Goal: Task Accomplishment & Management: Use online tool/utility

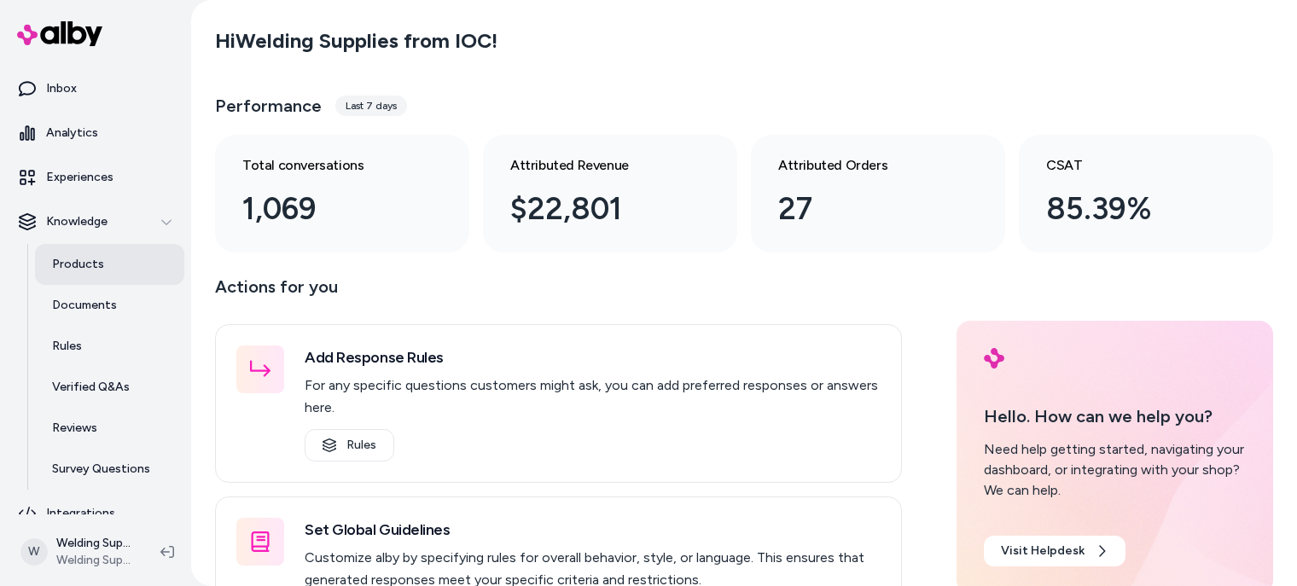
scroll to position [105, 0]
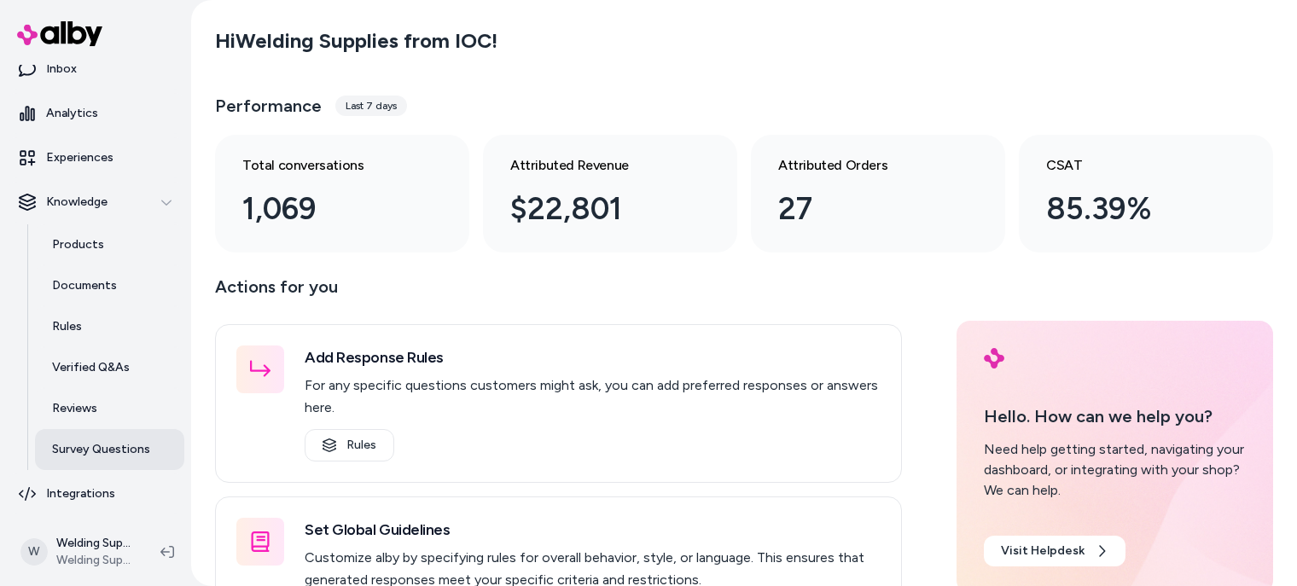
click at [98, 458] on p "Survey Questions" at bounding box center [101, 449] width 98 height 17
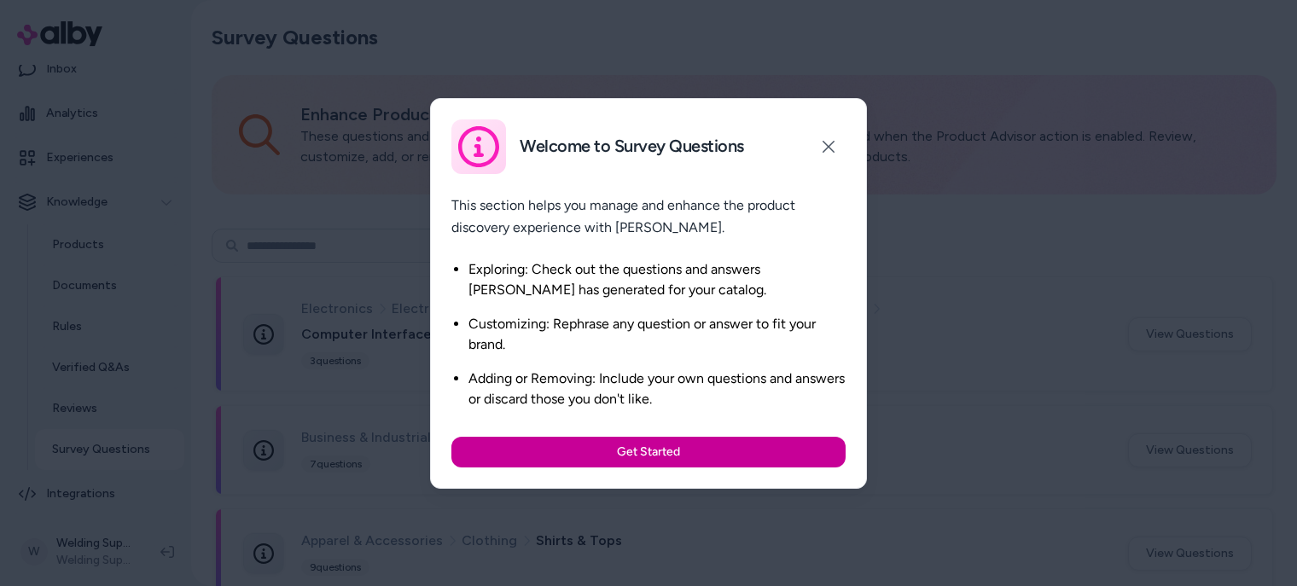
click at [651, 450] on button "Get Started" at bounding box center [649, 452] width 394 height 31
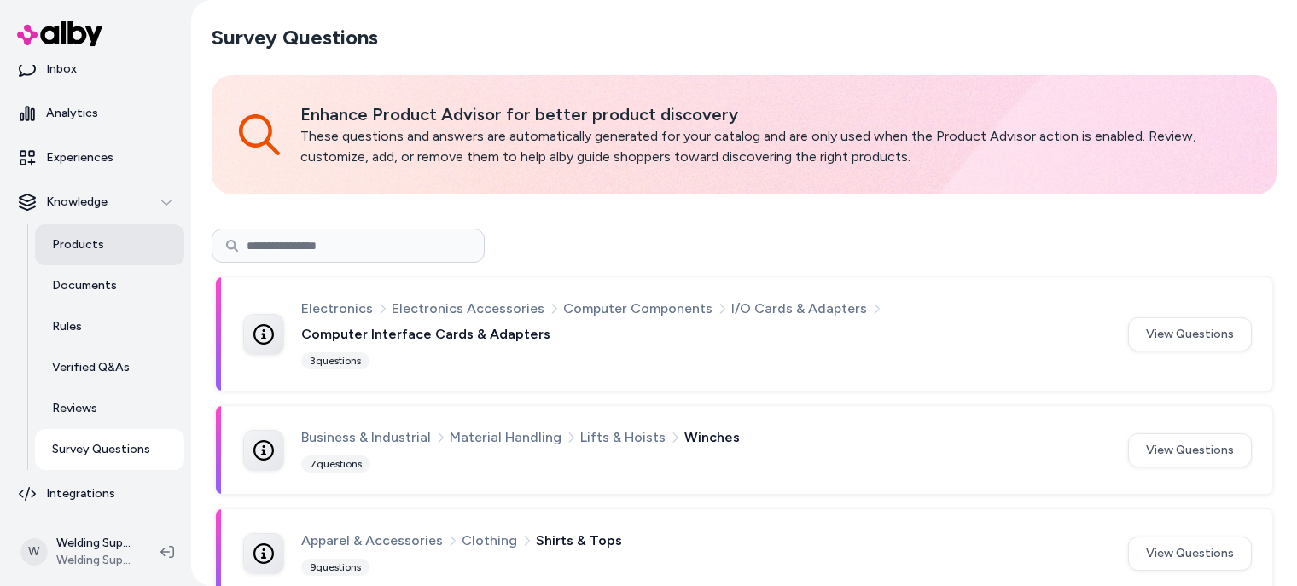
click at [63, 225] on link "Products" at bounding box center [109, 244] width 149 height 41
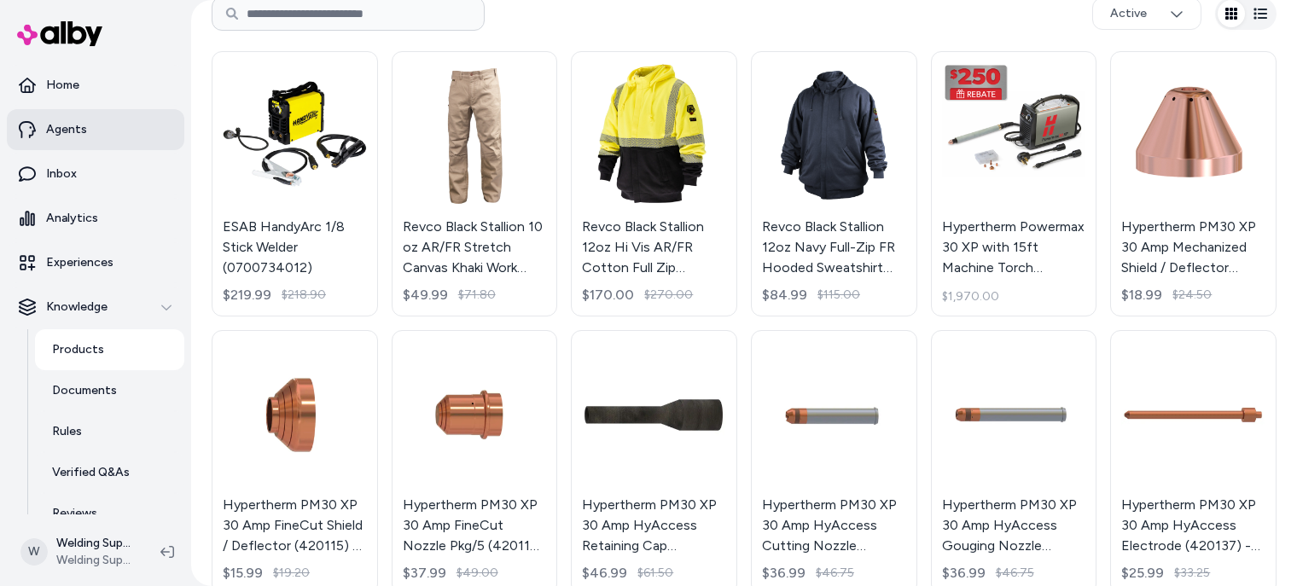
click at [44, 136] on link "Agents" at bounding box center [96, 129] width 178 height 41
click at [50, 132] on p "Agents" at bounding box center [66, 129] width 41 height 17
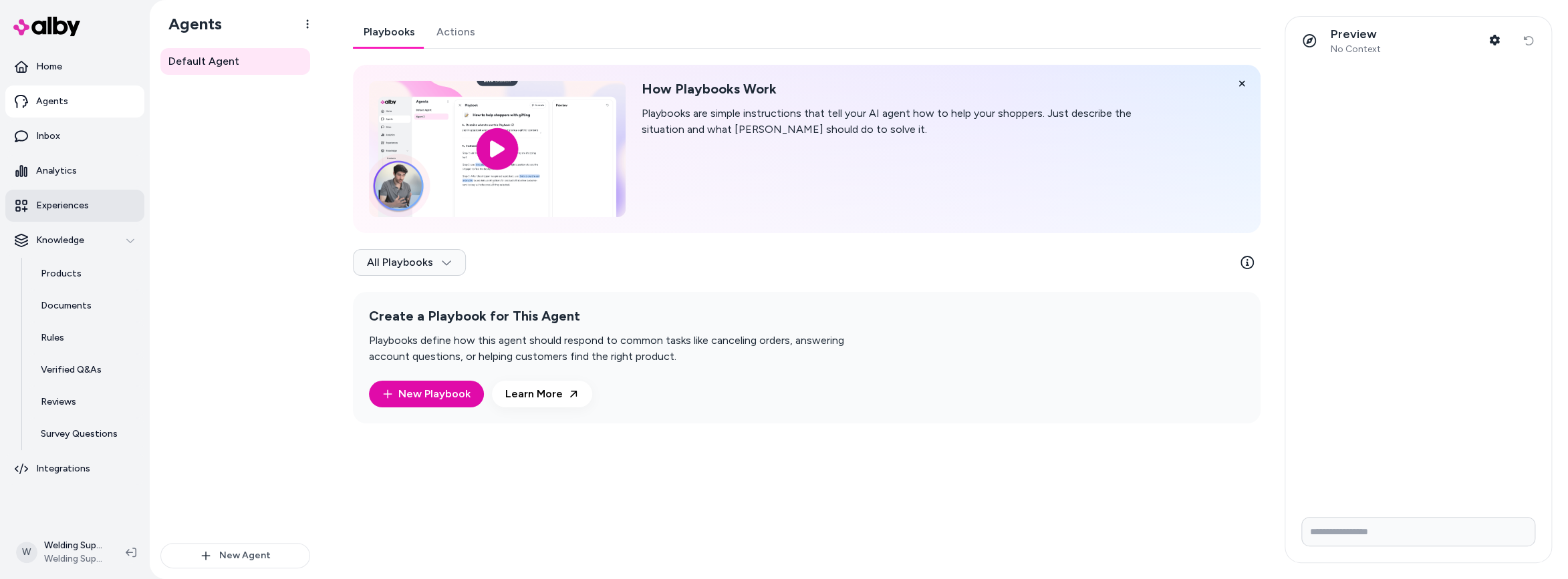
click at [70, 210] on p "Experiences" at bounding box center [62, 205] width 52 height 13
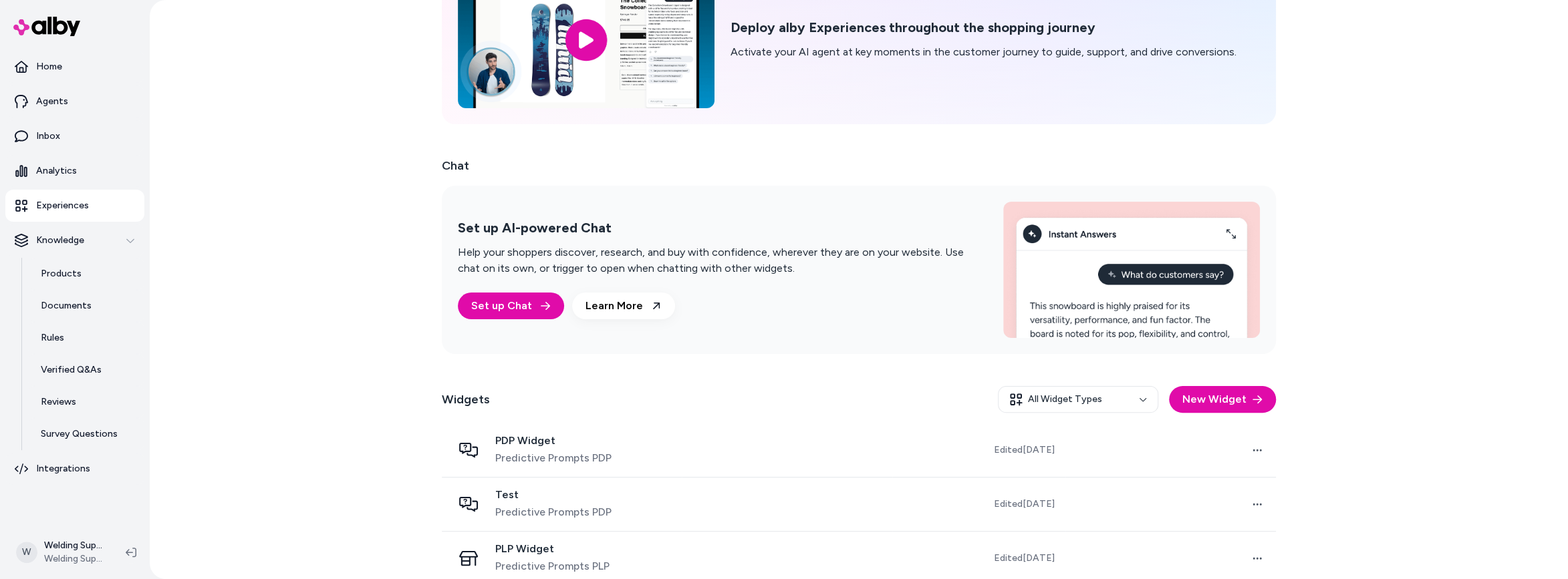
scroll to position [117, 0]
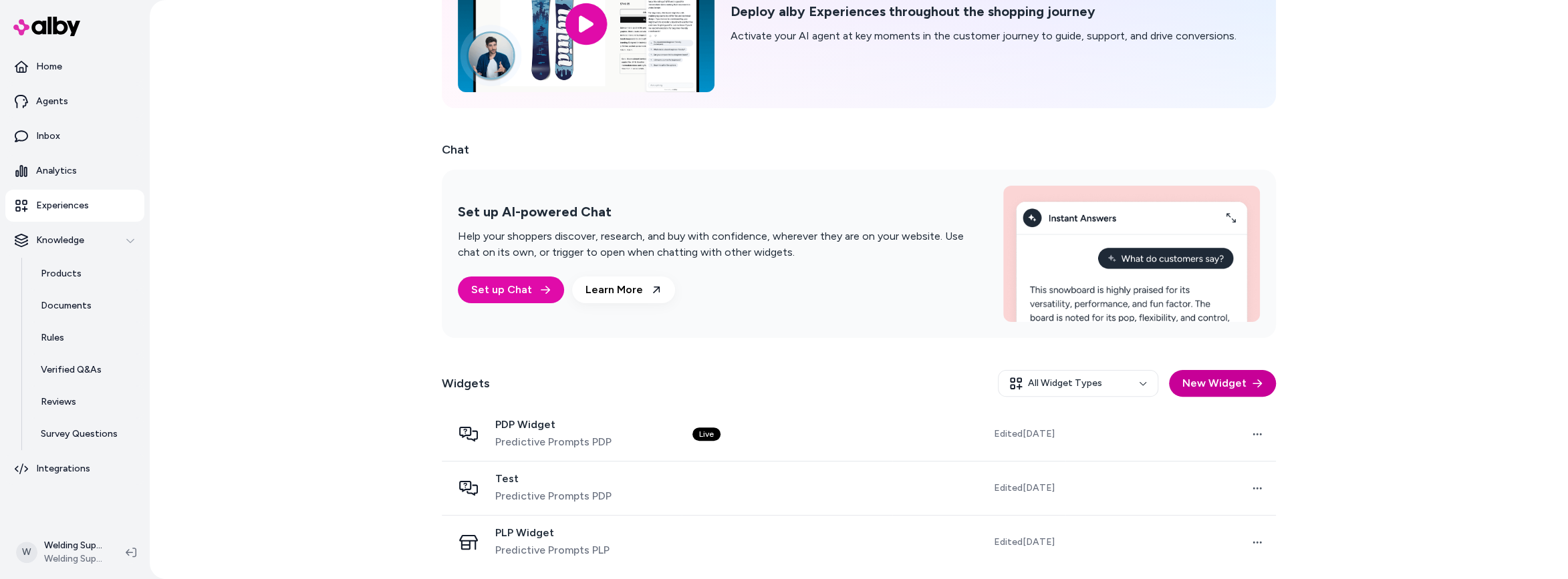
click at [1015, 380] on button "New Widget" at bounding box center [1222, 383] width 107 height 27
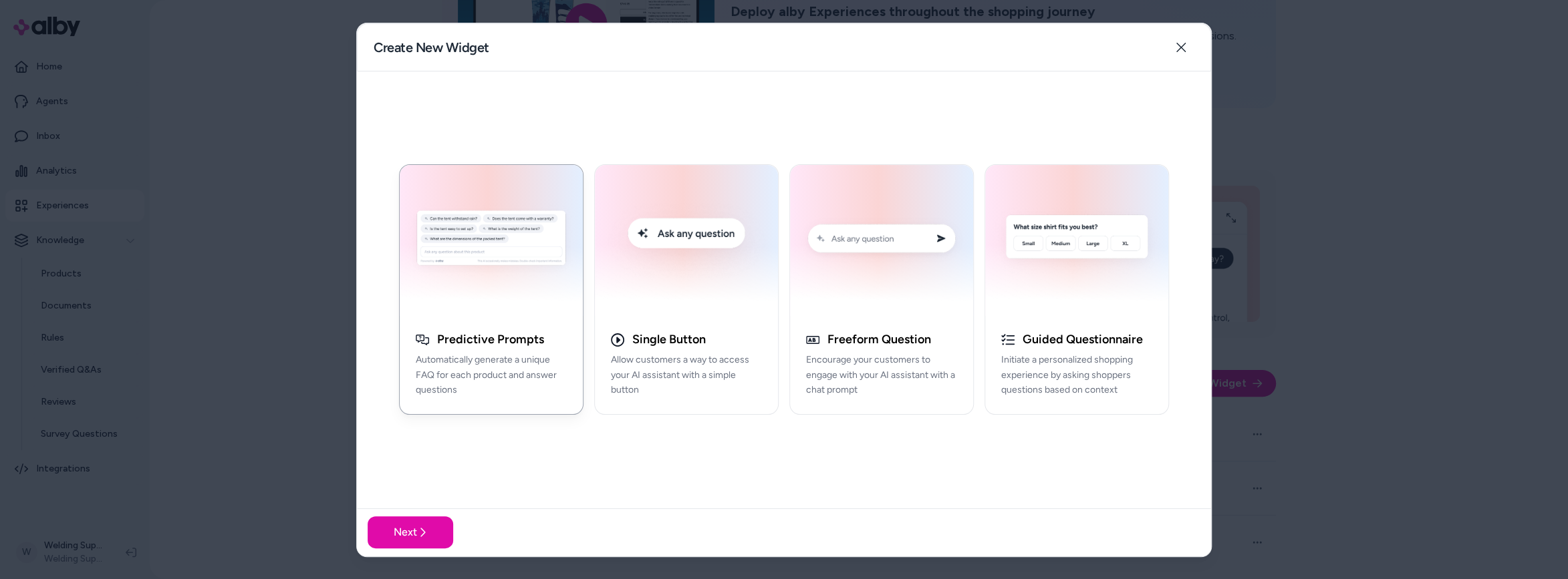
click at [683, 459] on div "Predictive Prompts Automatically generate a unique FAQ for each product and ans…" at bounding box center [784, 290] width 854 height 437
click at [1015, 290] on img "button" at bounding box center [1076, 240] width 167 height 135
click at [401, 459] on button "Next" at bounding box center [409, 532] width 85 height 32
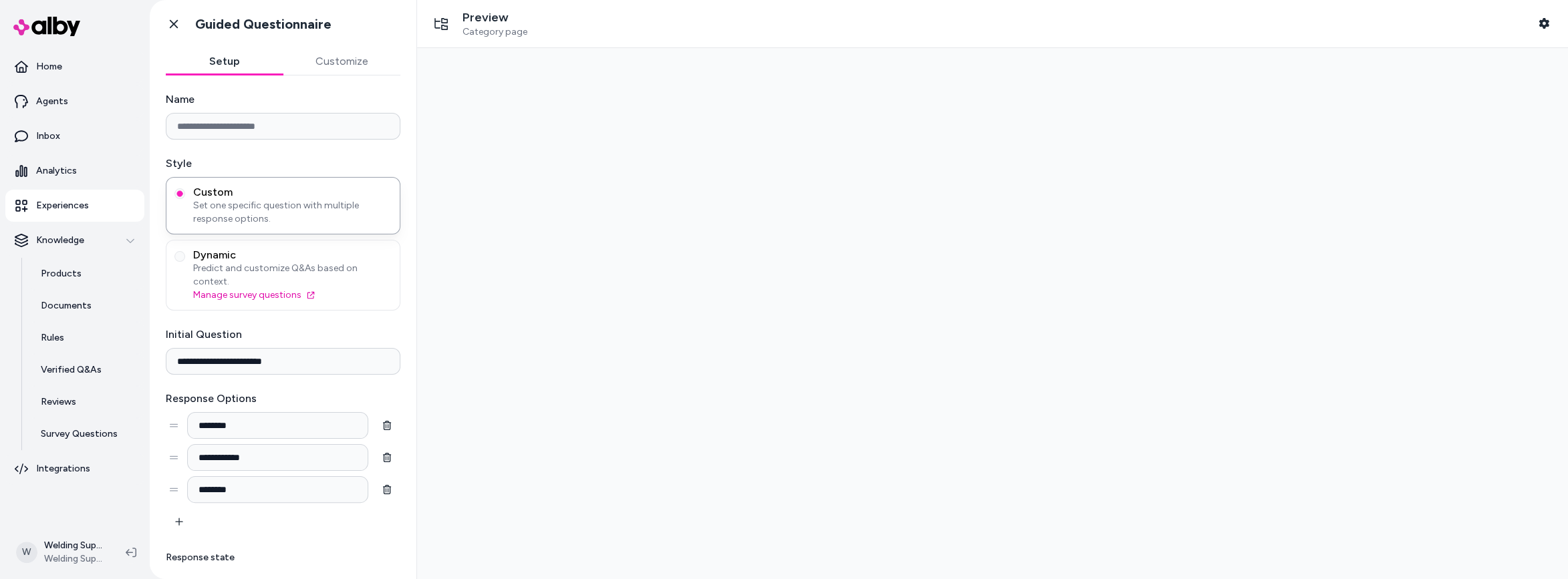
click at [286, 128] on input "Name" at bounding box center [283, 126] width 235 height 27
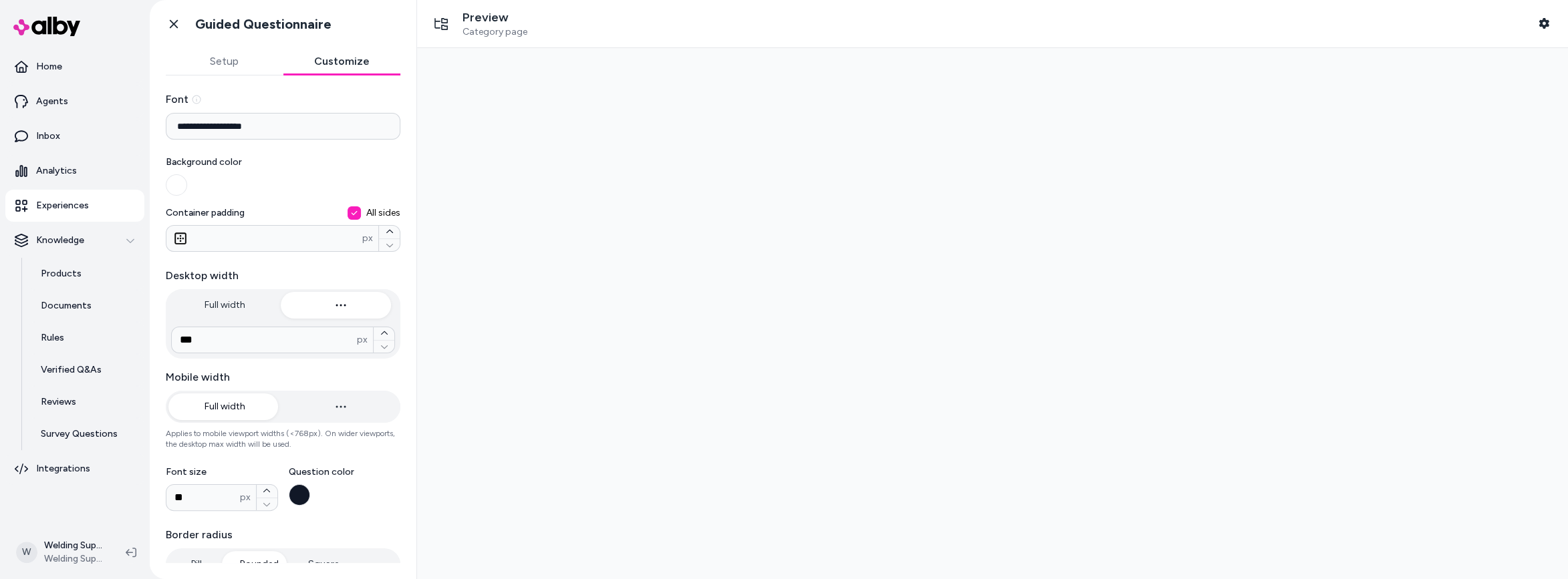
click at [337, 59] on button "Customize" at bounding box center [342, 61] width 117 height 27
click at [218, 62] on button "Setup" at bounding box center [225, 61] width 117 height 27
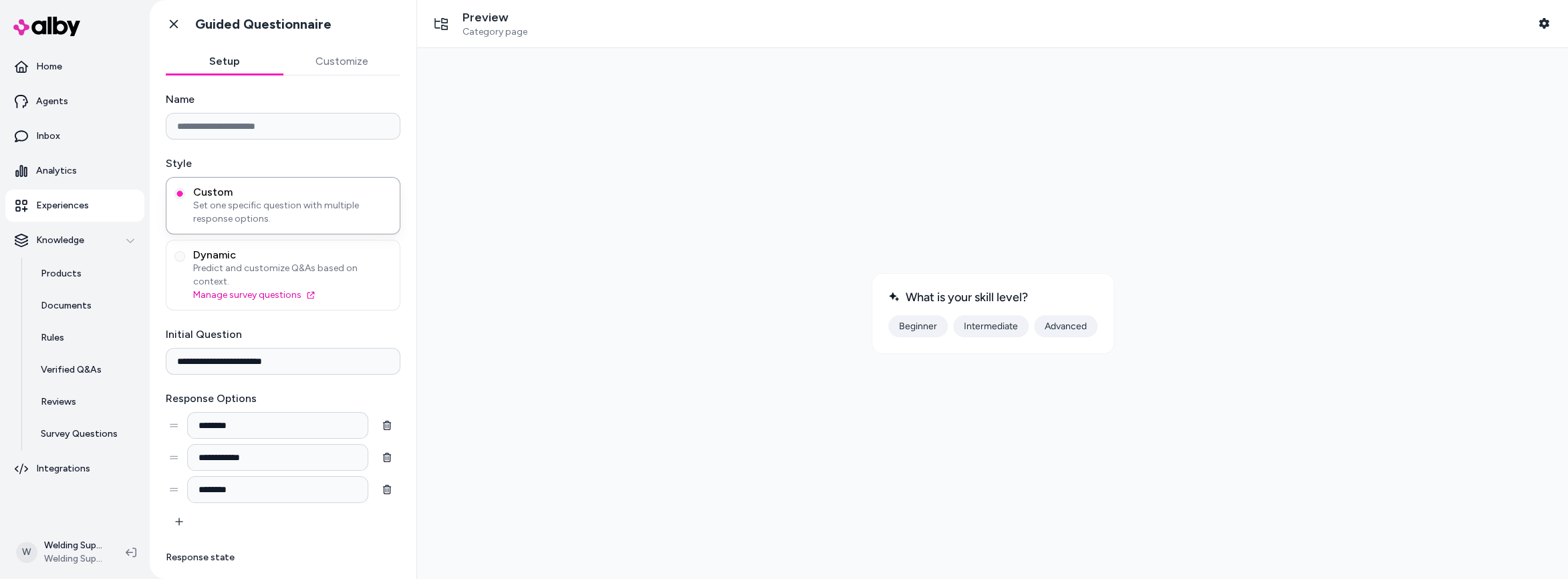
click at [254, 125] on input "Name" at bounding box center [283, 126] width 235 height 27
click at [192, 258] on label "Dynamic Predict and customize Q&As based on context. Manage survey questions" at bounding box center [283, 275] width 217 height 53
click at [185, 258] on button "Dynamic Predict and customize Q&As based on context. Manage survey questions" at bounding box center [180, 257] width 11 height 11
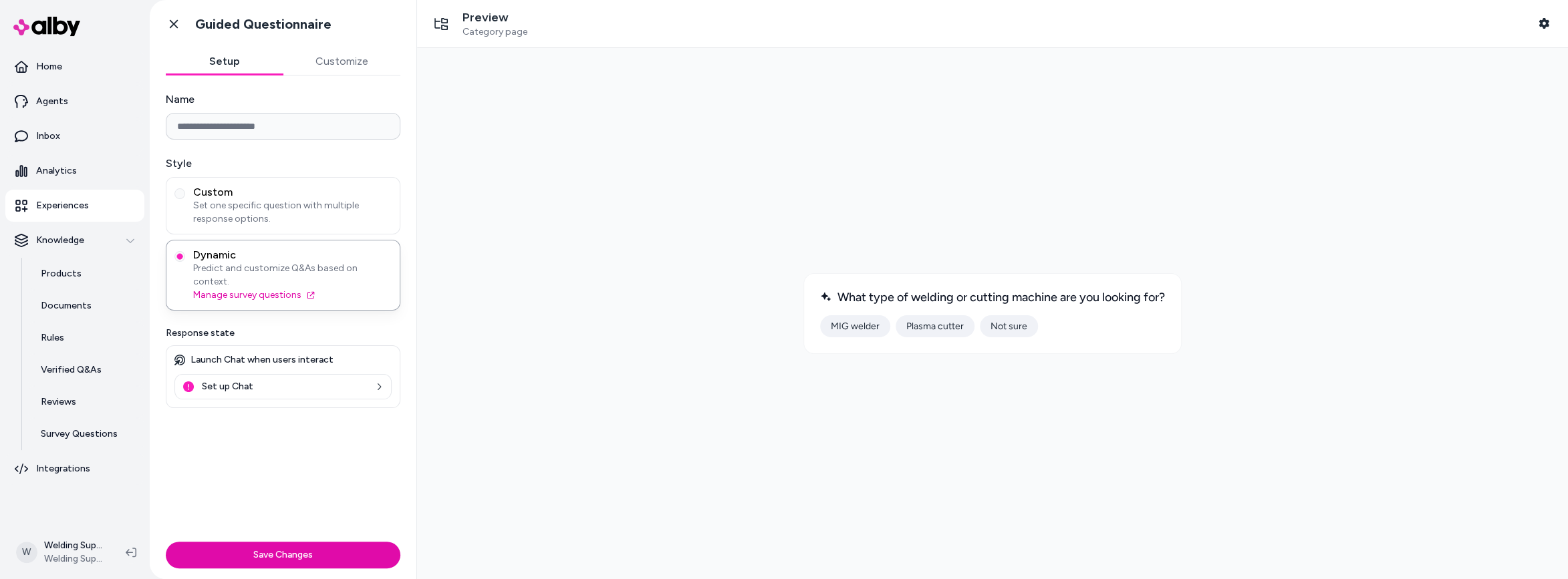
click at [238, 128] on input "Name" at bounding box center [283, 126] width 235 height 27
type input "****"
click at [326, 160] on label "Style" at bounding box center [283, 164] width 235 height 16
click at [265, 129] on input "****" at bounding box center [283, 126] width 235 height 27
click at [153, 126] on div "Name **** Style Custom Set one specific question with multiple response options…" at bounding box center [283, 305] width 267 height 461
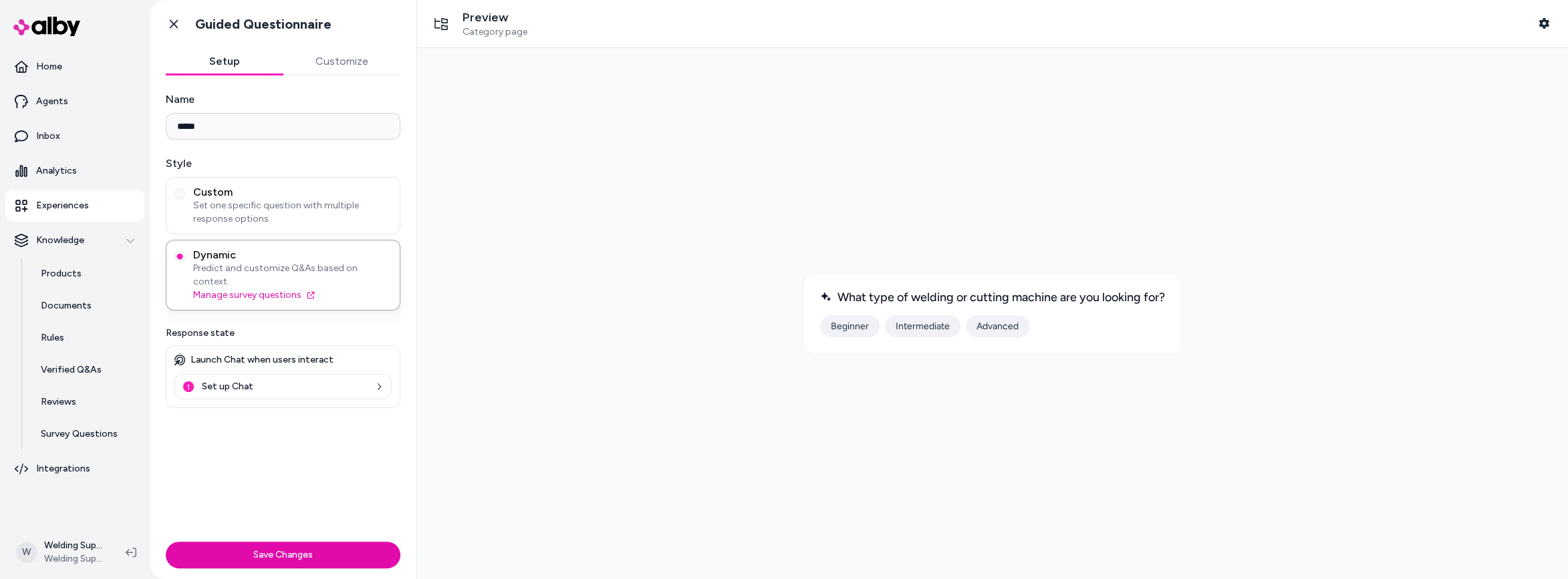
drag, startPoint x: 196, startPoint y: 125, endPoint x: 168, endPoint y: 128, distance: 28.2
click at [168, 128] on input "****" at bounding box center [283, 126] width 235 height 27
click at [228, 408] on div "Name Style Custom Set one specific question with multiple response options. Dyn…" at bounding box center [283, 305] width 267 height 461
click at [254, 374] on link "Set up Chat" at bounding box center [283, 387] width 217 height 25
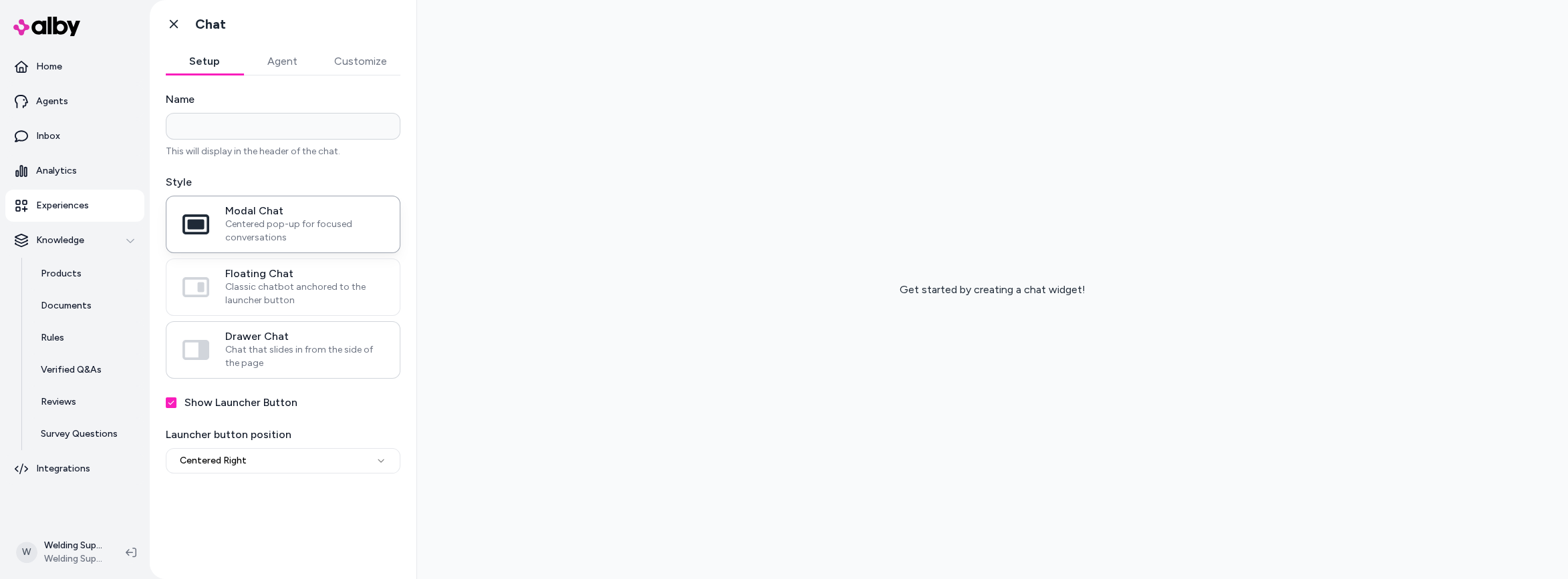
click at [285, 352] on span "Chat that slides in from the side of the page" at bounding box center [305, 357] width 158 height 27
click at [0, 0] on button "Drawer Chat Chat that slides in from the side of the page" at bounding box center [0, 0] width 0 height 0
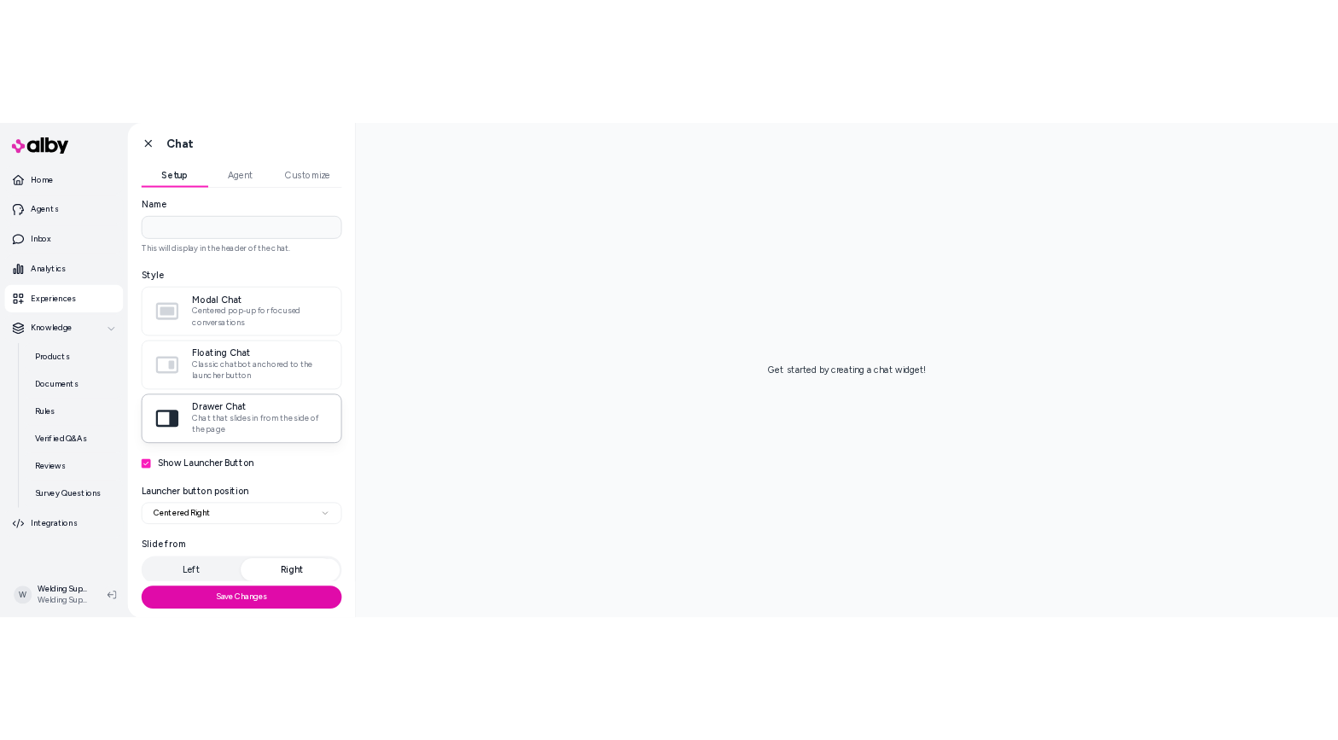
scroll to position [7, 0]
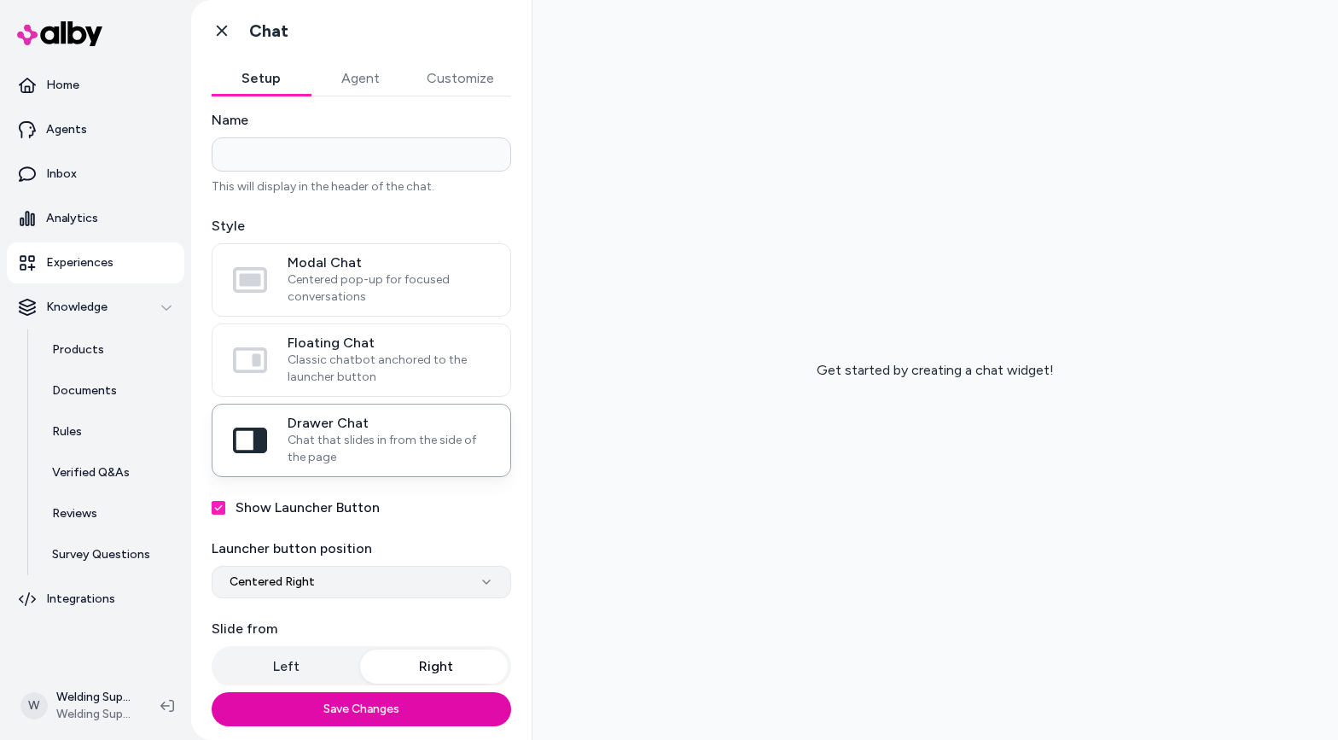
click at [254, 572] on html "**********" at bounding box center [669, 370] width 1338 height 740
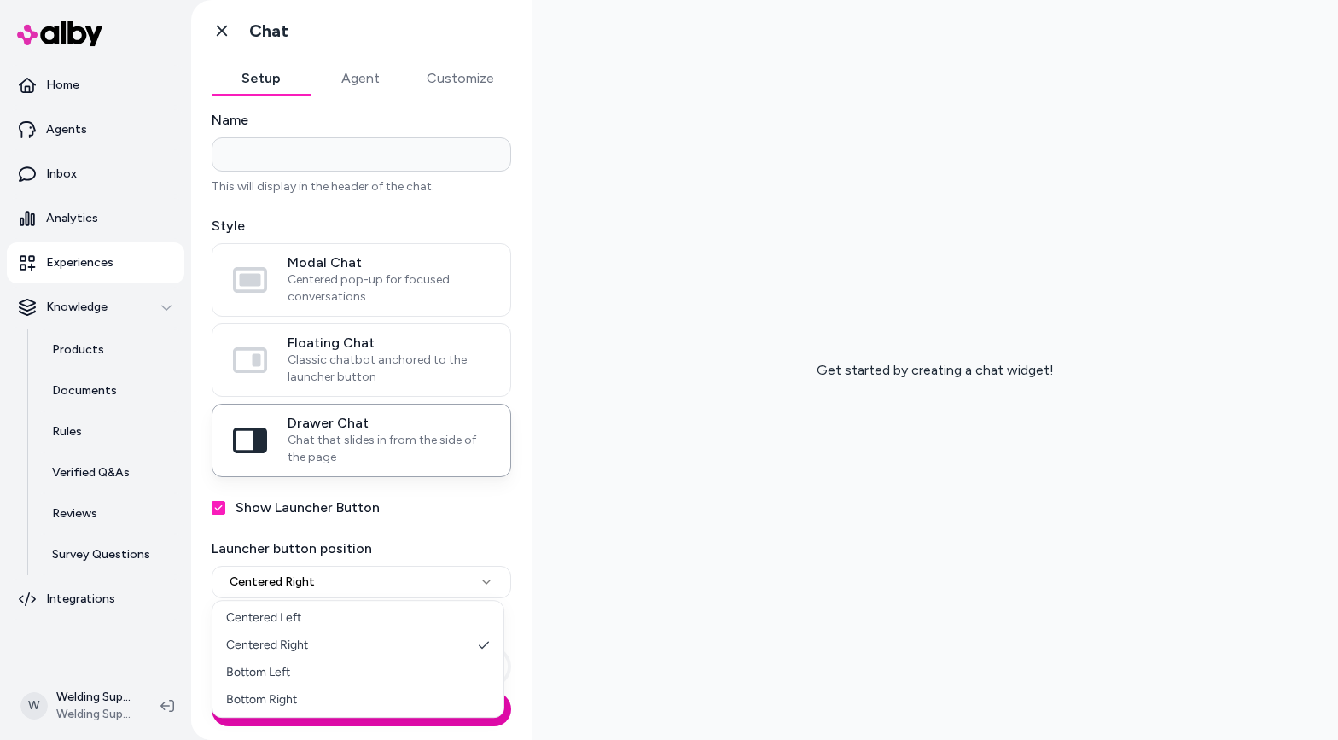
select select "**********"
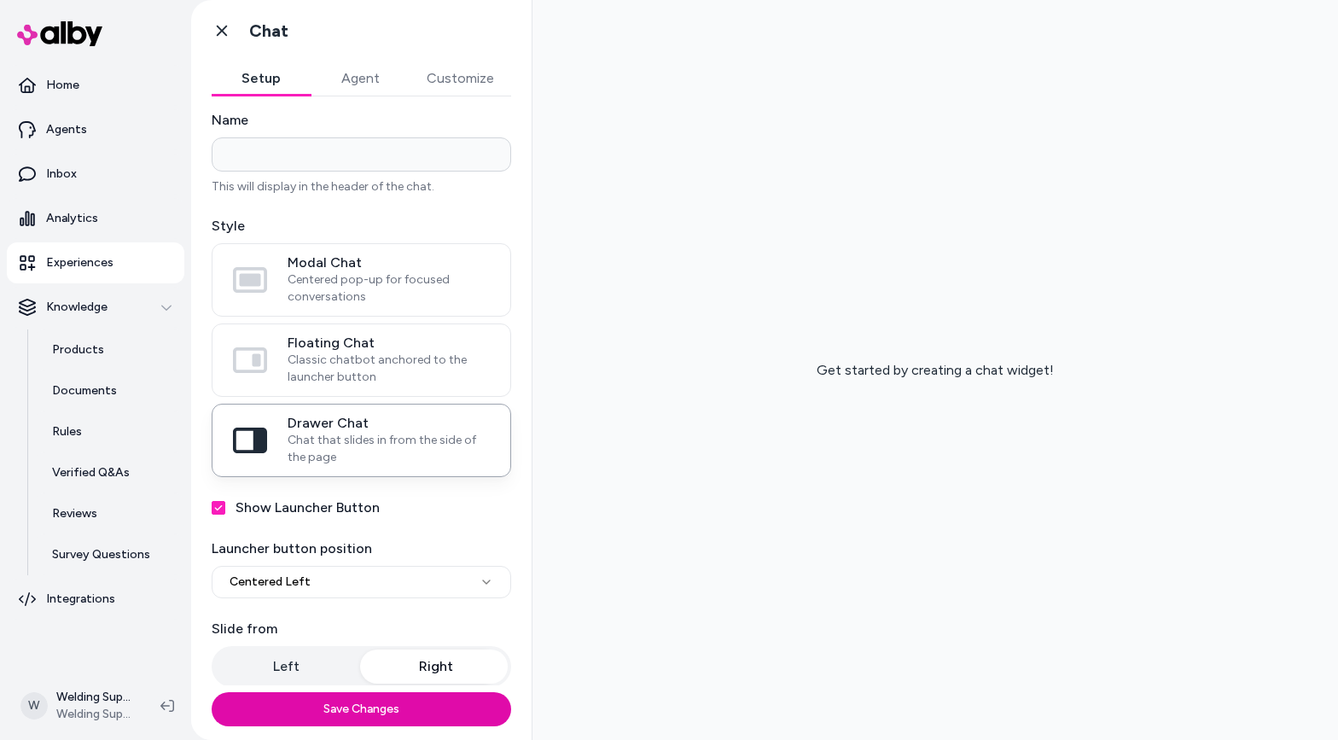
click at [281, 586] on button "Left" at bounding box center [286, 667] width 143 height 34
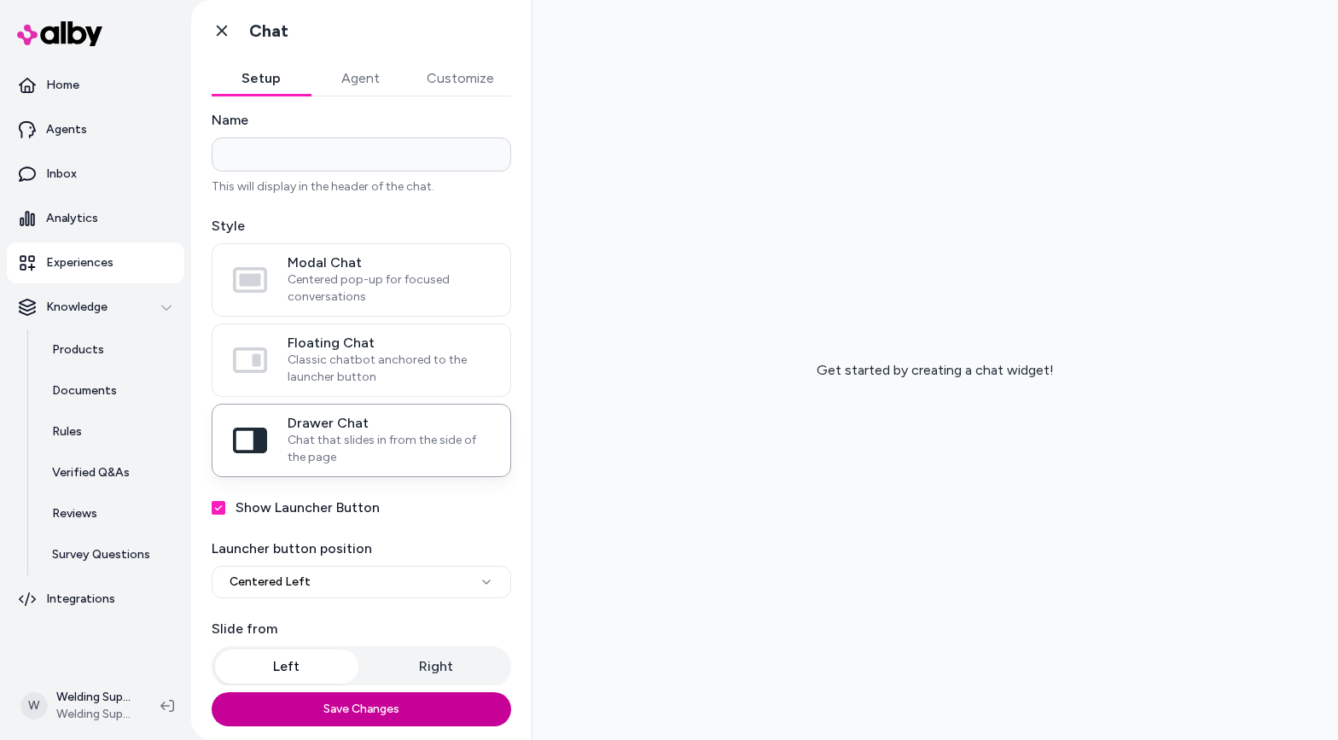
click at [363, 586] on button "Save Changes" at bounding box center [362, 709] width 300 height 34
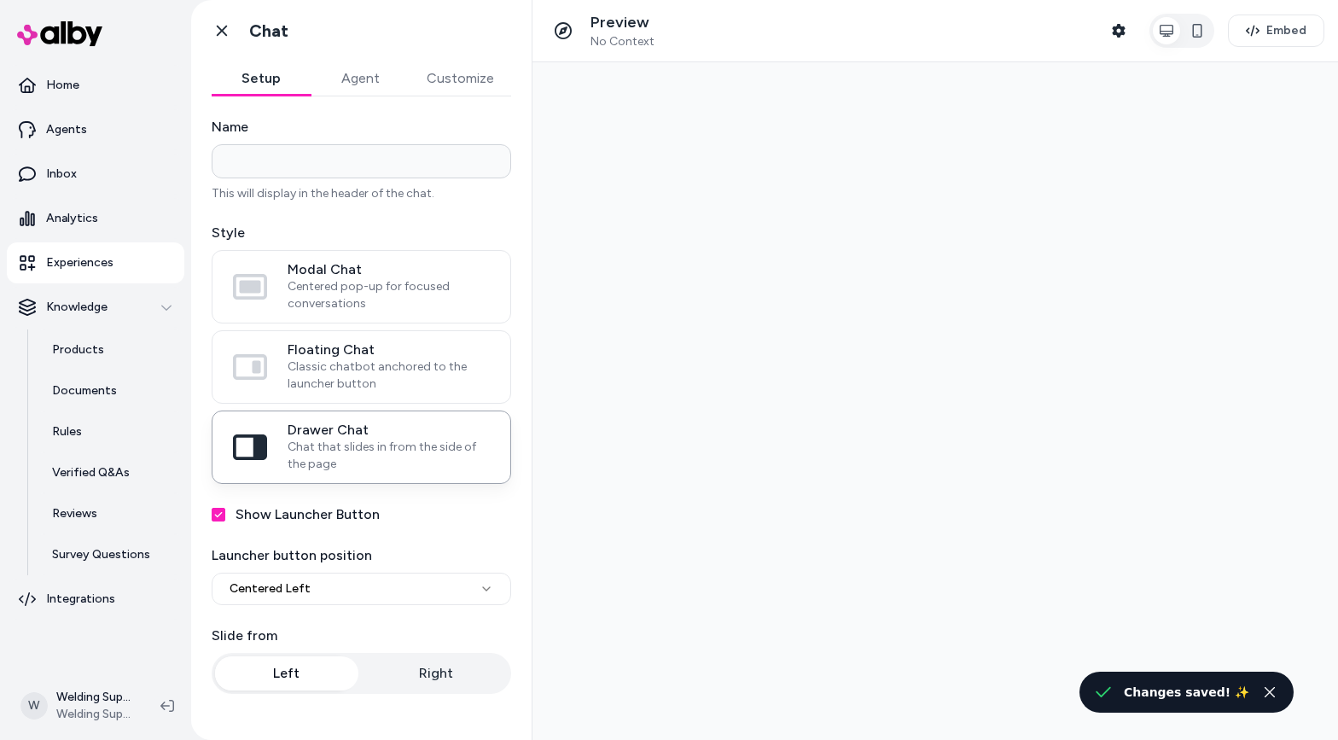
scroll to position [0, 0]
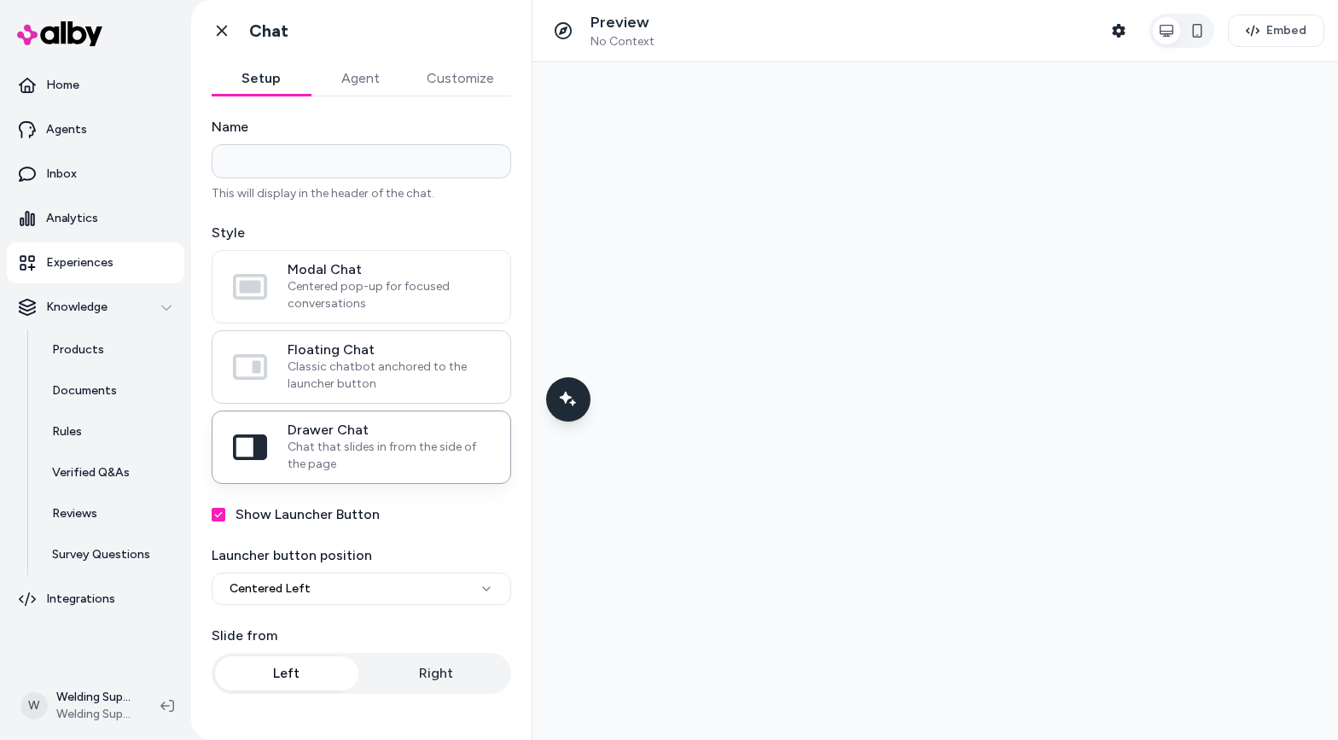
click at [338, 369] on span "Classic chatbot anchored to the launcher button" at bounding box center [389, 376] width 202 height 34
click at [0, 0] on button "Floating Chat Classic chatbot anchored to the launcher button" at bounding box center [0, 0] width 0 height 0
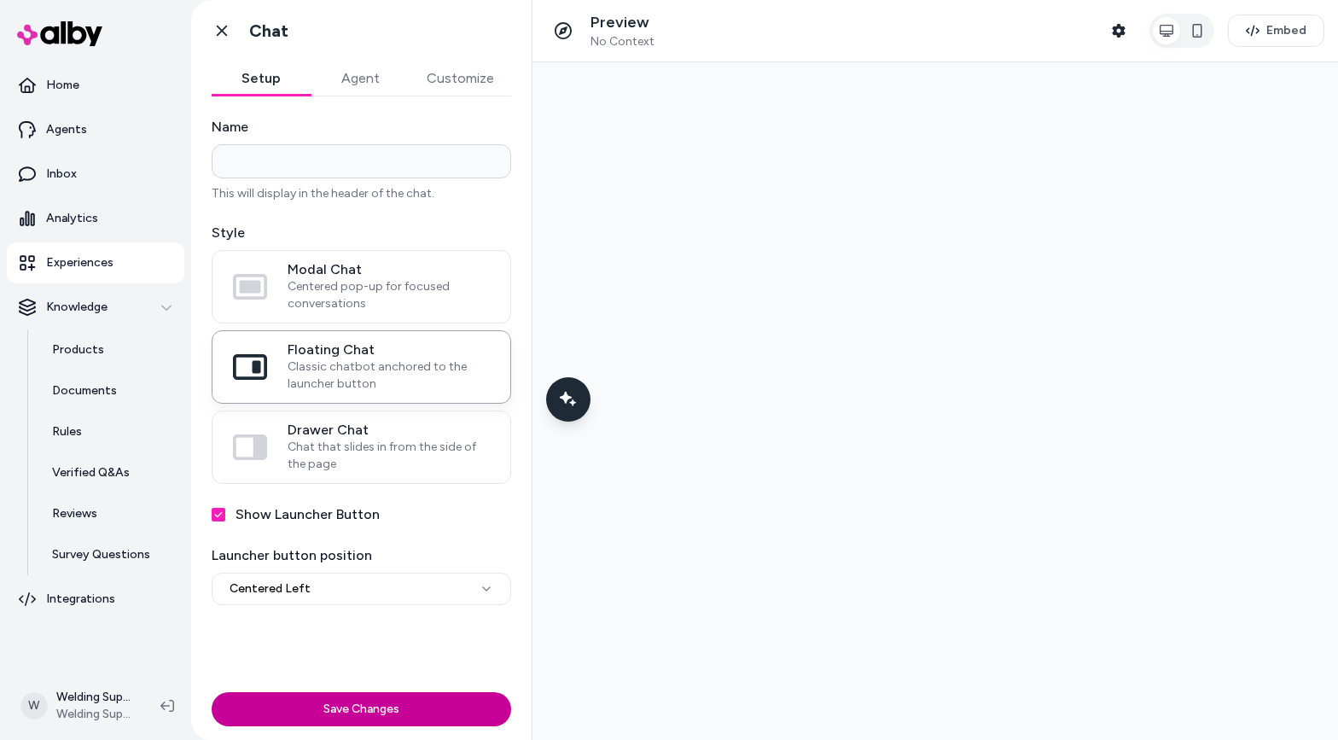
click at [357, 586] on button "Save Changes" at bounding box center [362, 709] width 300 height 34
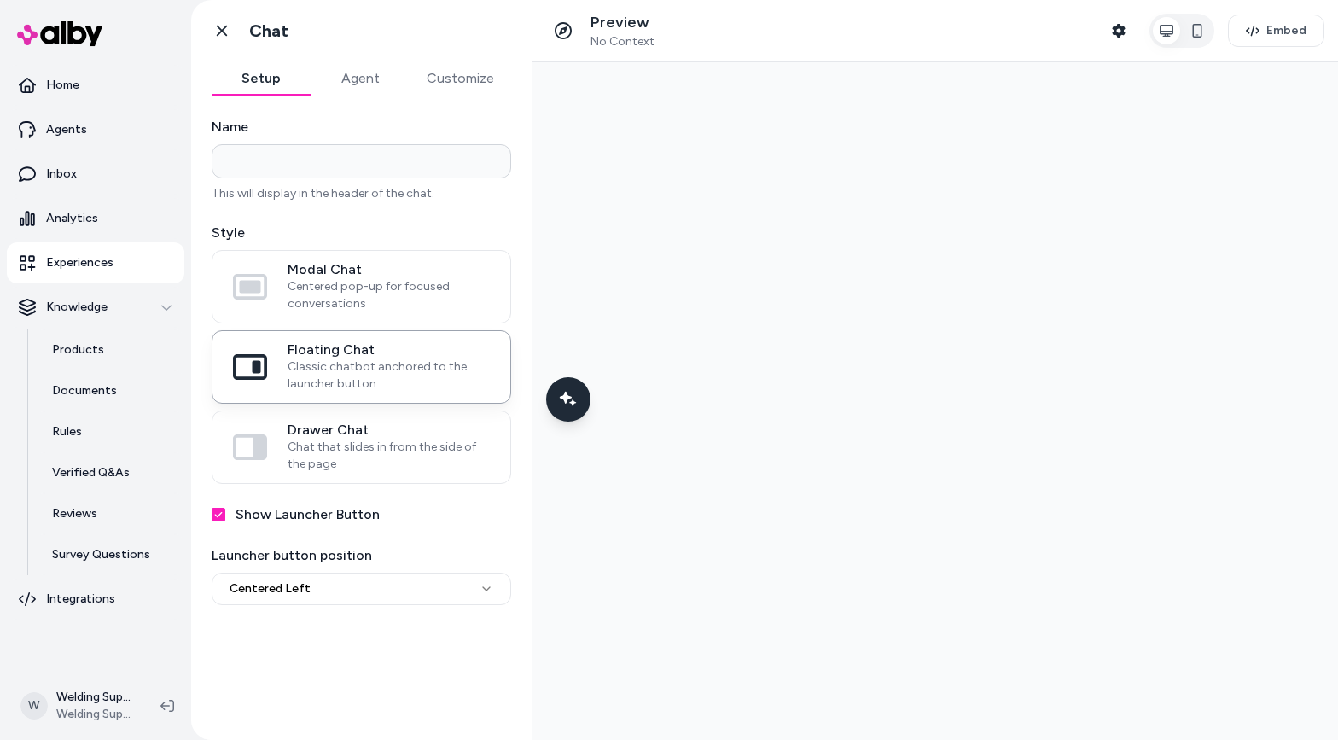
click at [360, 74] on button "Agent" at bounding box center [360, 78] width 99 height 34
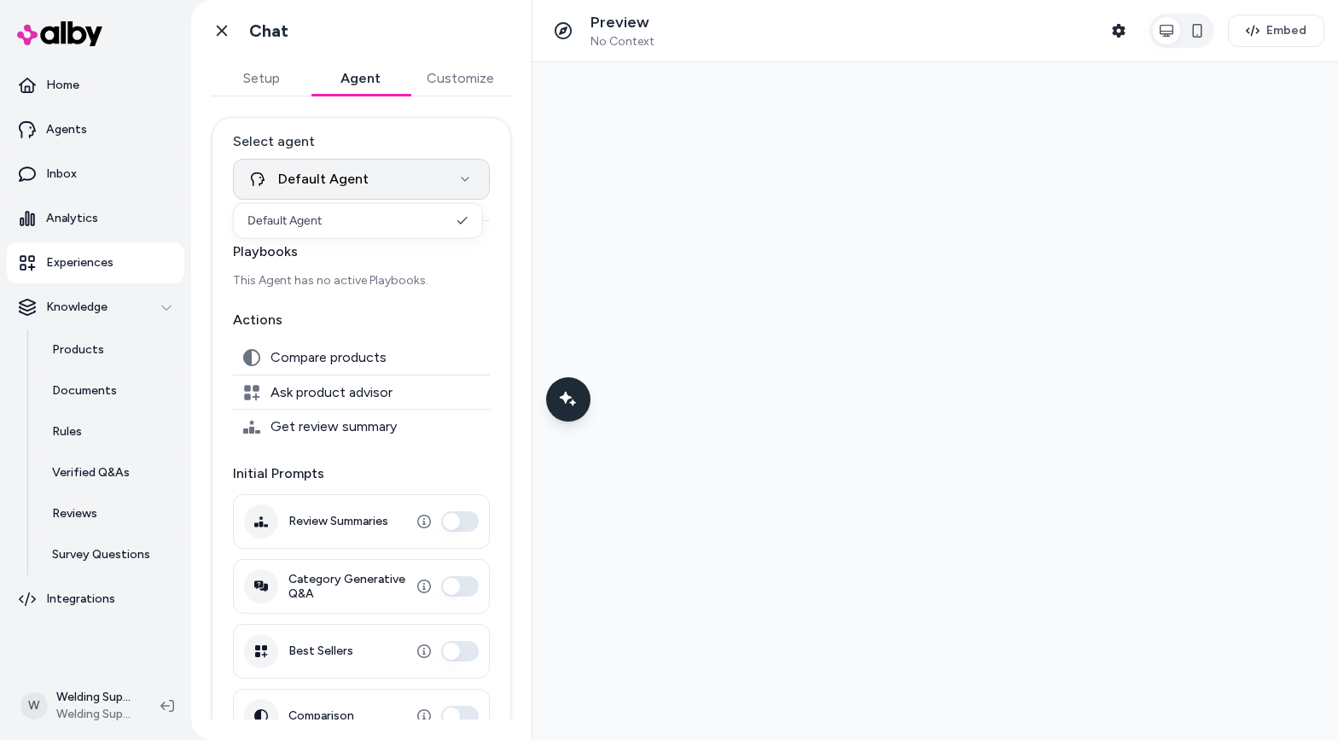
click at [375, 178] on html "**********" at bounding box center [669, 370] width 1338 height 740
click at [382, 128] on html "**********" at bounding box center [669, 370] width 1338 height 740
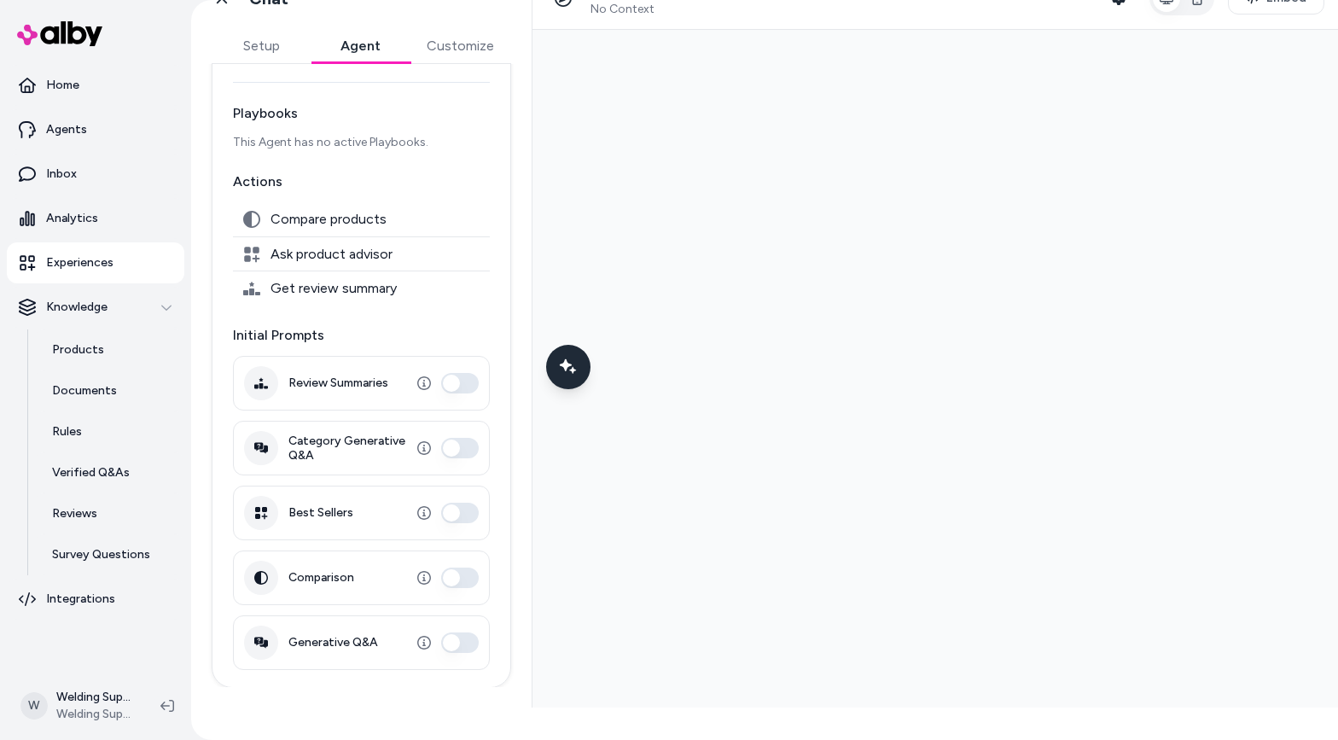
scroll to position [50, 0]
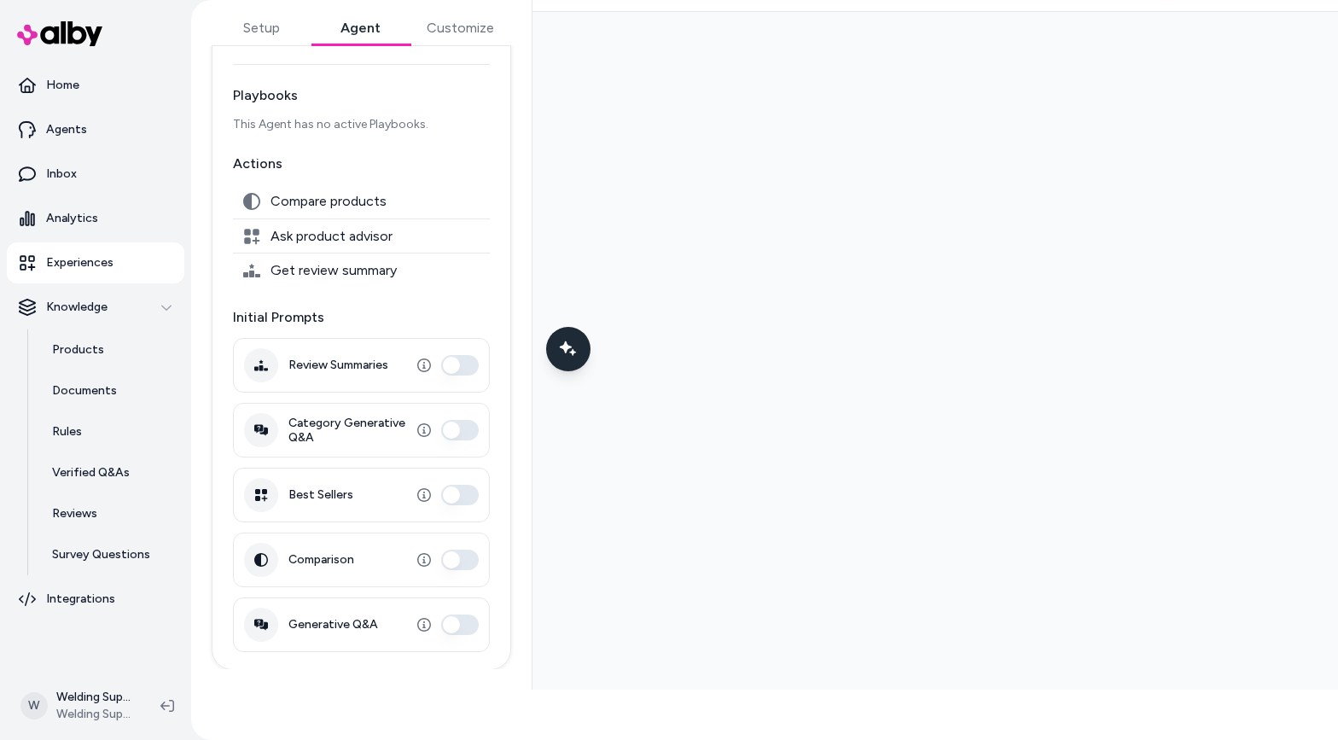
click at [463, 33] on div "**********" at bounding box center [361, 320] width 341 height 740
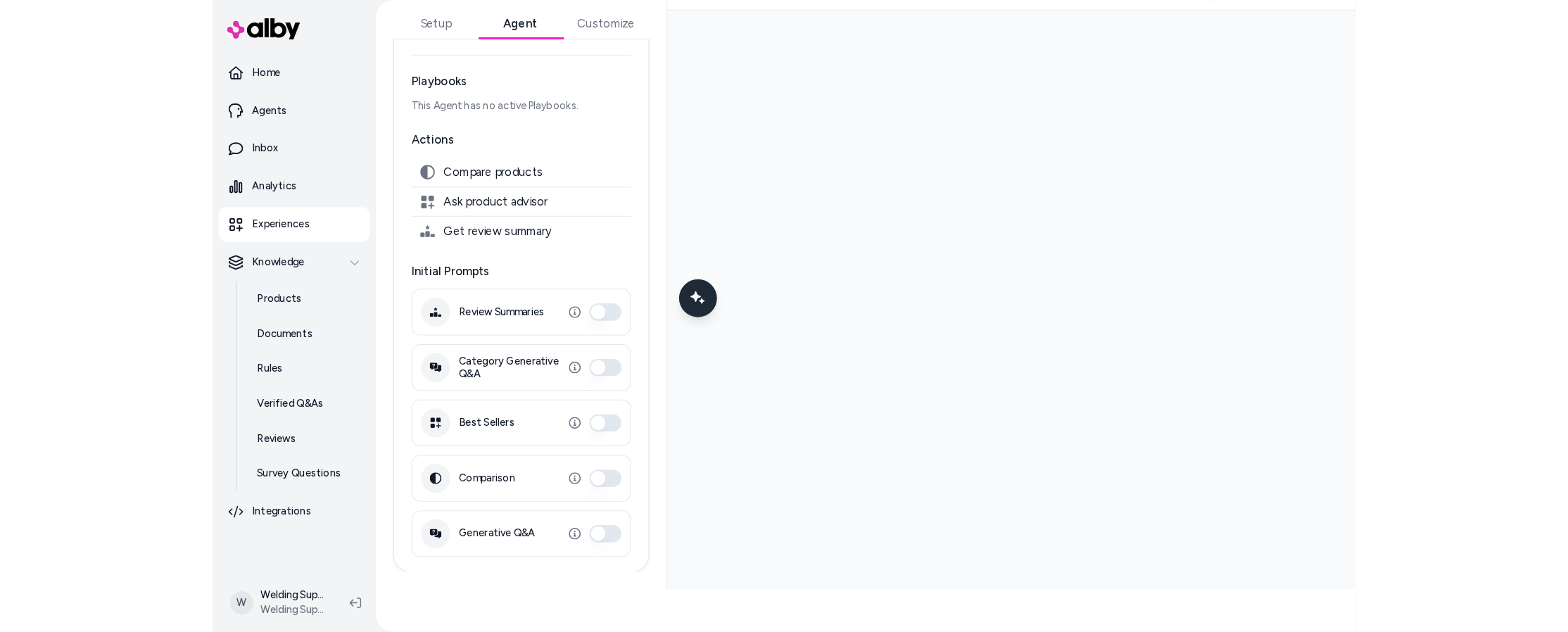
scroll to position [0, 0]
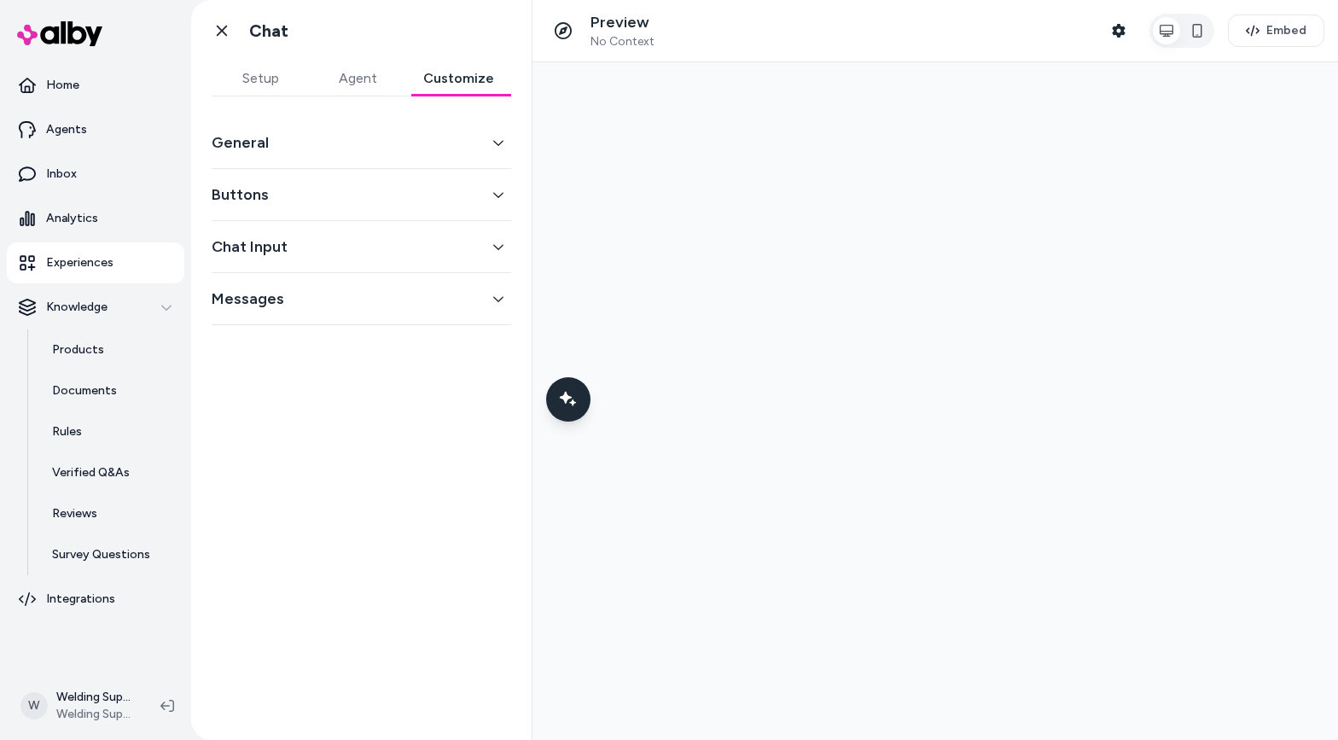
click at [360, 77] on button "Agent" at bounding box center [357, 78] width 97 height 34
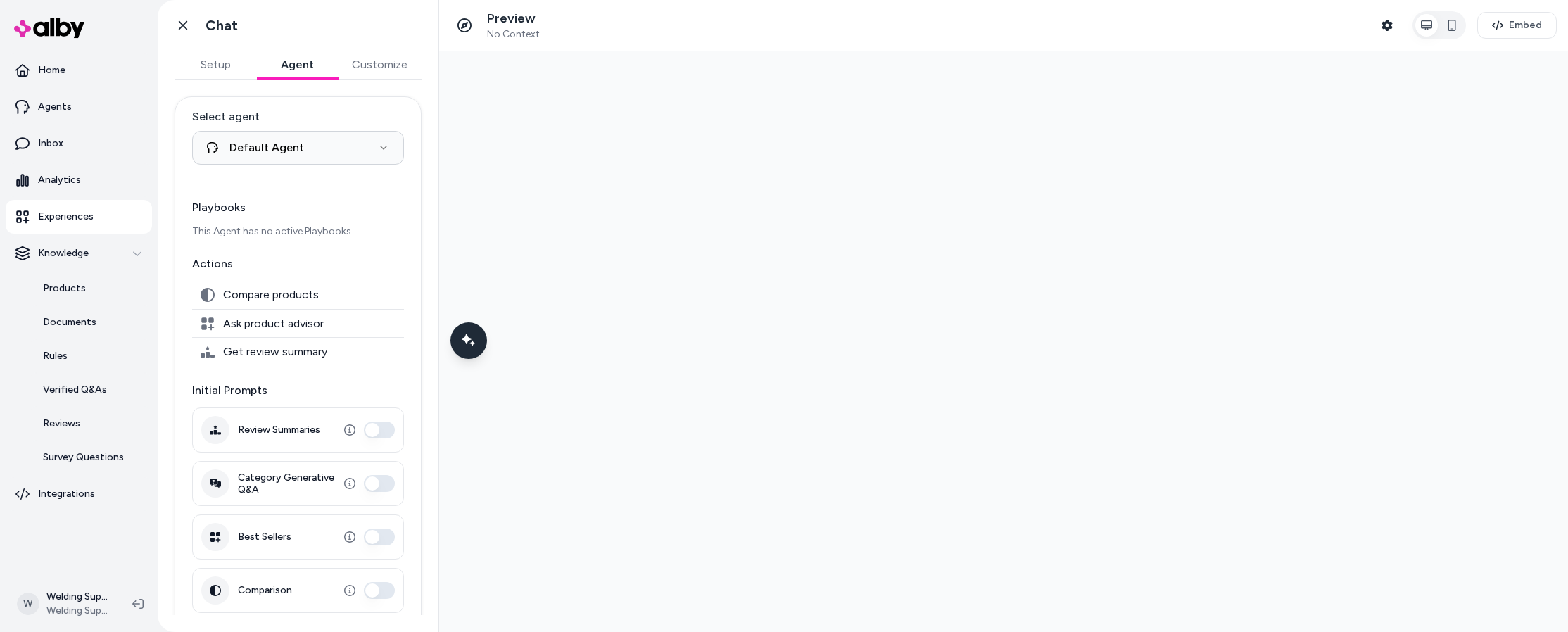
click at [373, 430] on button "Review Summaries" at bounding box center [379, 429] width 31 height 16
click at [378, 483] on button "Category Generative Q&A" at bounding box center [379, 483] width 31 height 16
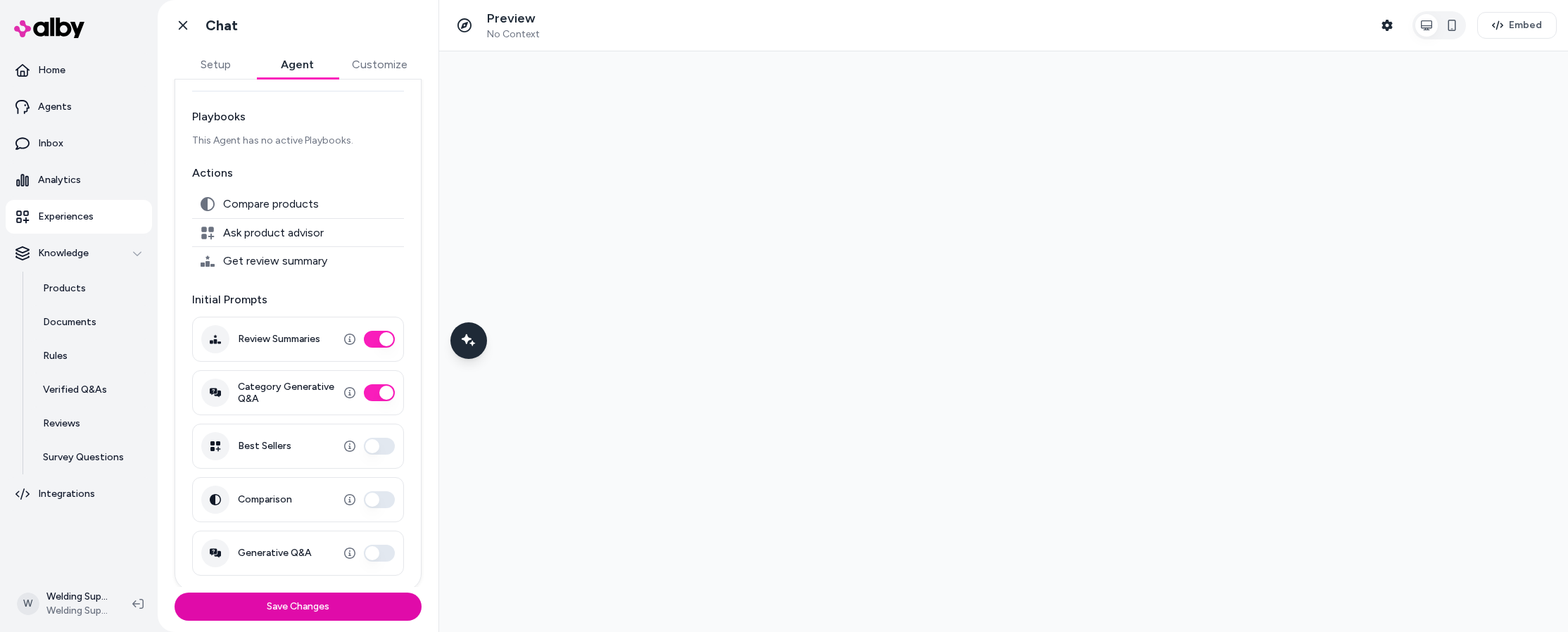
scroll to position [93, 0]
click at [372, 443] on button "Best Sellers" at bounding box center [379, 443] width 31 height 16
drag, startPoint x: 377, startPoint y: 497, endPoint x: 383, endPoint y: 505, distance: 10.0
click at [378, 483] on button "Comparison" at bounding box center [379, 497] width 31 height 16
click at [381, 483] on button "Generative Q&A" at bounding box center [379, 550] width 31 height 16
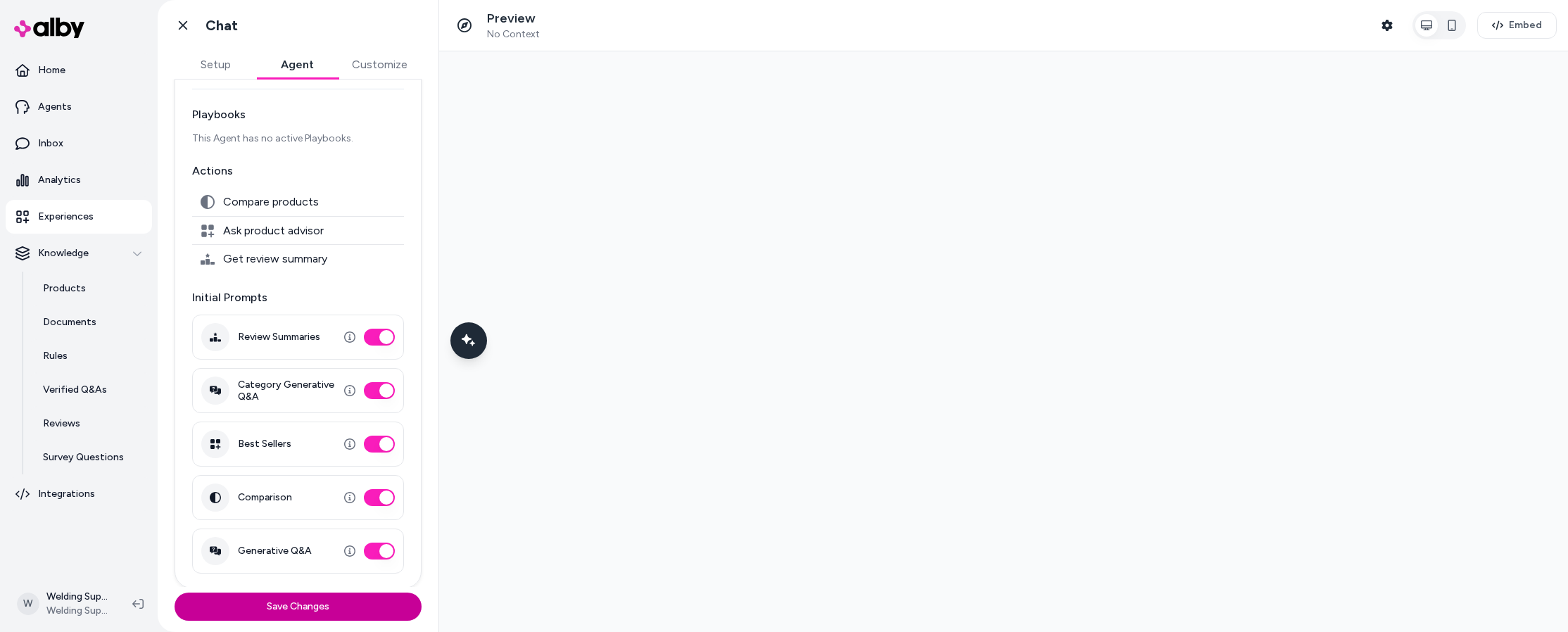
click at [302, 483] on button "Save Changes" at bounding box center [298, 606] width 247 height 28
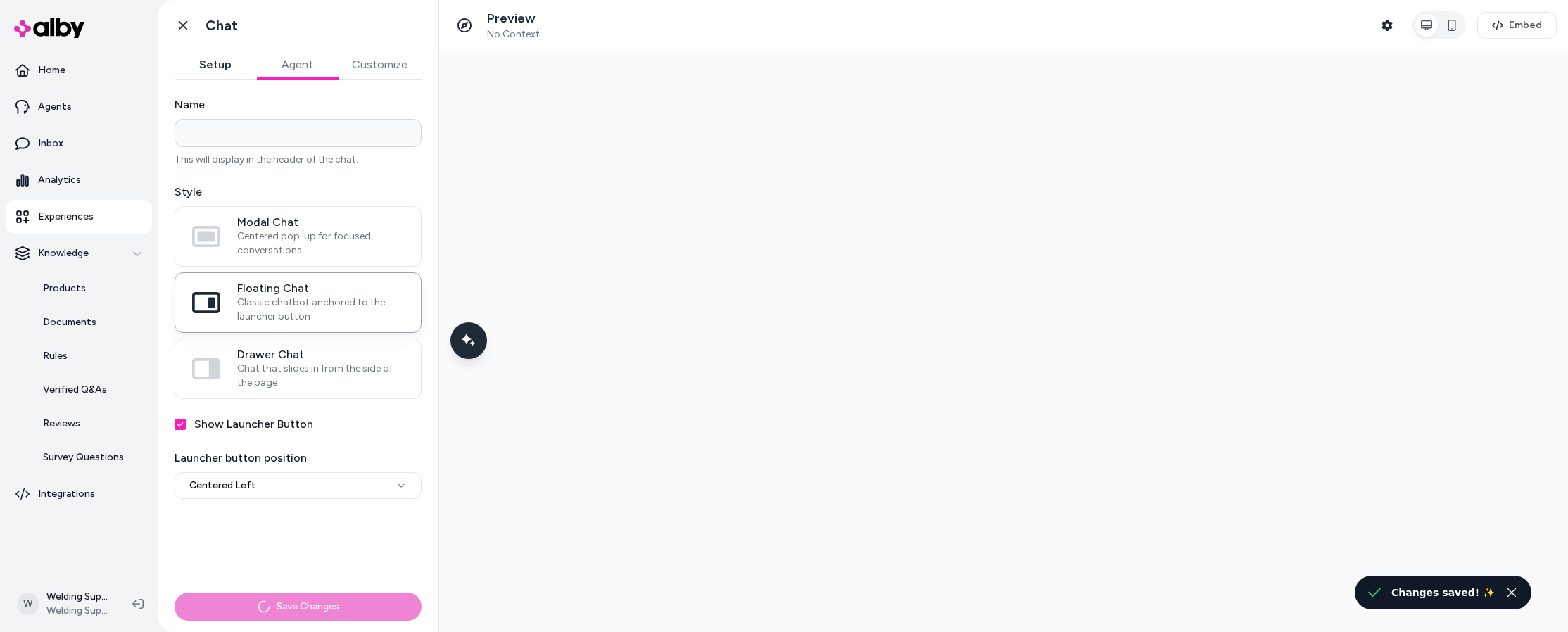
click at [223, 61] on button "Setup" at bounding box center [215, 64] width 82 height 28
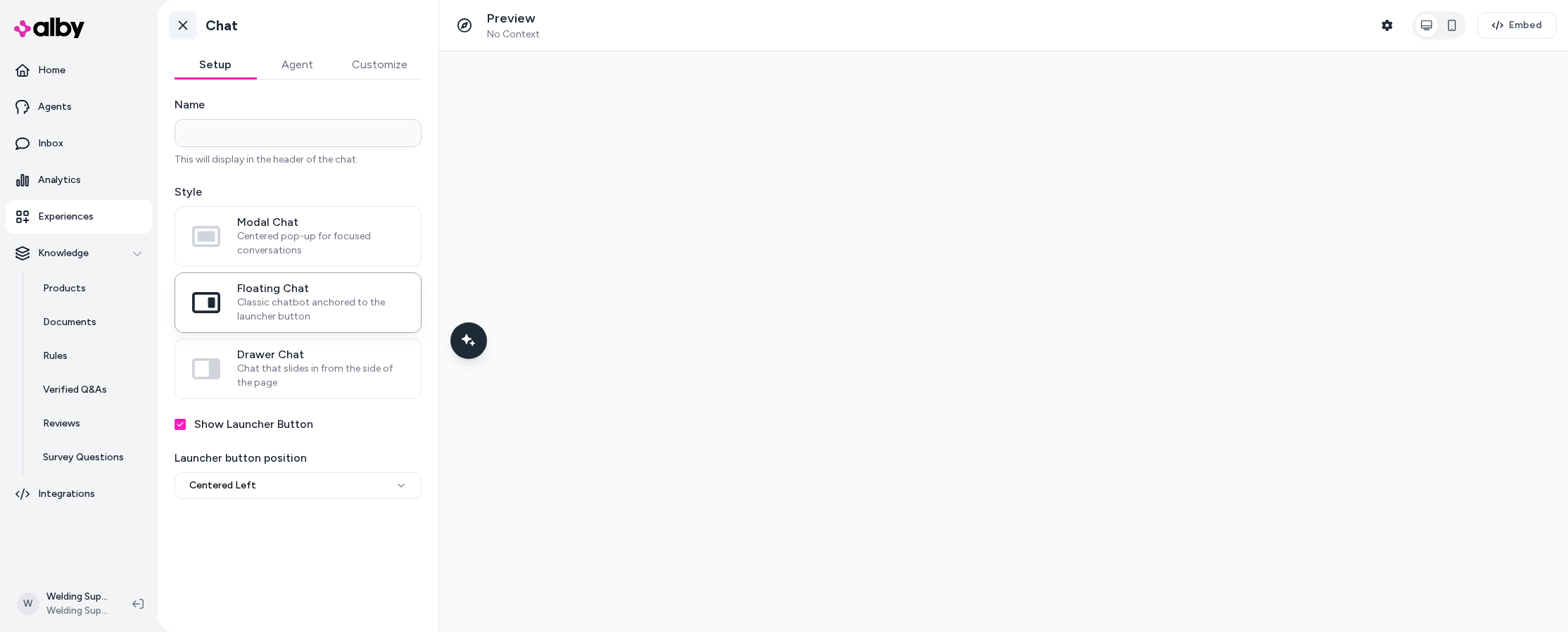
click at [185, 26] on icon at bounding box center [182, 25] width 14 height 14
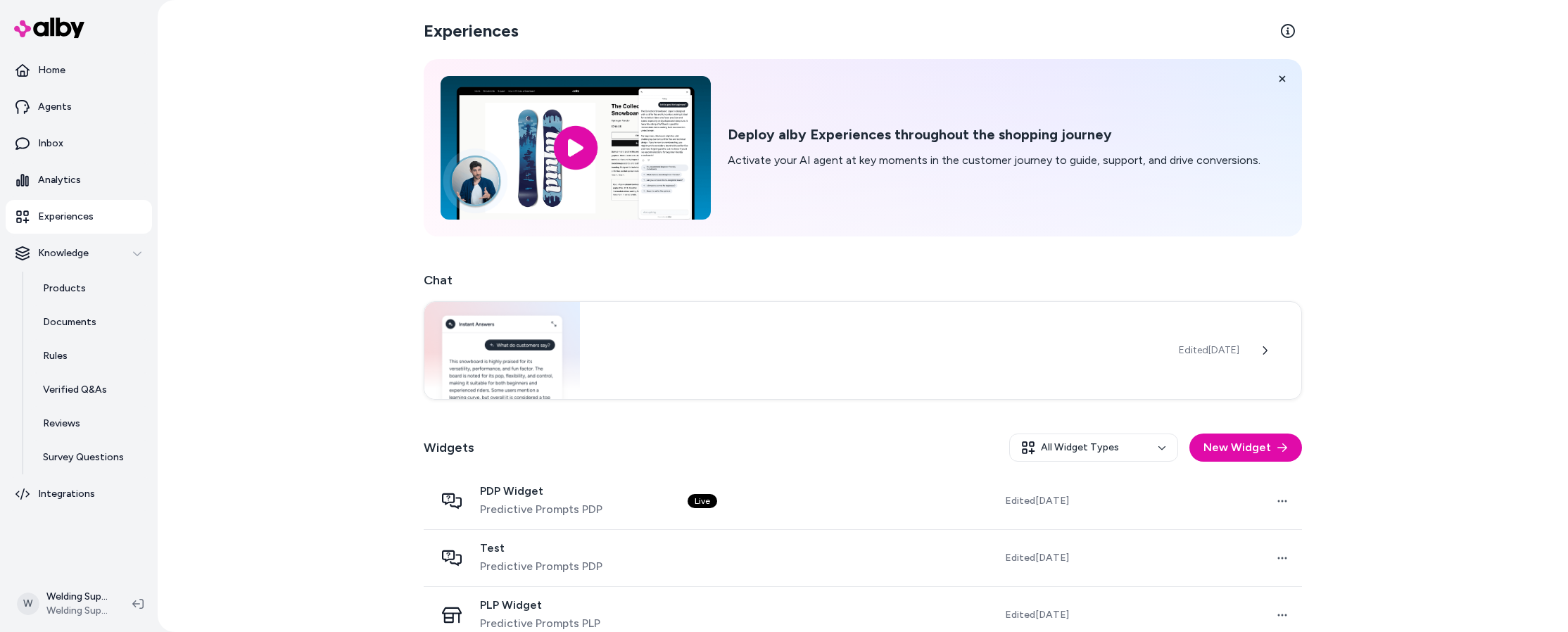
scroll to position [21, 0]
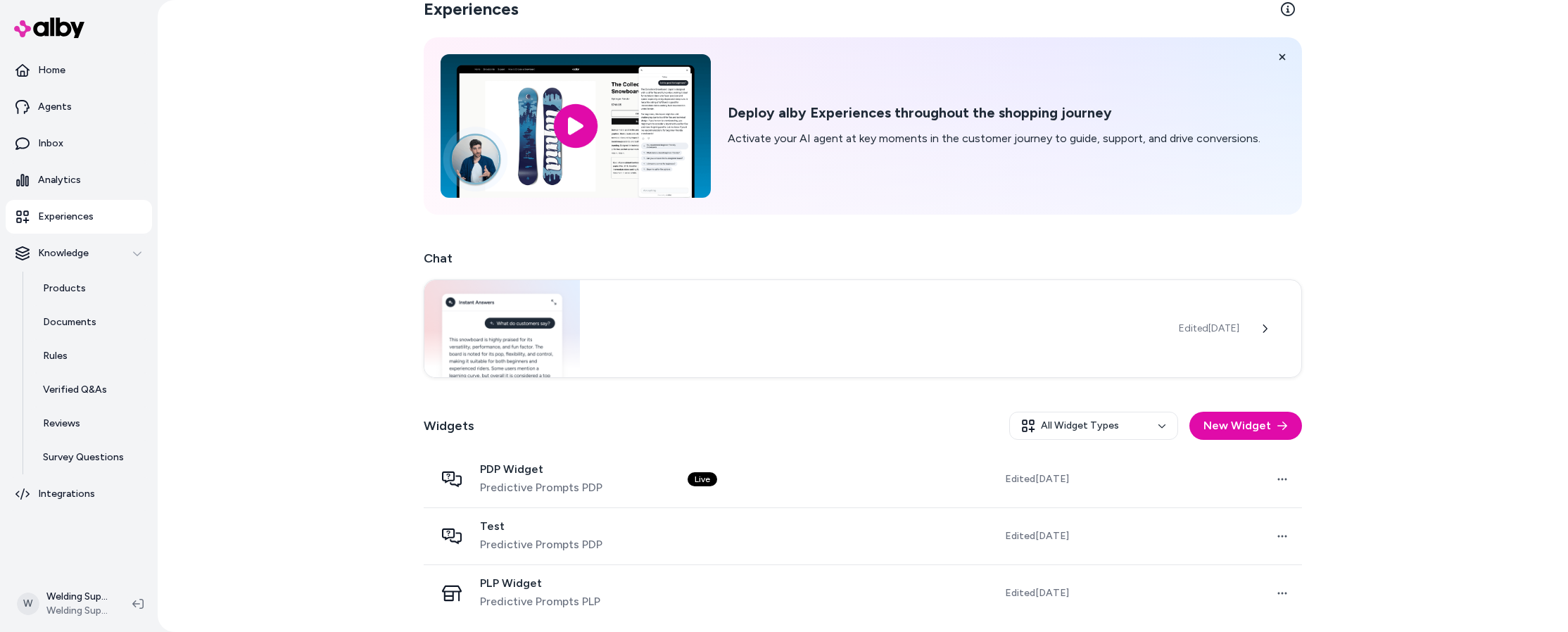
click at [54, 213] on p "Experiences" at bounding box center [65, 216] width 55 height 14
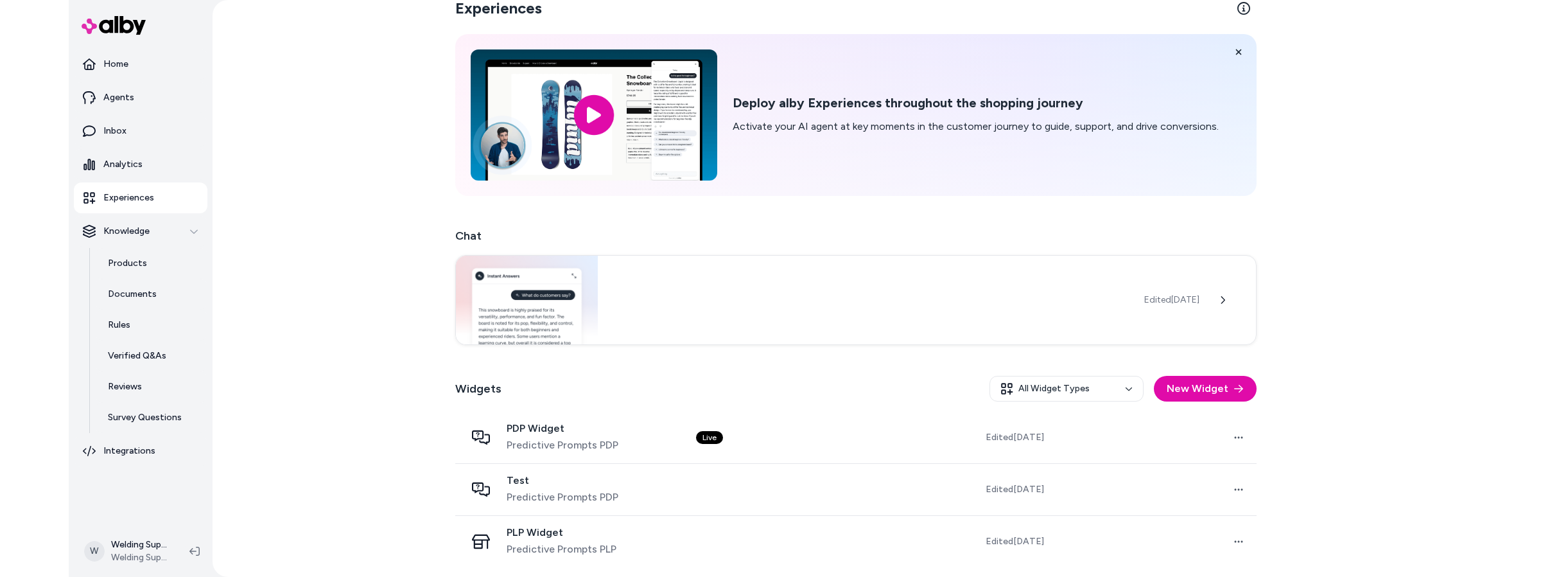
scroll to position [0, 0]
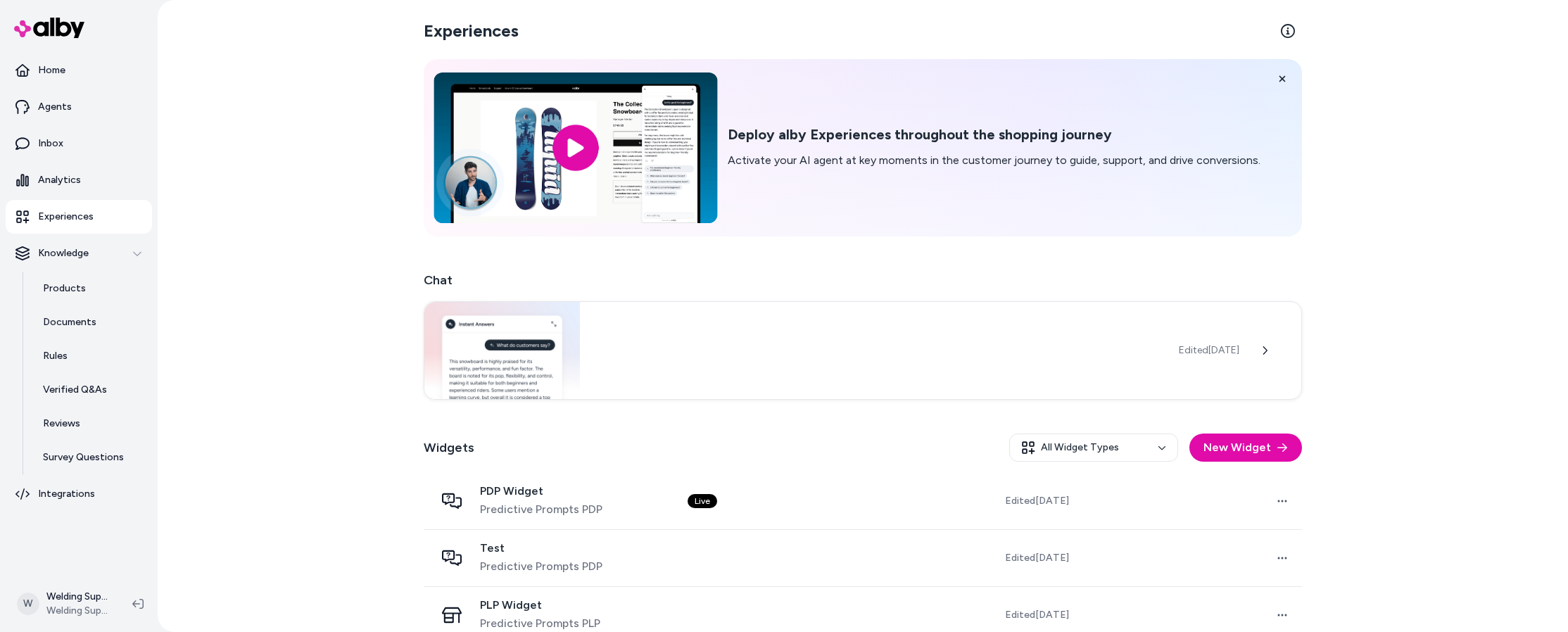
click at [584, 147] on input "image" at bounding box center [575, 147] width 284 height 151
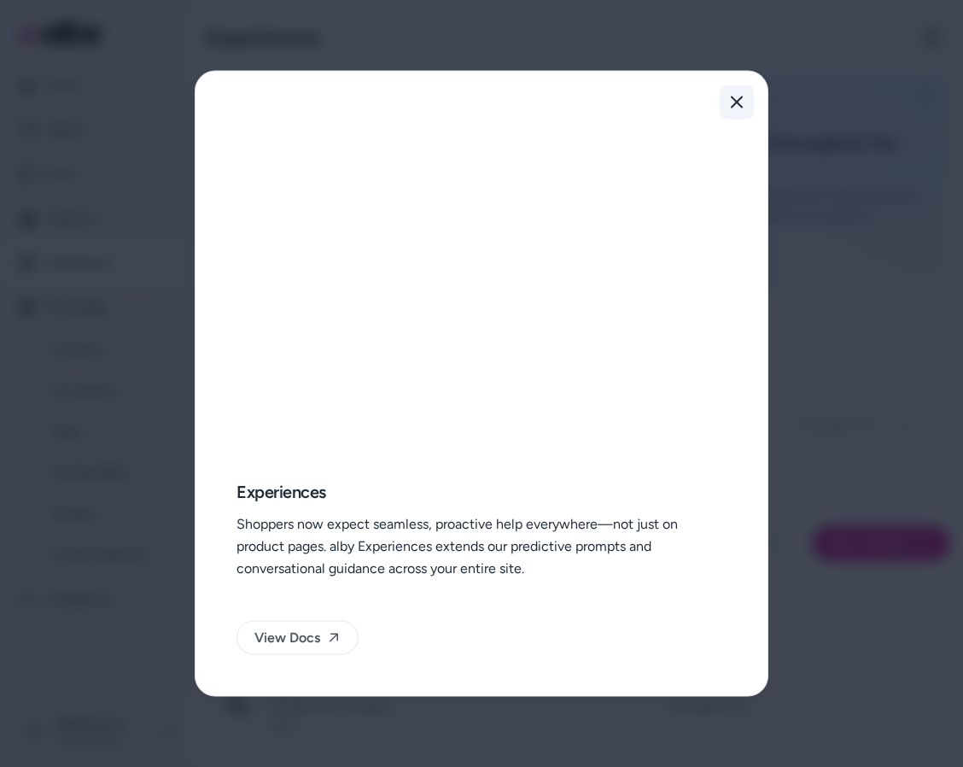
click at [738, 105] on icon "button" at bounding box center [737, 103] width 14 height 14
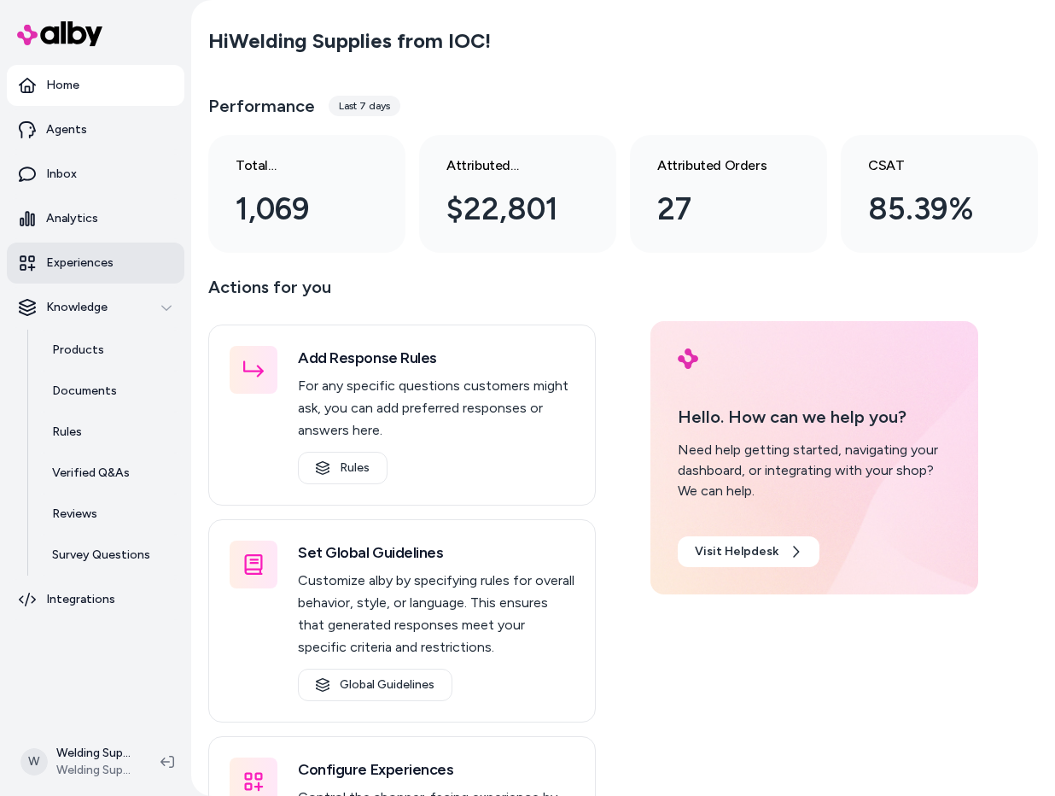
click at [77, 263] on p "Experiences" at bounding box center [79, 262] width 67 height 17
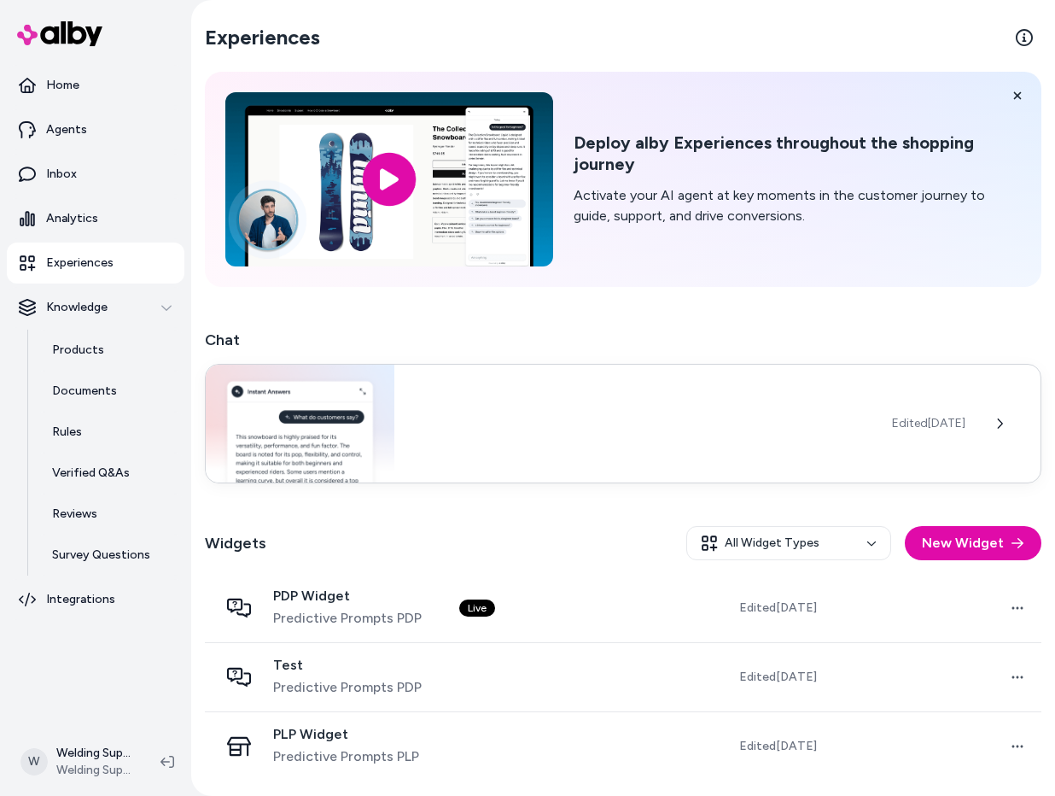
click at [434, 413] on div "Edited Aug 19, 2025" at bounding box center [623, 424] width 837 height 120
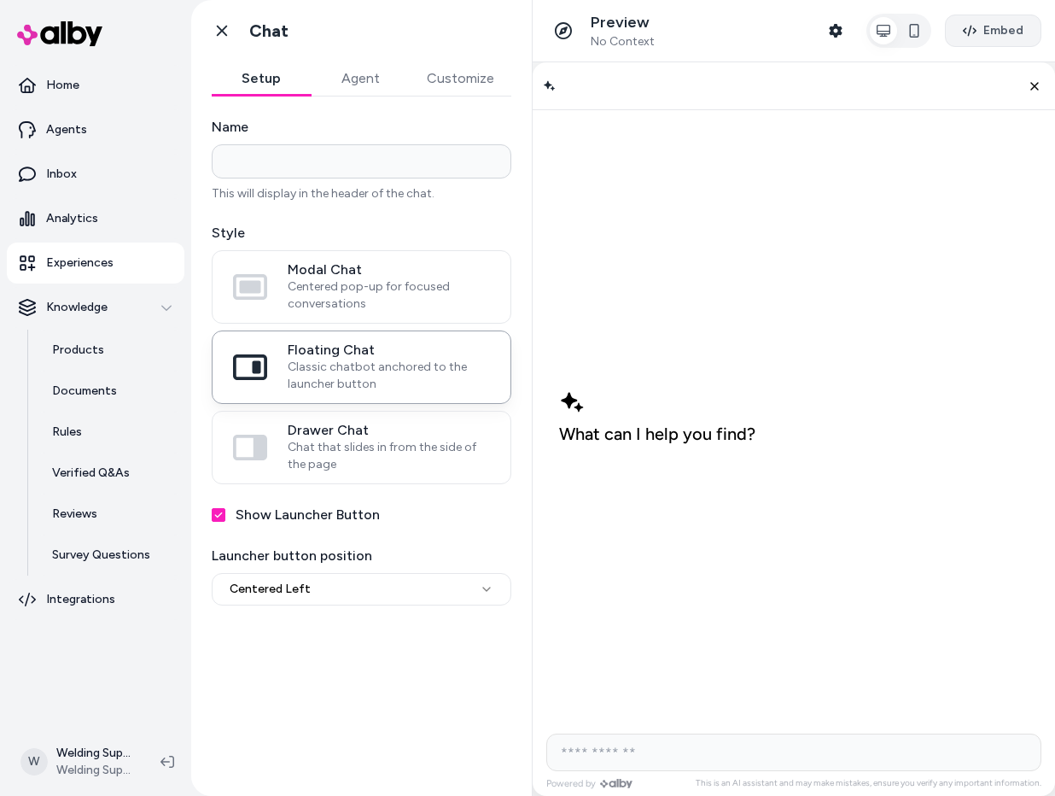
click at [1005, 33] on span "Embed" at bounding box center [1003, 30] width 40 height 17
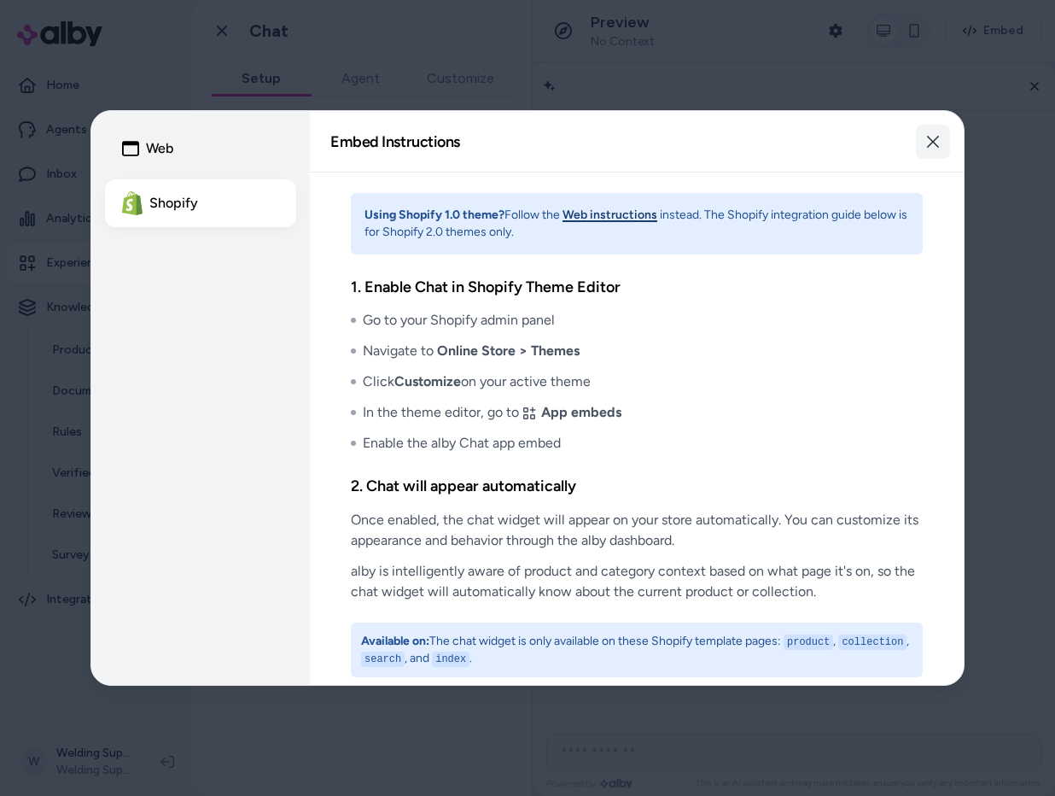
click at [941, 143] on button "Close" at bounding box center [933, 142] width 34 height 34
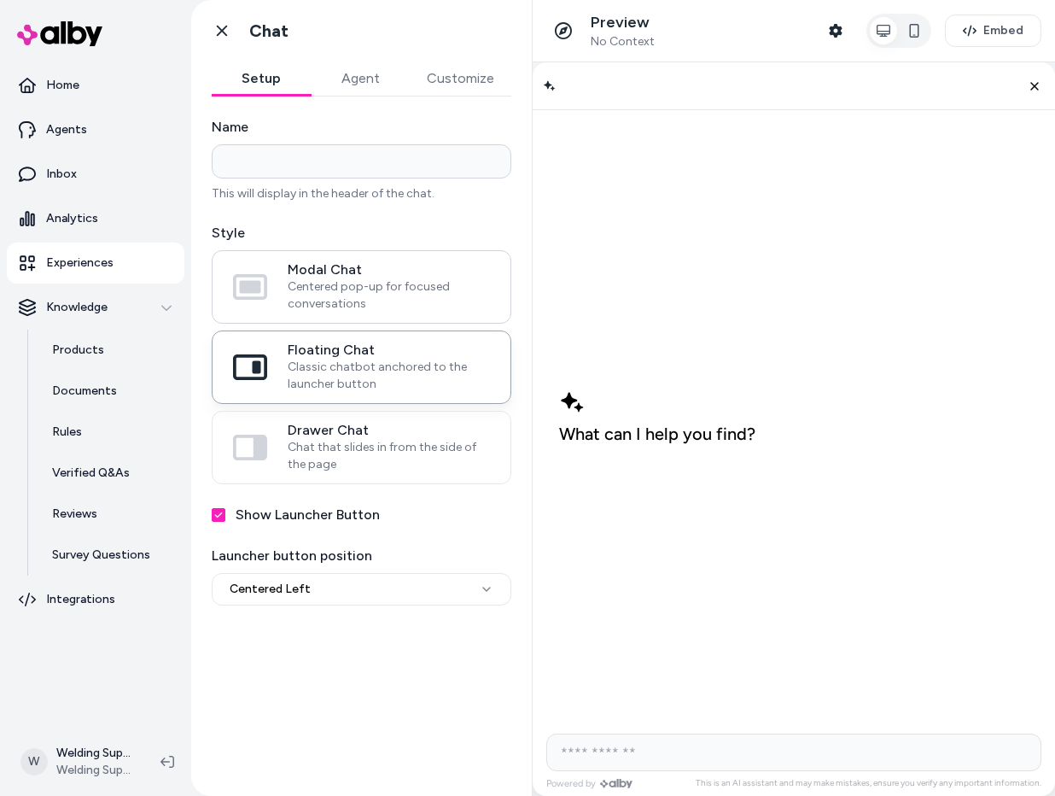
click at [299, 285] on span "Centered pop-up for focused conversations" at bounding box center [389, 295] width 202 height 34
click at [0, 0] on button "Modal Chat Centered pop-up for focused conversations" at bounding box center [0, 0] width 0 height 0
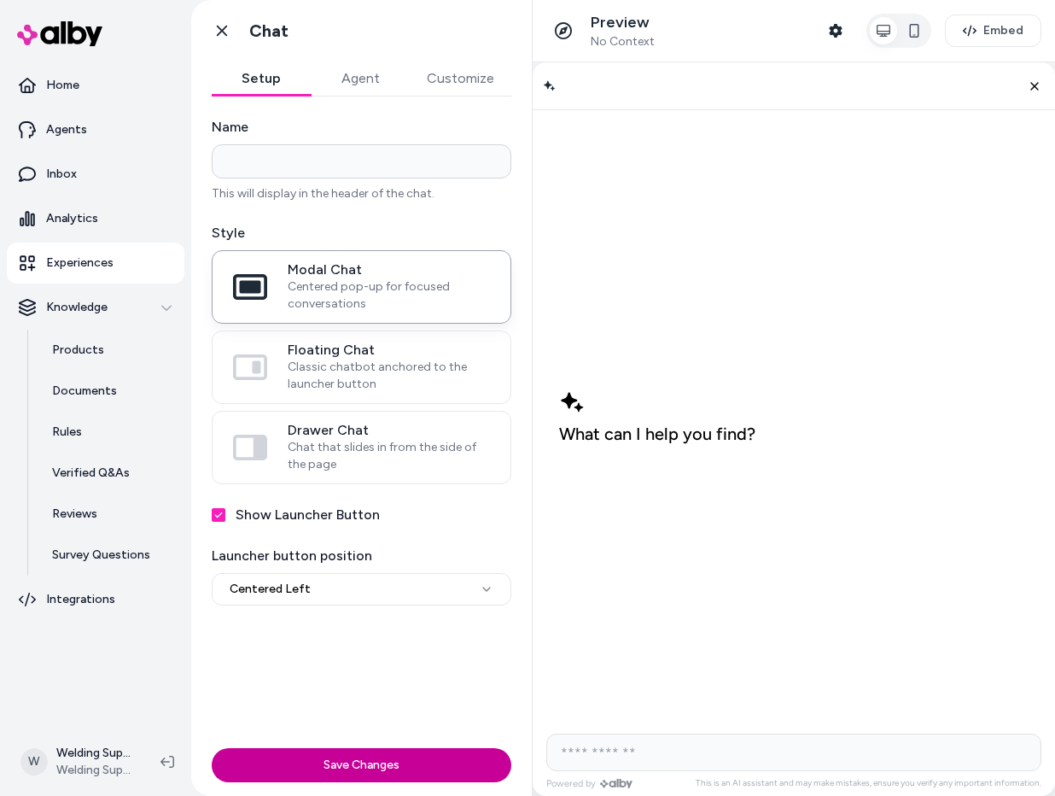
click at [345, 765] on button "Save Changes" at bounding box center [362, 765] width 300 height 34
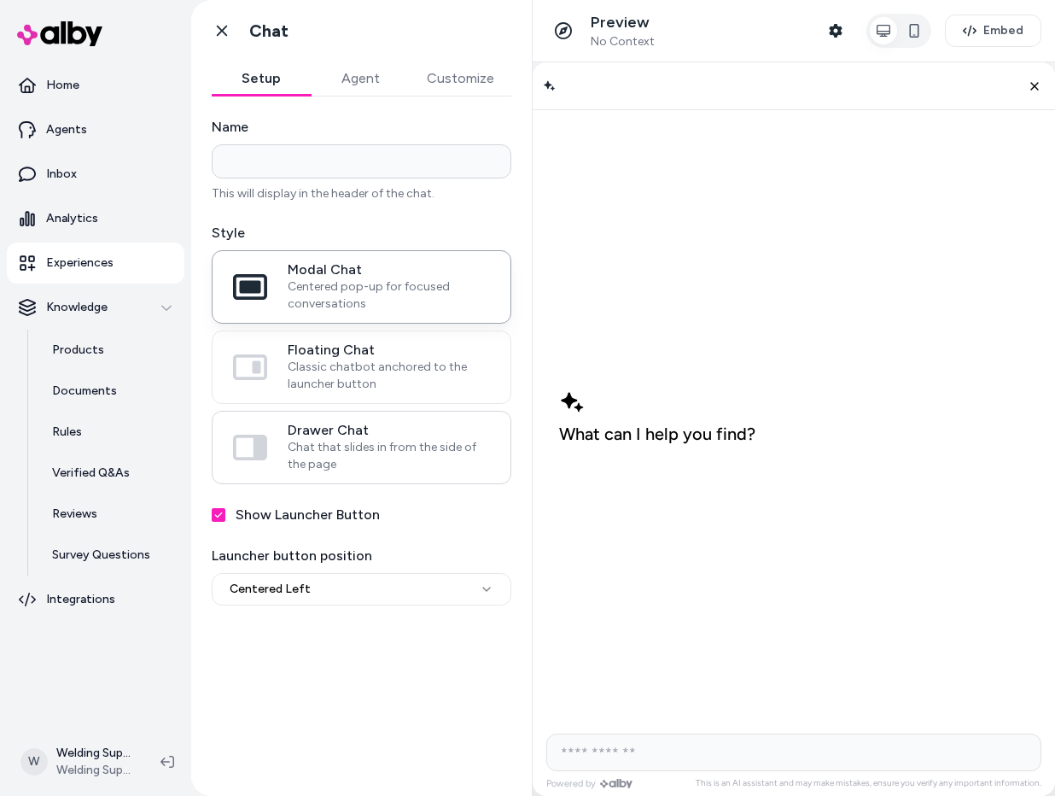
click at [257, 453] on icon at bounding box center [250, 447] width 34 height 26
click at [0, 0] on button "Drawer Chat Chat that slides in from the side of the page" at bounding box center [0, 0] width 0 height 0
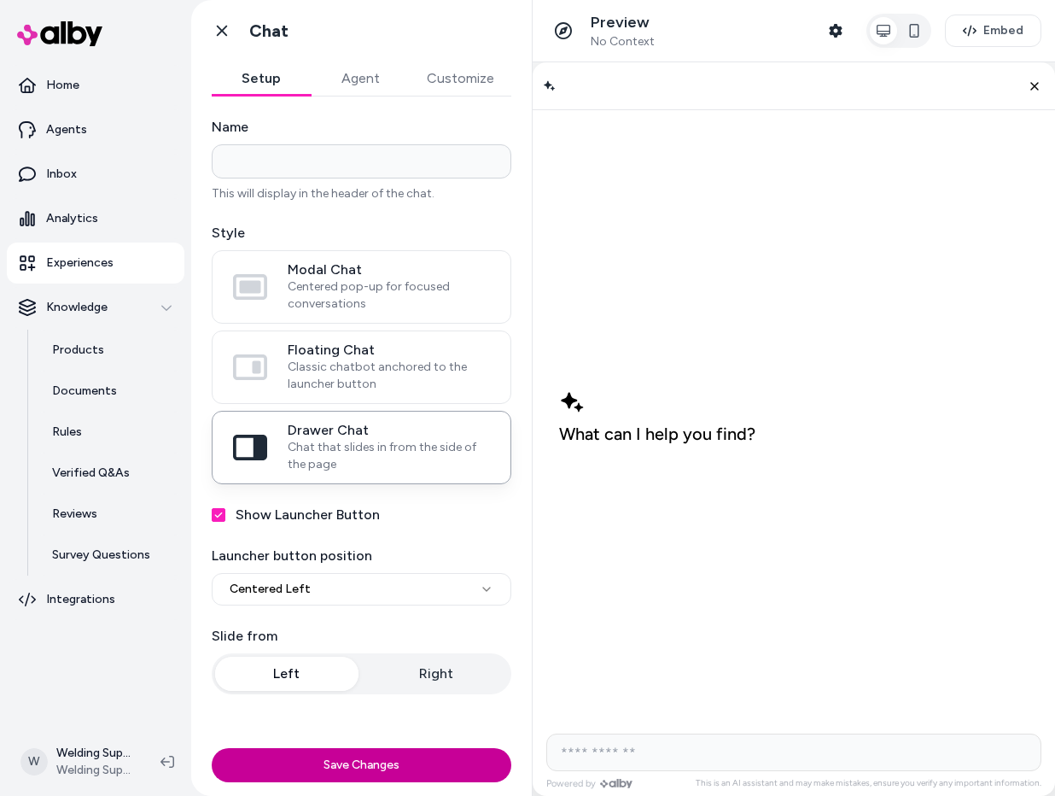
click at [367, 760] on button "Save Changes" at bounding box center [362, 765] width 300 height 34
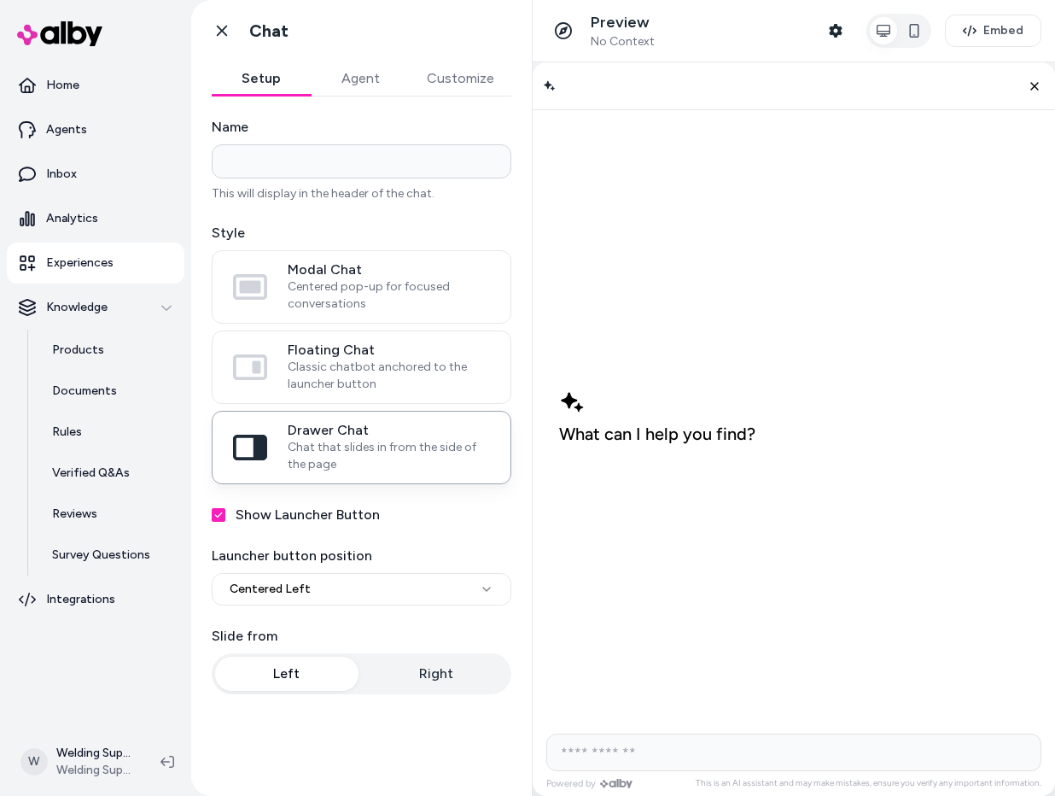
click at [353, 77] on button "Agent" at bounding box center [360, 78] width 99 height 34
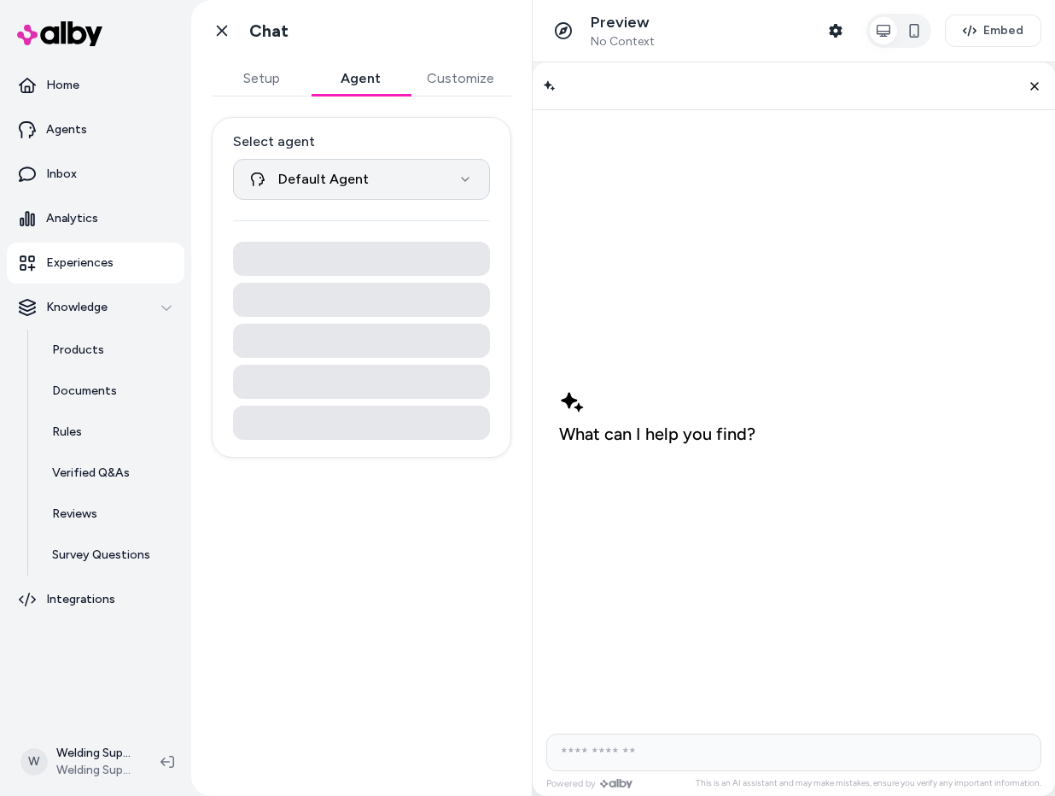
click at [457, 181] on html "**********" at bounding box center [527, 398] width 1055 height 796
click at [449, 177] on html "**********" at bounding box center [527, 398] width 1055 height 796
click at [458, 74] on button "Customize" at bounding box center [461, 78] width 102 height 34
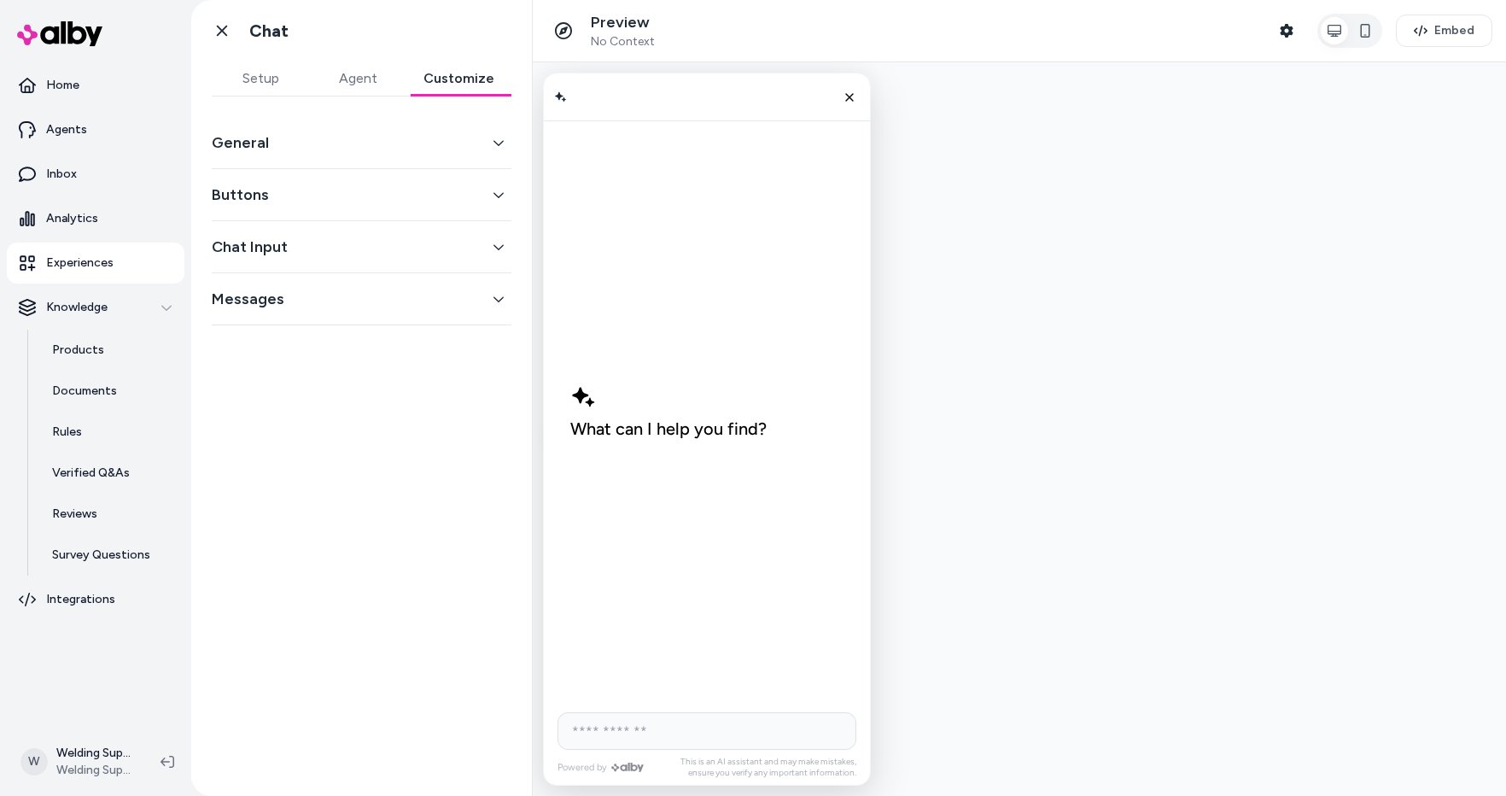
click at [294, 136] on button "General" at bounding box center [362, 143] width 300 height 24
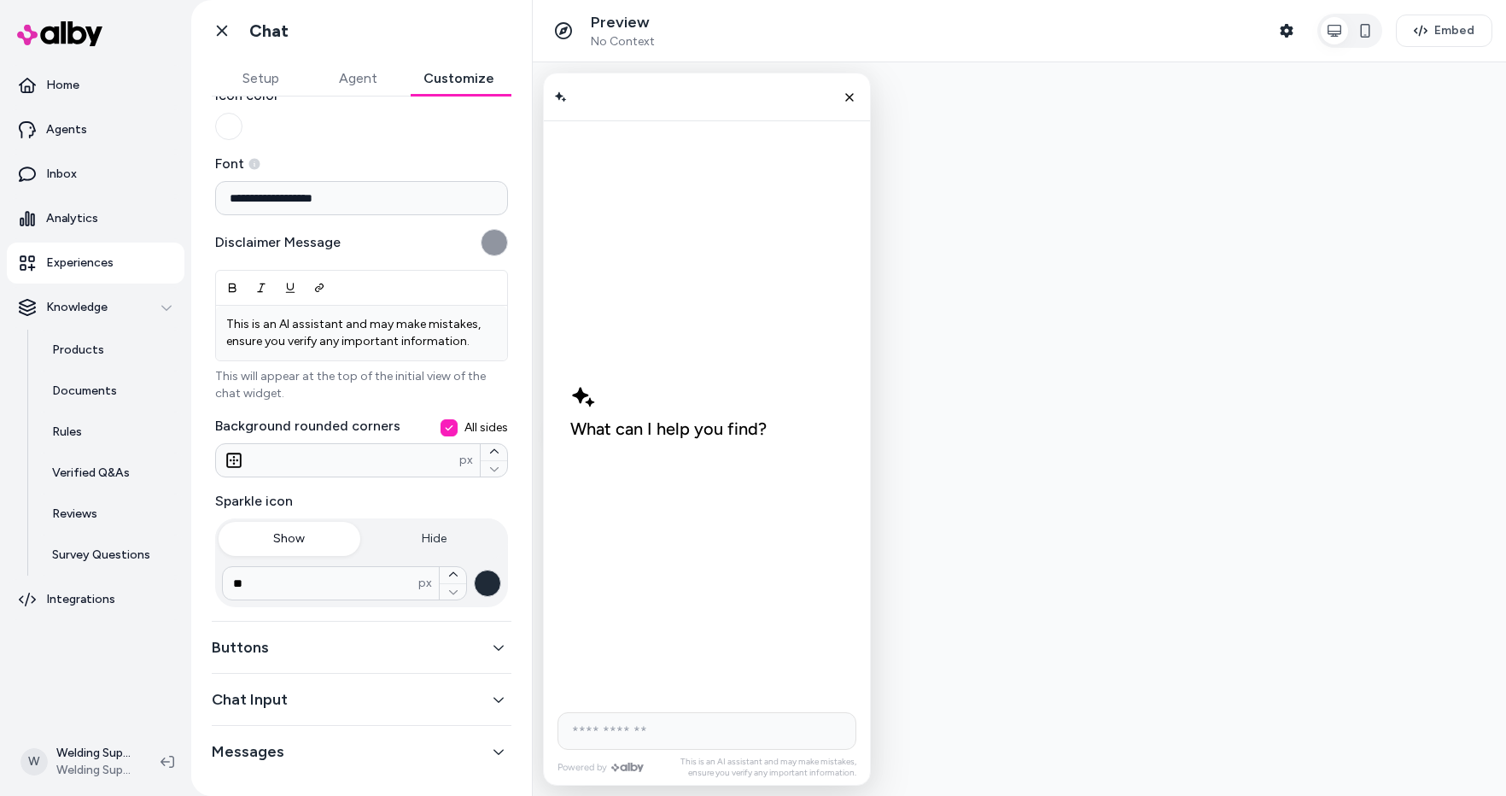
scroll to position [152, 0]
click at [285, 635] on button "Buttons" at bounding box center [362, 646] width 300 height 24
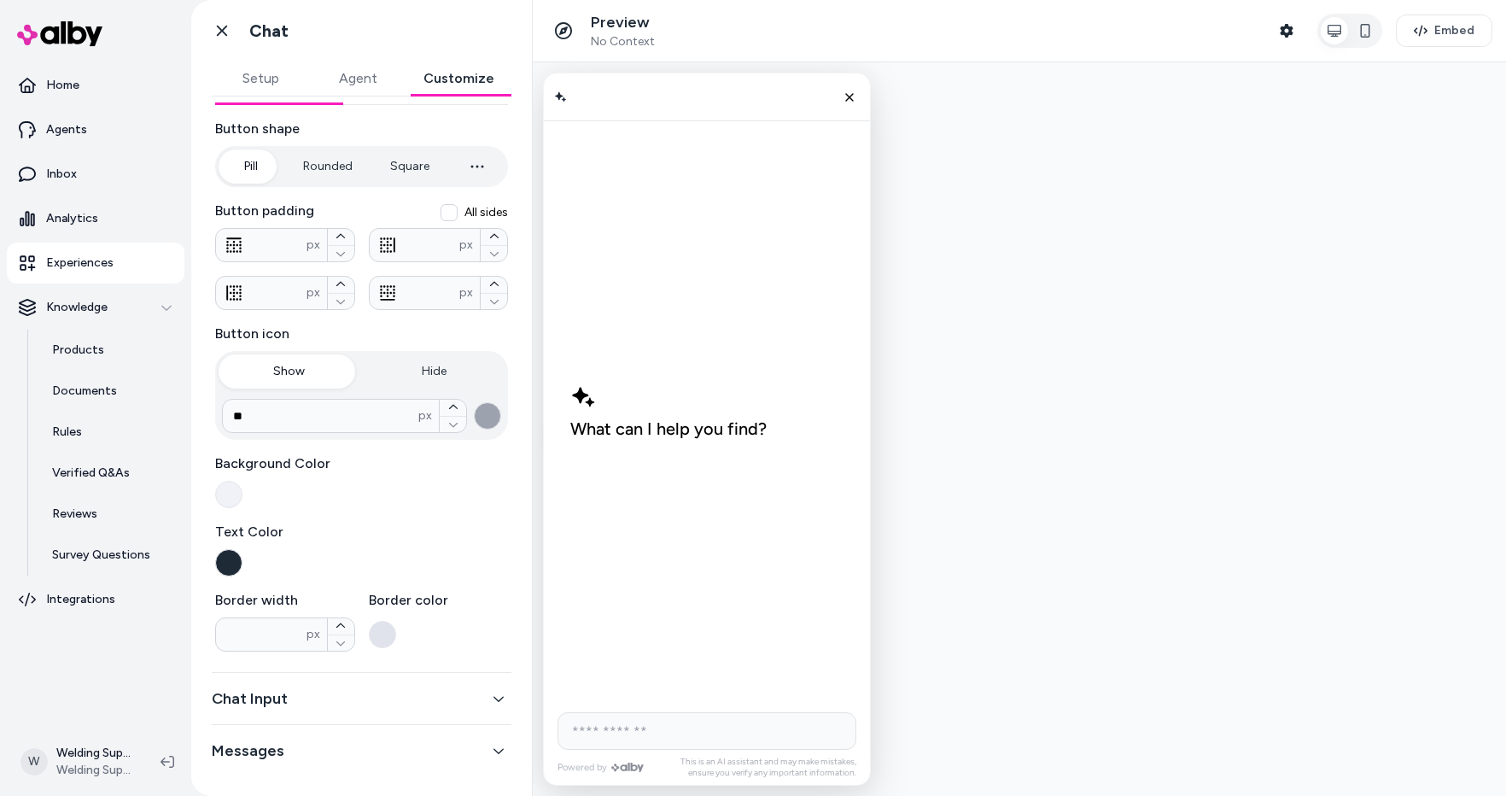
click at [277, 703] on button "Chat Input" at bounding box center [362, 698] width 300 height 24
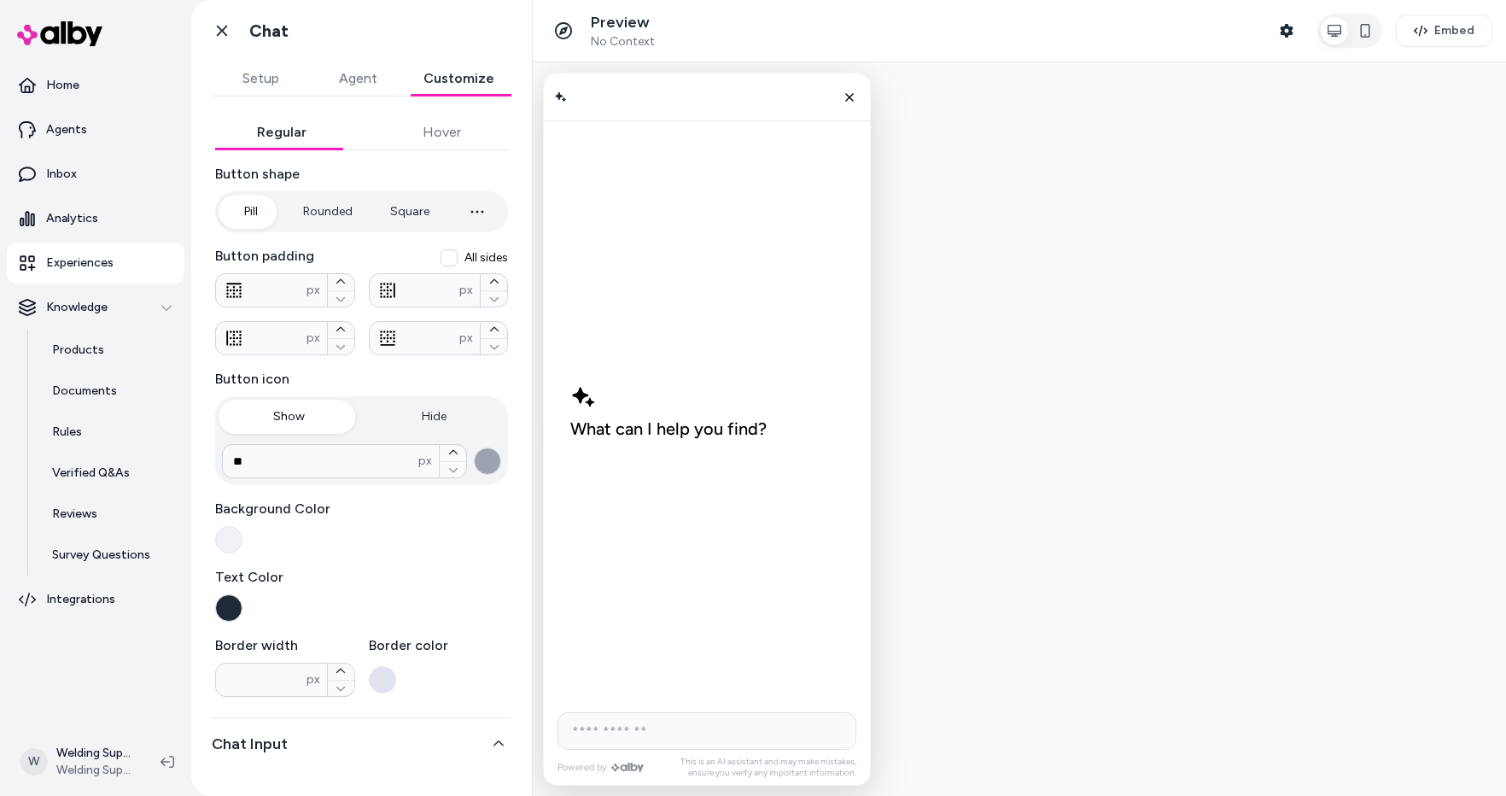
scroll to position [82, 0]
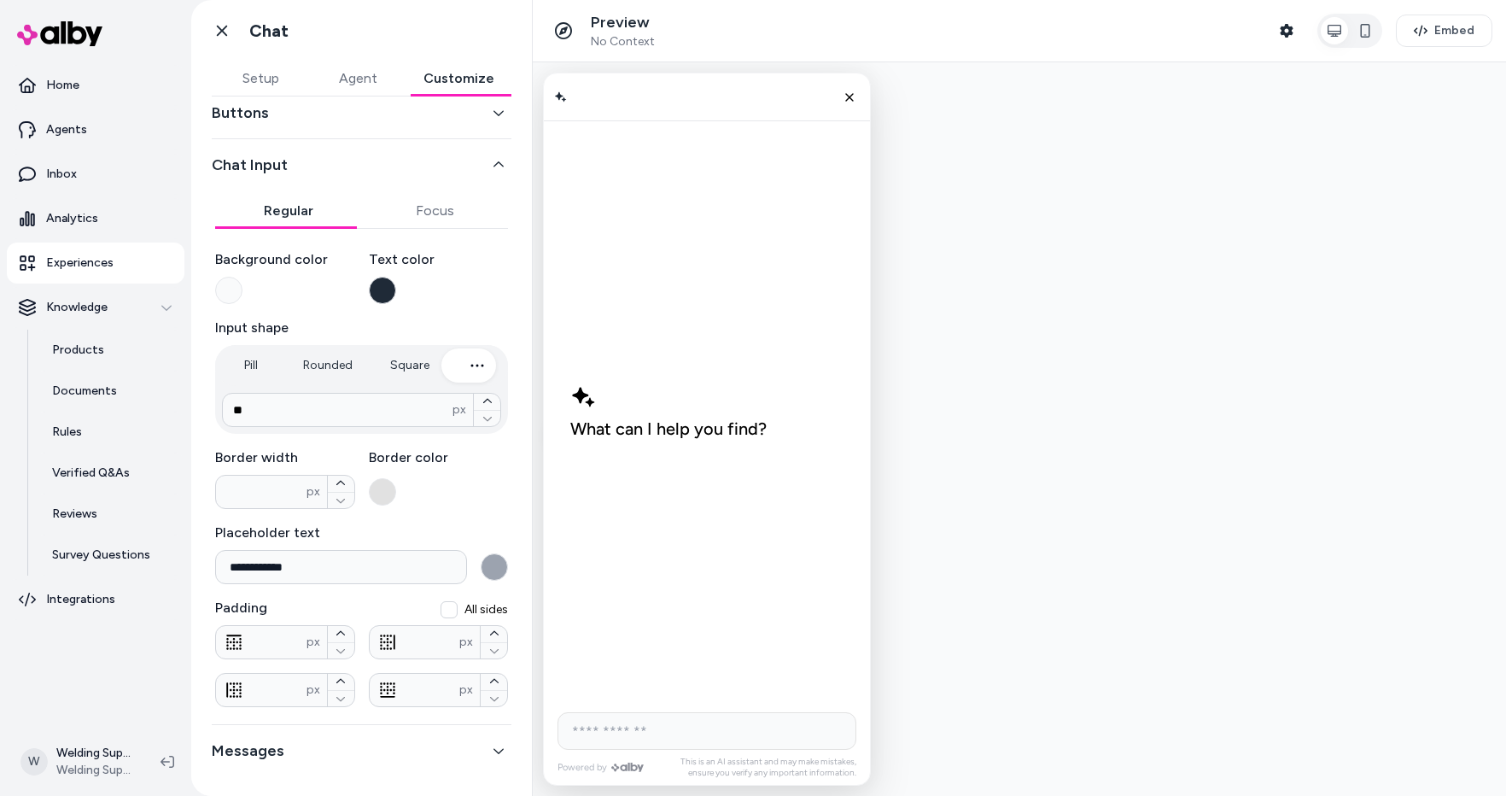
click at [275, 751] on button "Messages" at bounding box center [362, 750] width 300 height 24
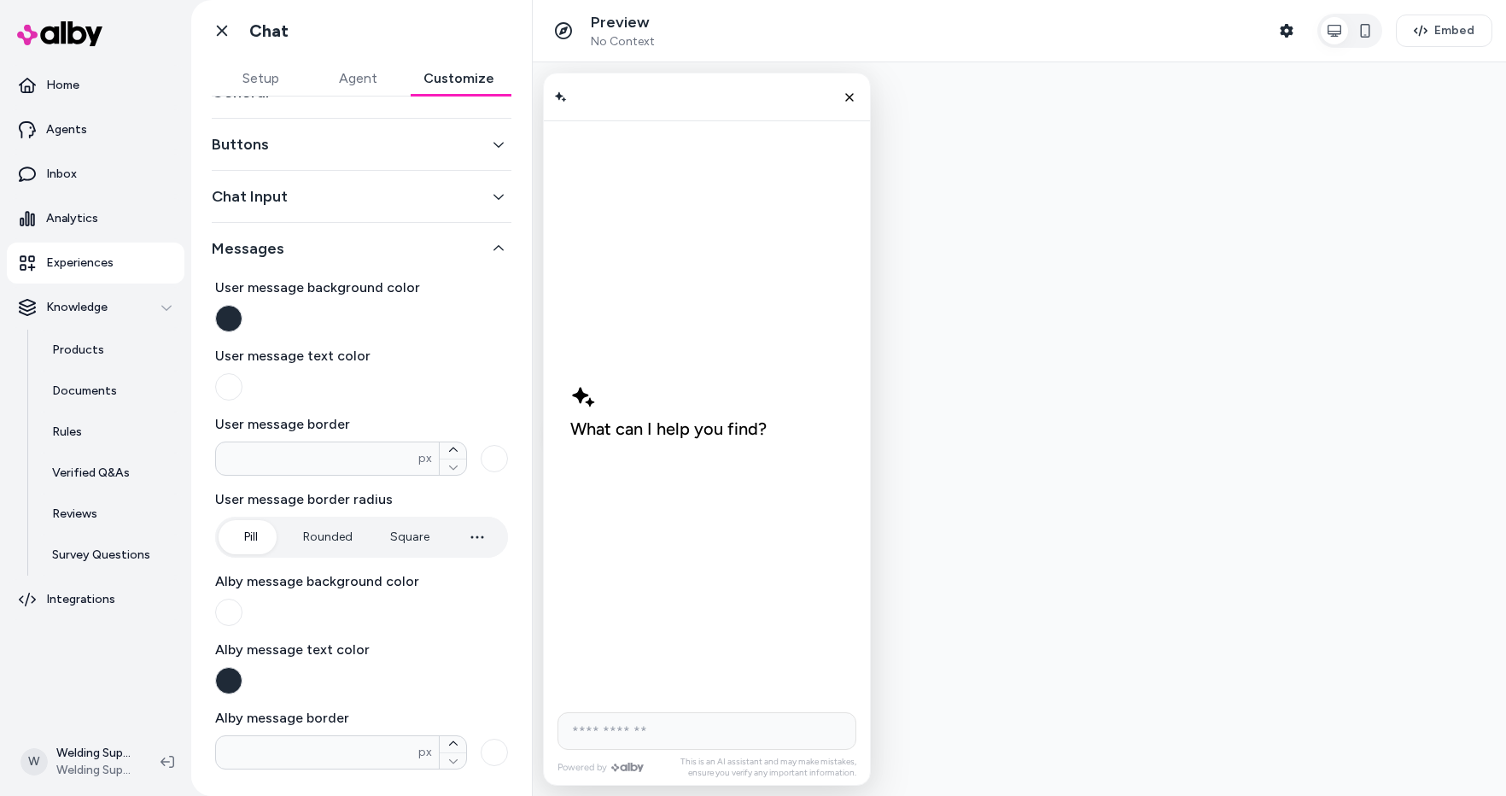
scroll to position [0, 0]
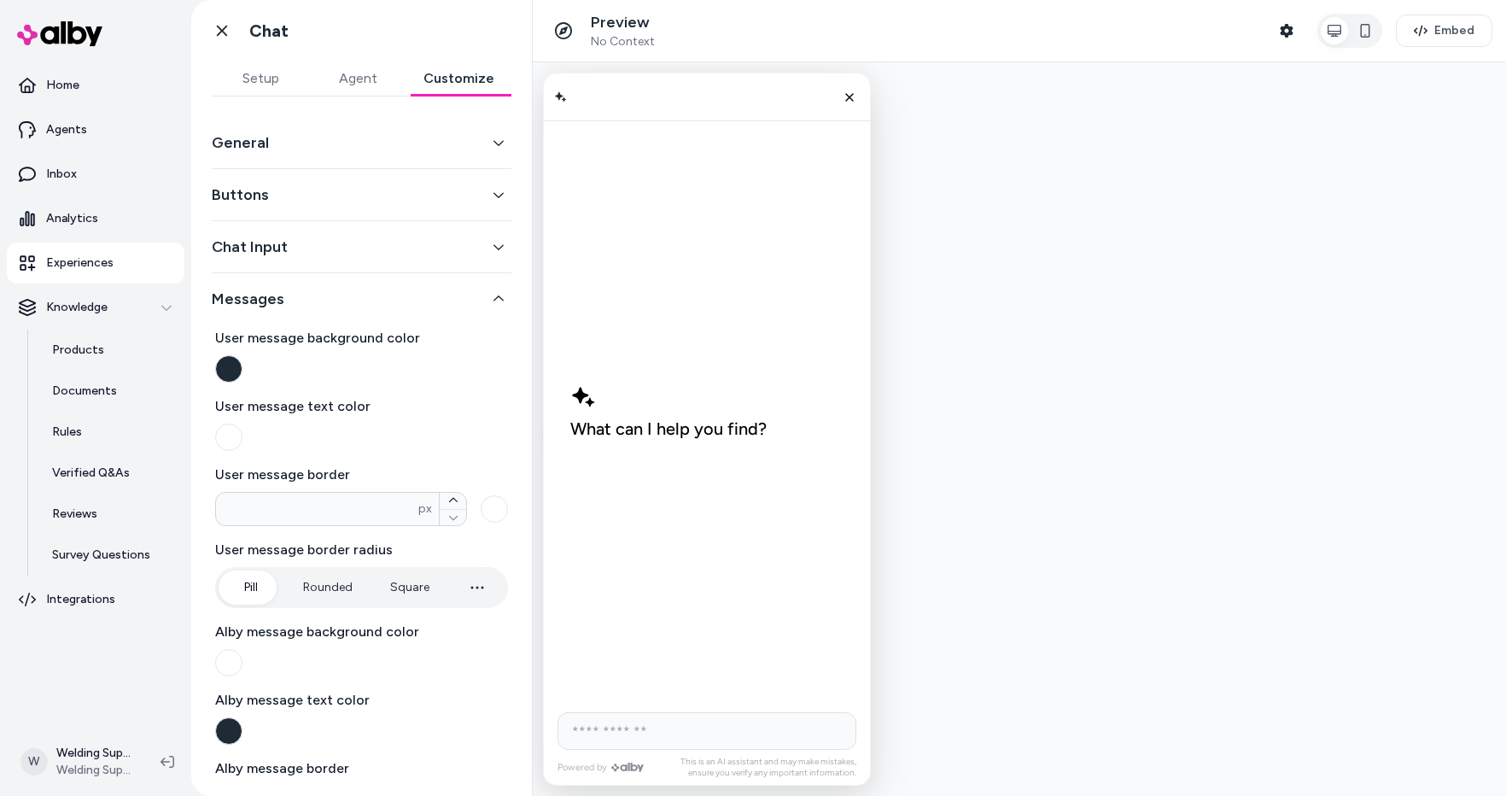
click at [362, 71] on button "Agent" at bounding box center [357, 78] width 97 height 34
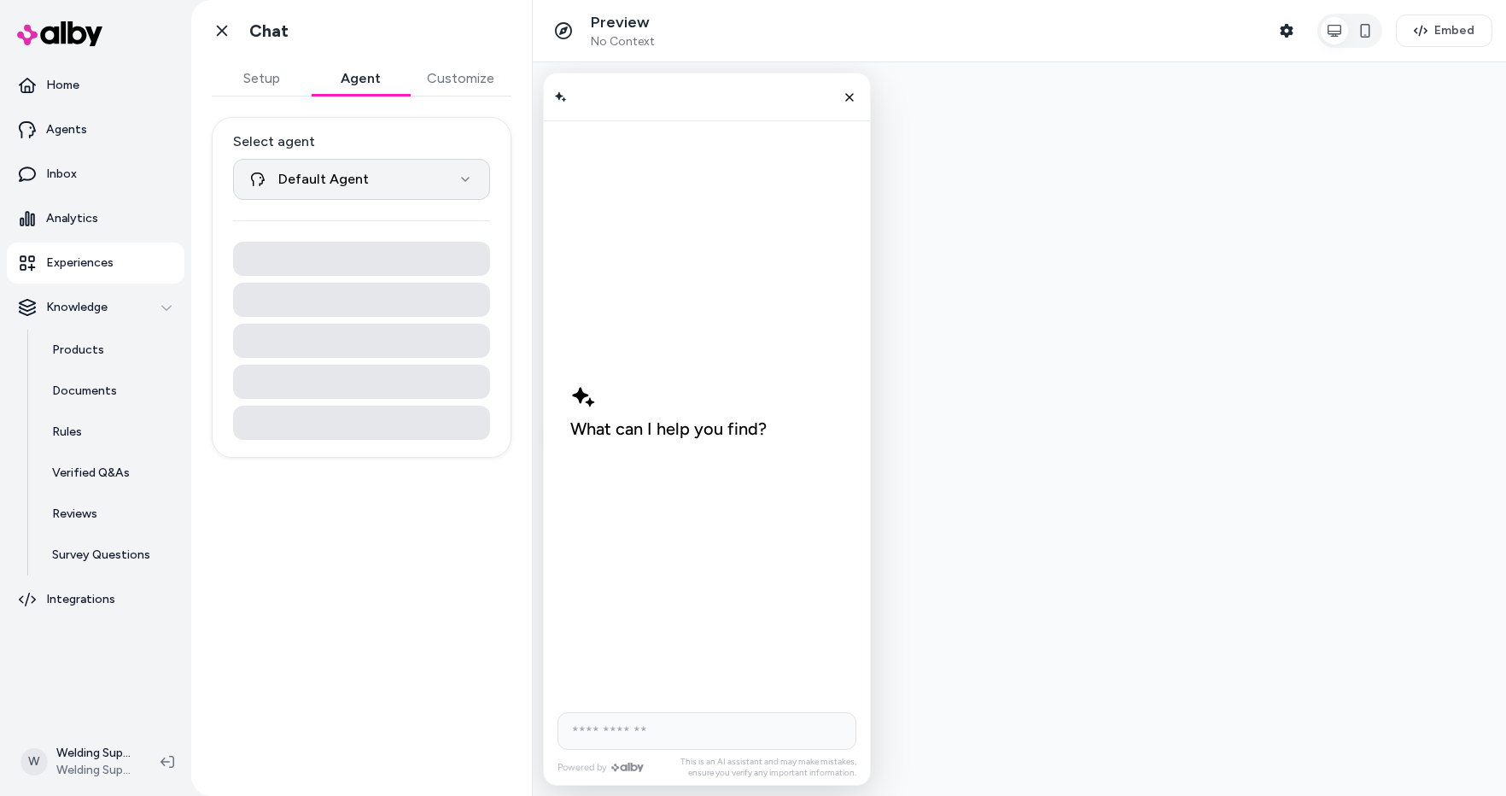
click at [339, 169] on html "**********" at bounding box center [753, 398] width 1506 height 796
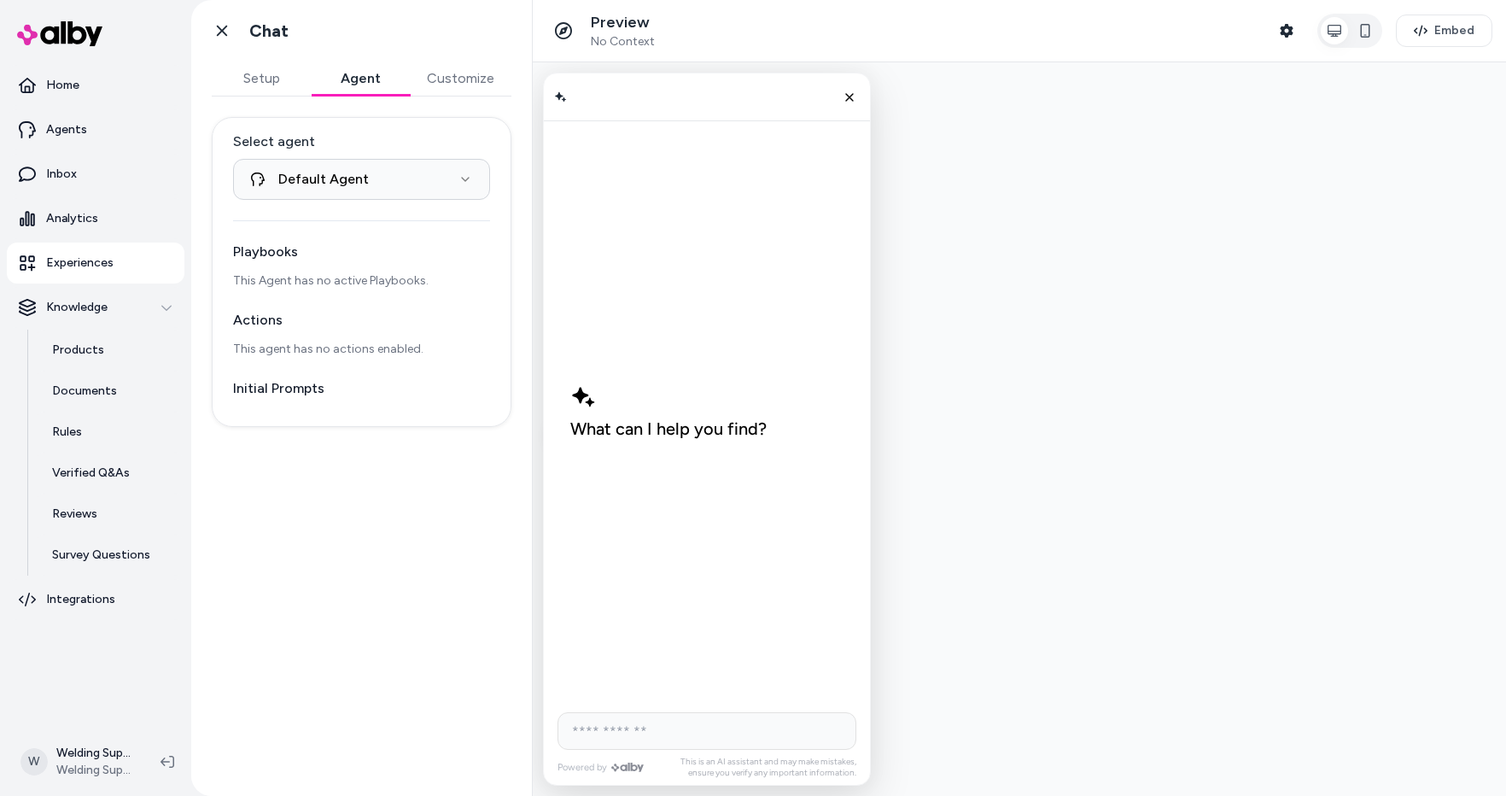
click at [283, 388] on p "Initial Prompts" at bounding box center [361, 388] width 257 height 20
click at [251, 320] on p "Actions" at bounding box center [361, 320] width 257 height 20
click at [270, 245] on p "Playbooks" at bounding box center [361, 252] width 257 height 20
click at [289, 184] on html "**********" at bounding box center [753, 398] width 1506 height 796
click at [261, 78] on html "**********" at bounding box center [753, 398] width 1506 height 796
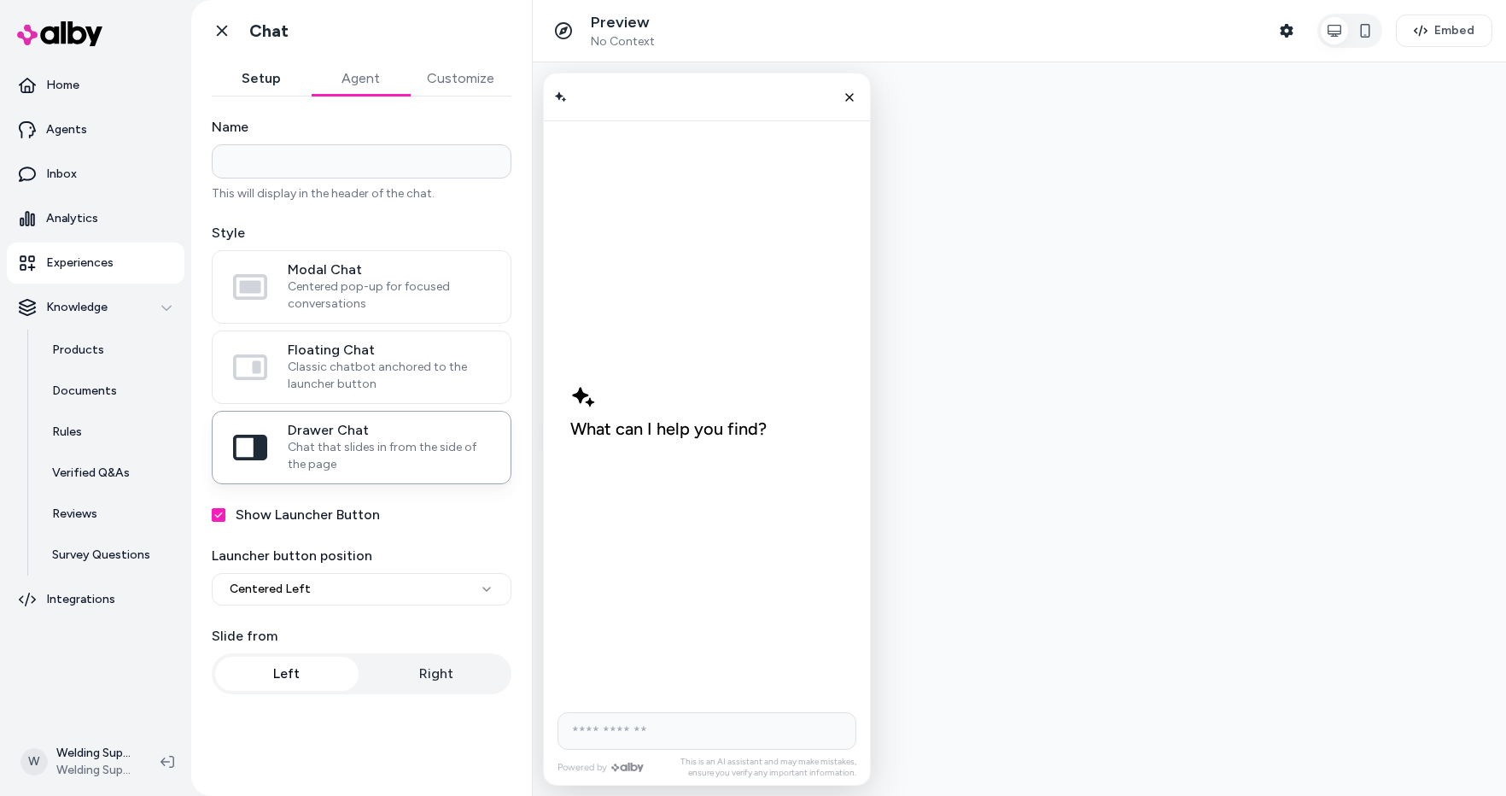
click at [261, 78] on button "Setup" at bounding box center [261, 78] width 99 height 34
click at [269, 161] on input "Name" at bounding box center [362, 161] width 300 height 34
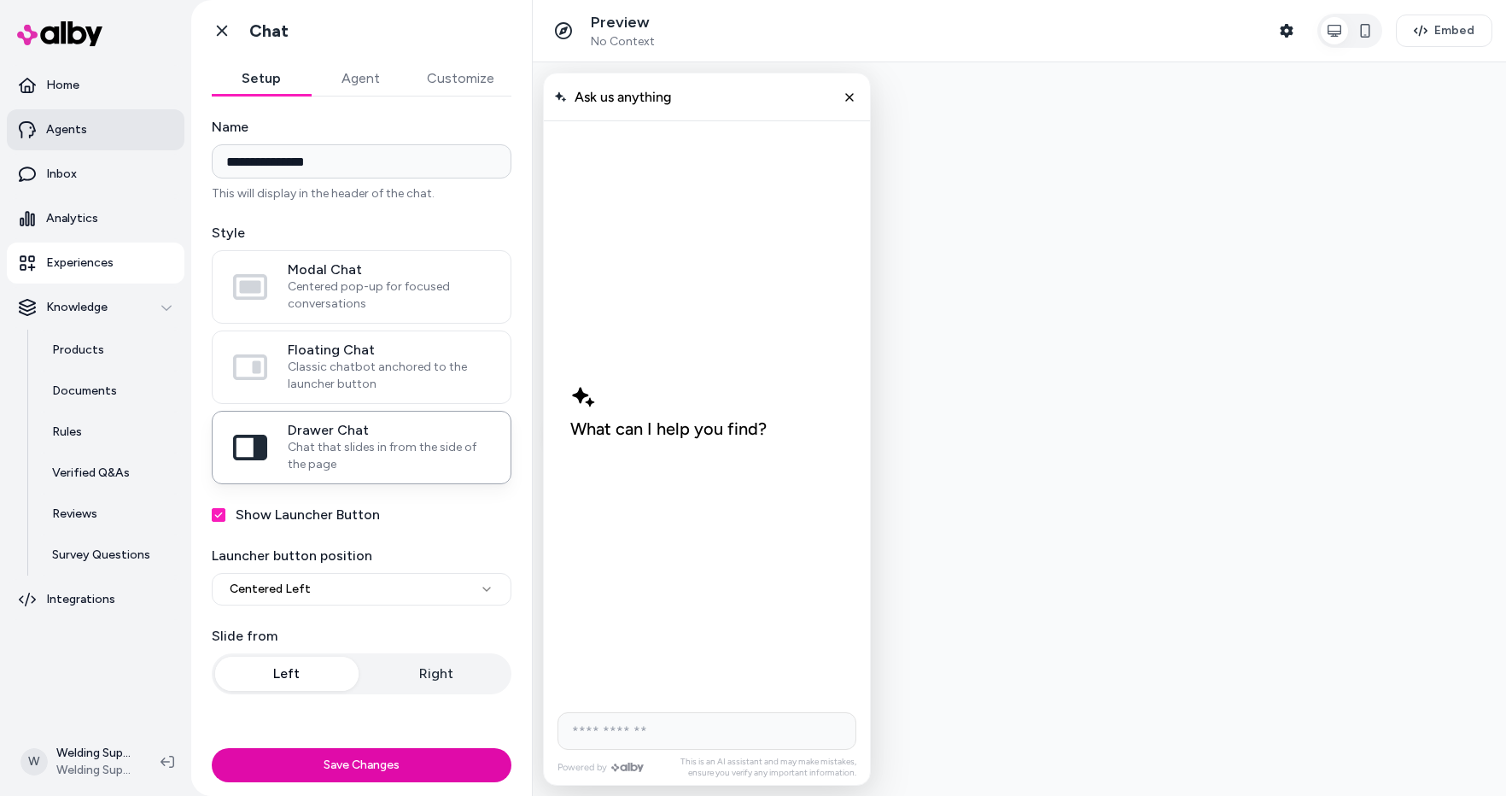
type input "**********"
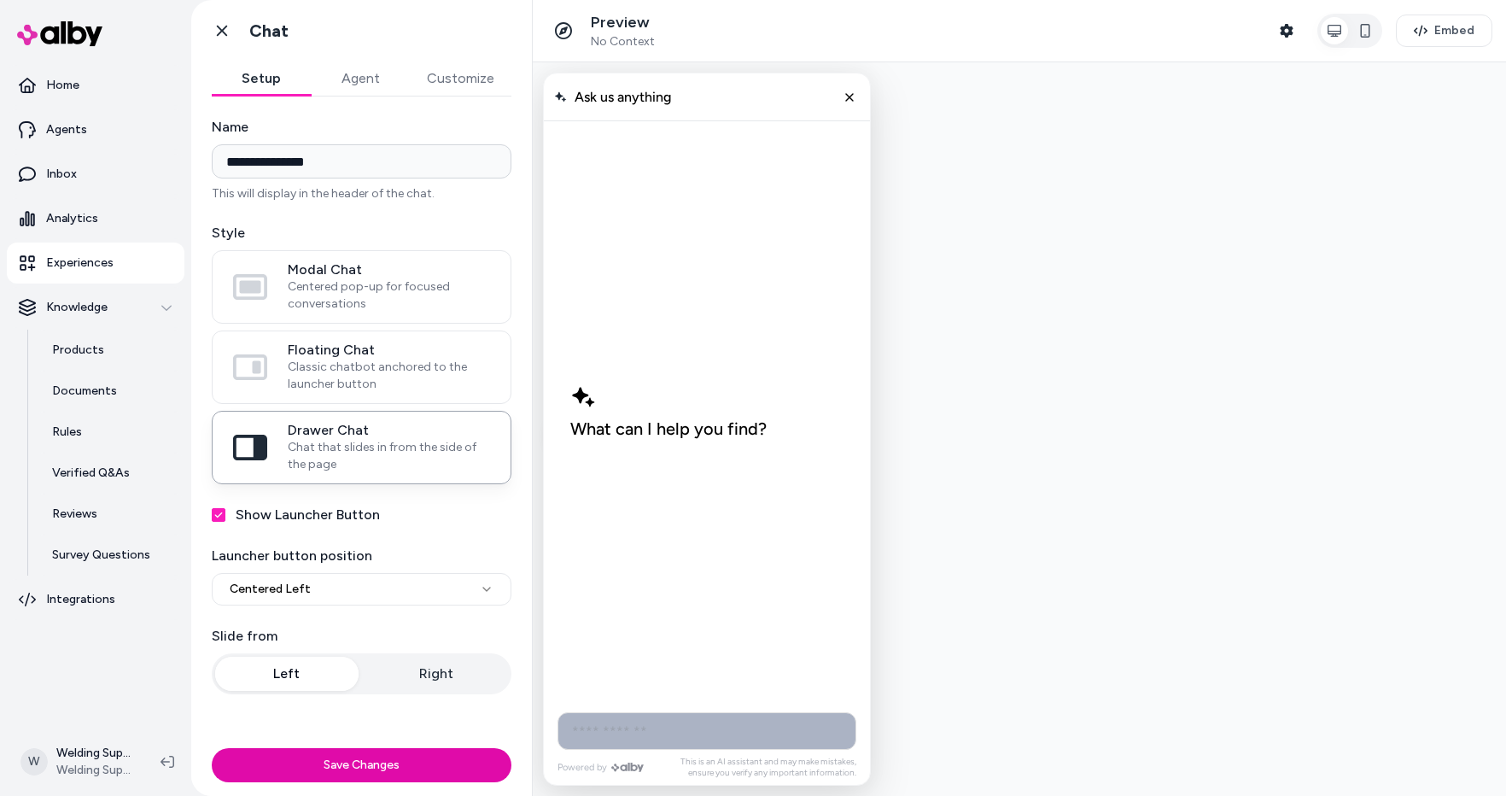
click at [661, 732] on input "AI Shopping Assistant" at bounding box center [706, 731] width 299 height 38
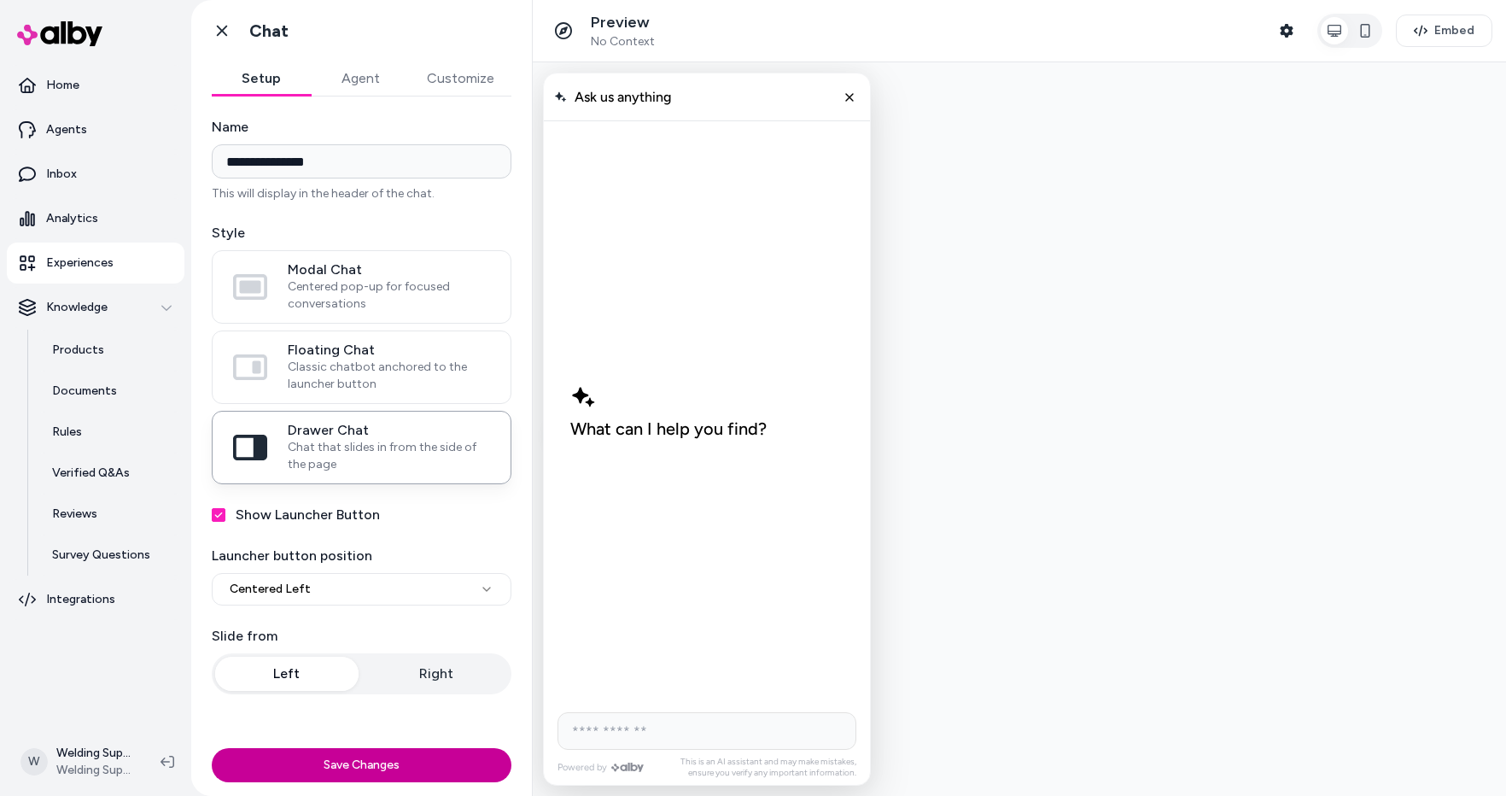
click at [375, 760] on button "Save Changes" at bounding box center [362, 765] width 300 height 34
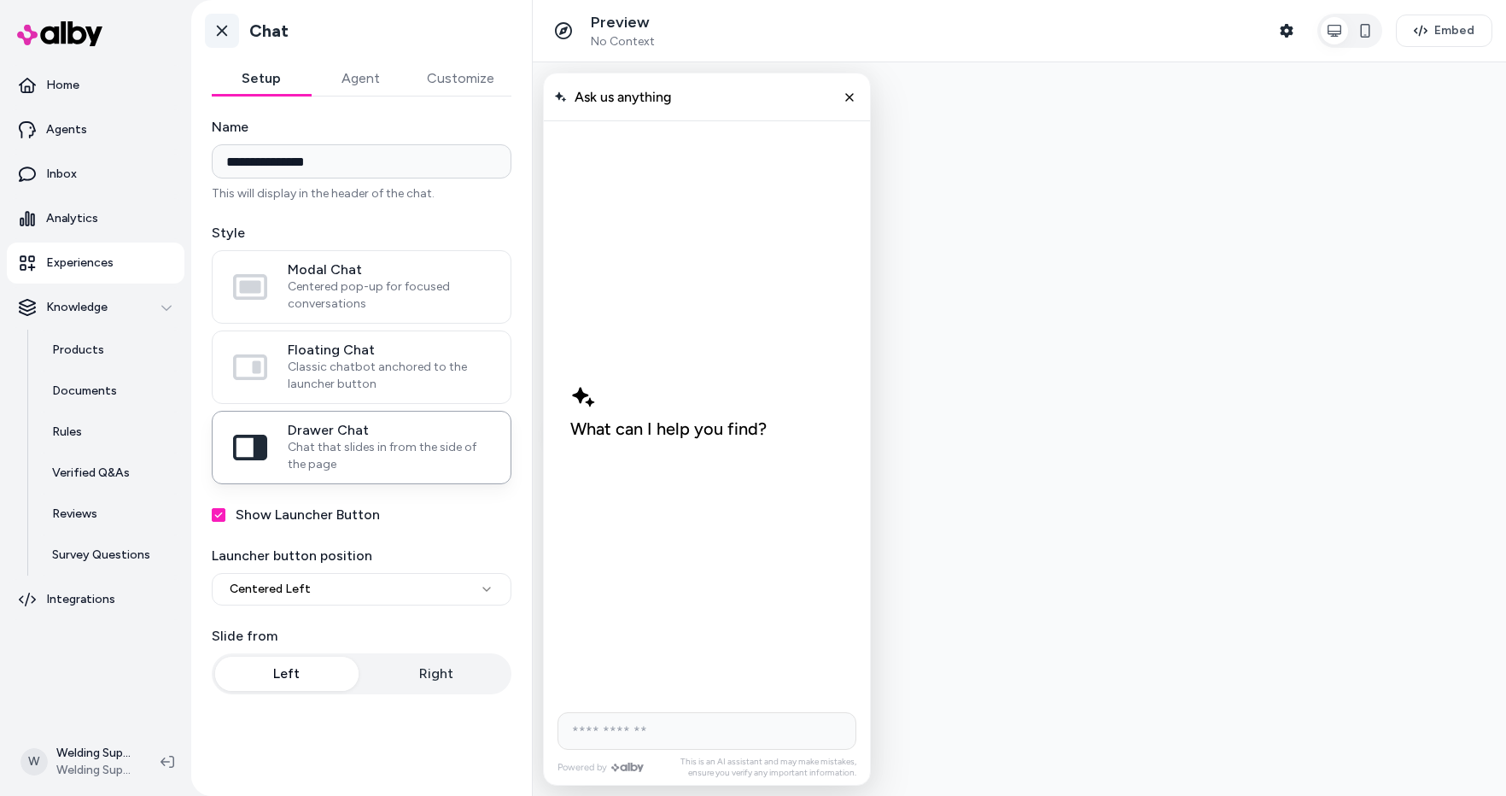
click at [220, 30] on icon at bounding box center [222, 31] width 10 height 11
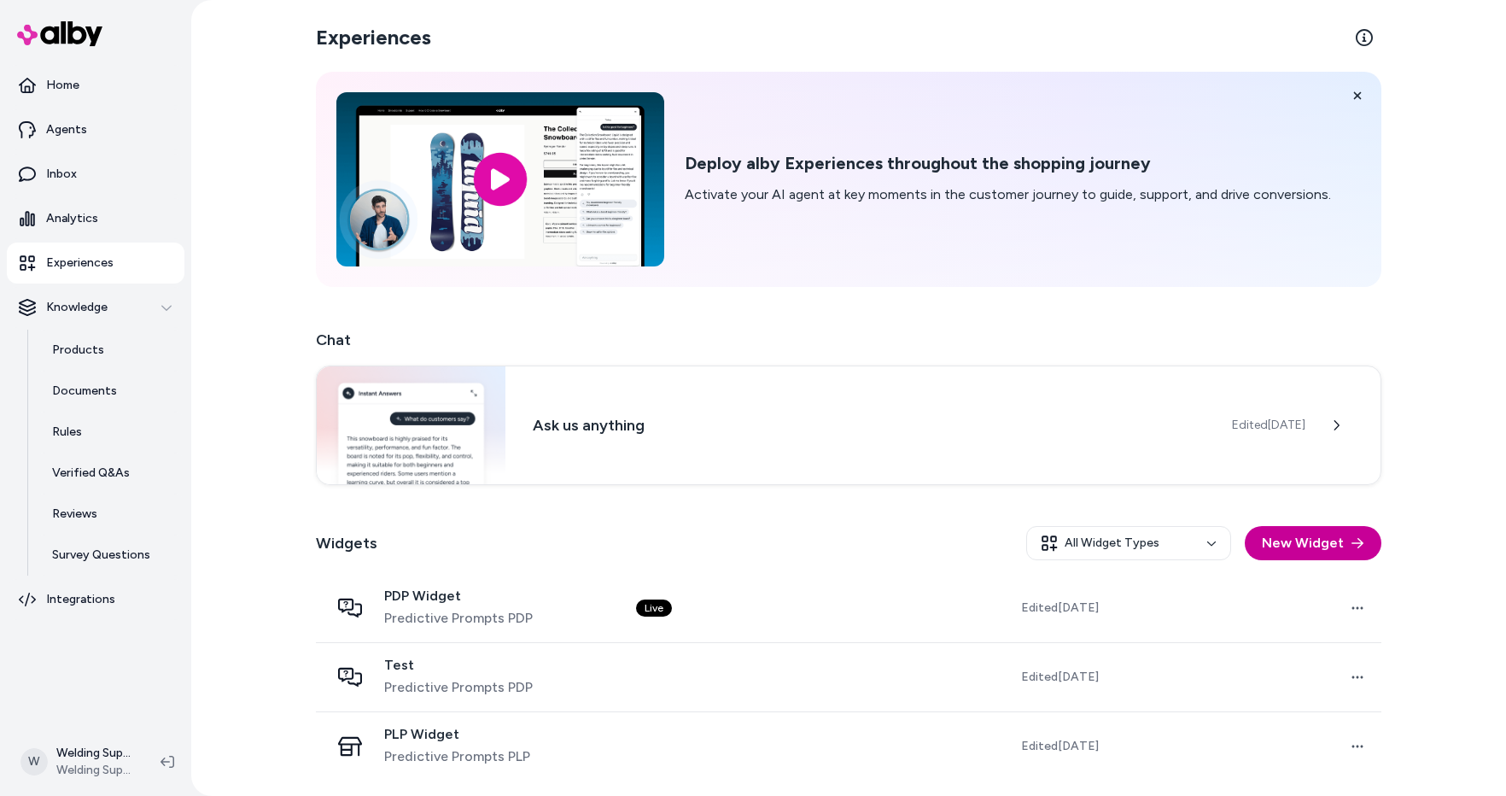
click at [1054, 540] on button "New Widget" at bounding box center [1313, 543] width 137 height 34
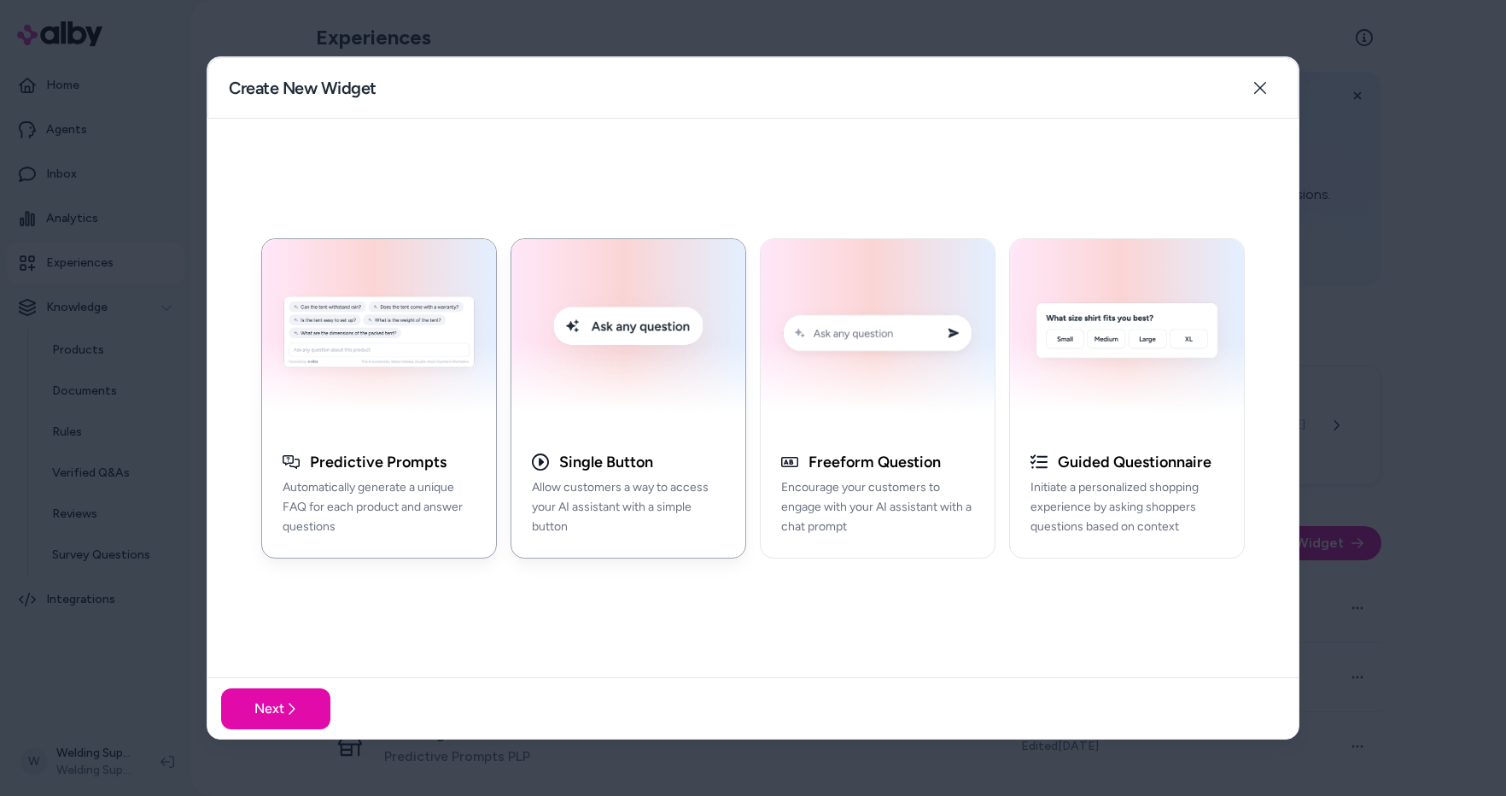
click at [635, 329] on img "button" at bounding box center [628, 335] width 213 height 172
click at [259, 703] on button "Next" at bounding box center [275, 708] width 109 height 41
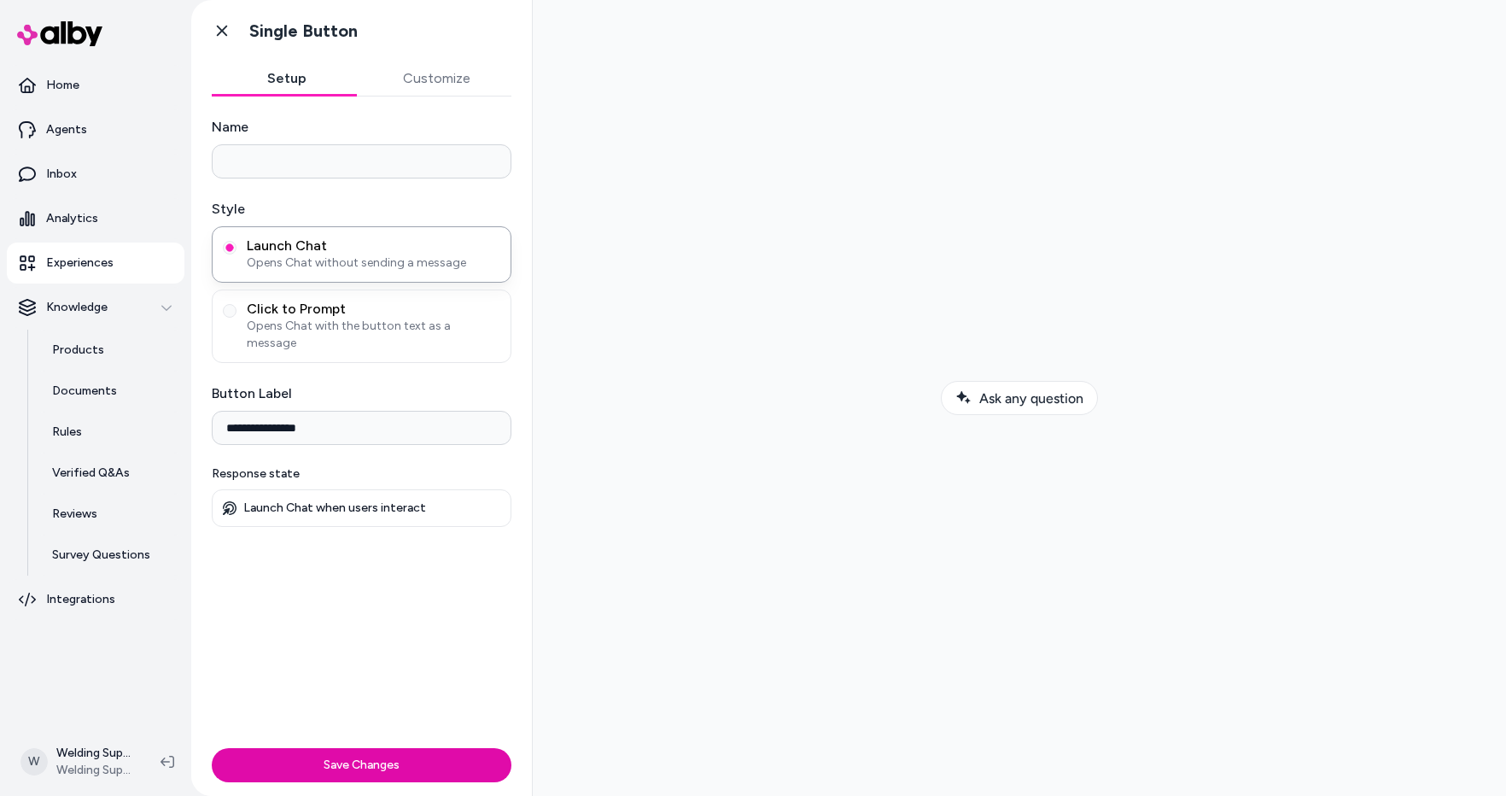
drag, startPoint x: 327, startPoint y: 412, endPoint x: 211, endPoint y: 409, distance: 116.1
click at [211, 409] on div "**********" at bounding box center [361, 418] width 341 height 644
type input "**********"
click at [283, 160] on input "Name" at bounding box center [362, 161] width 300 height 34
type input "**********"
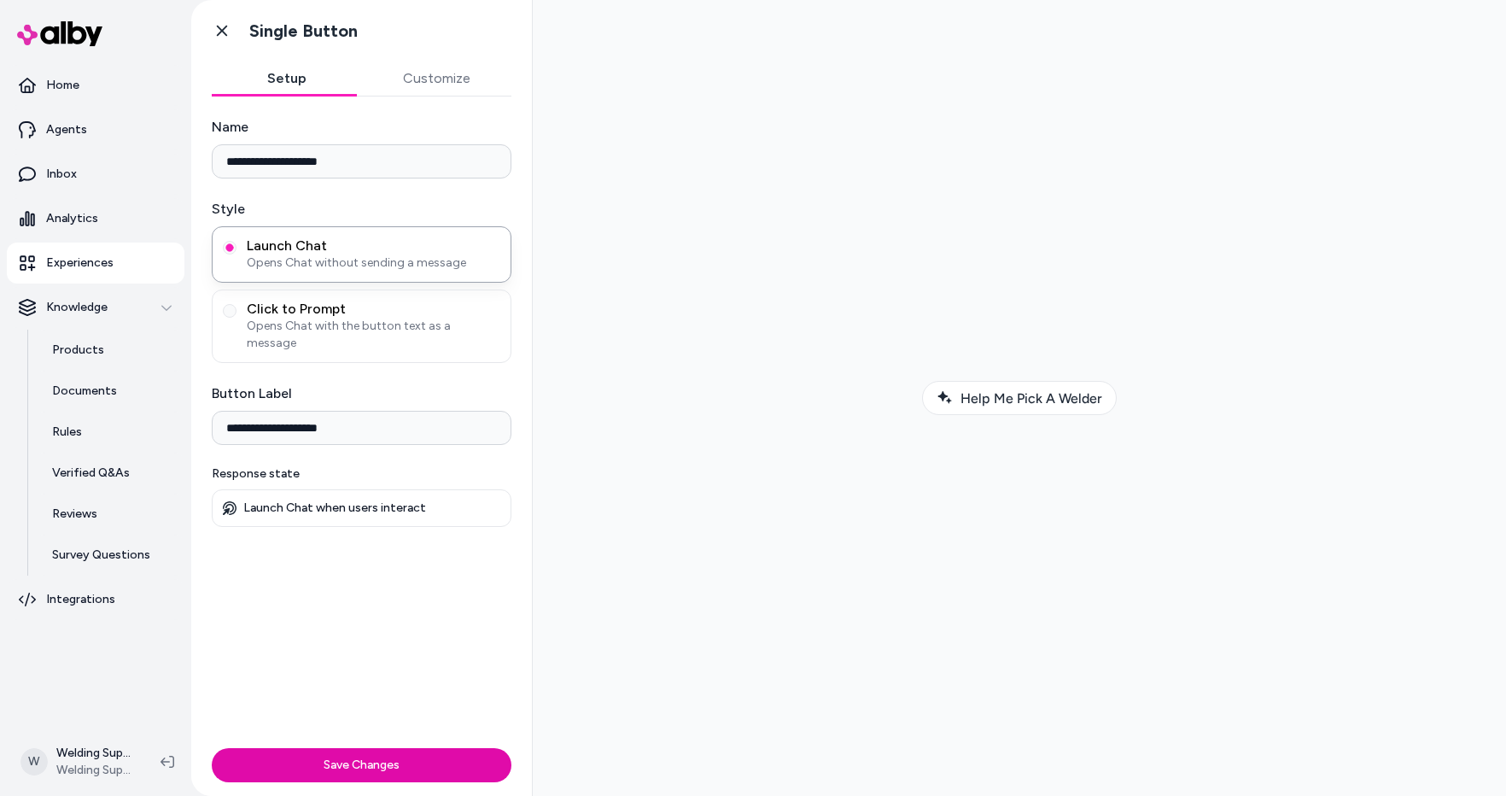
click at [333, 500] on p "Launch Chat when users interact" at bounding box center [334, 507] width 183 height 15
click at [417, 85] on button "Customize" at bounding box center [437, 78] width 150 height 34
click at [283, 79] on button "Setup" at bounding box center [287, 78] width 150 height 34
click at [354, 766] on button "Save Changes" at bounding box center [362, 765] width 300 height 34
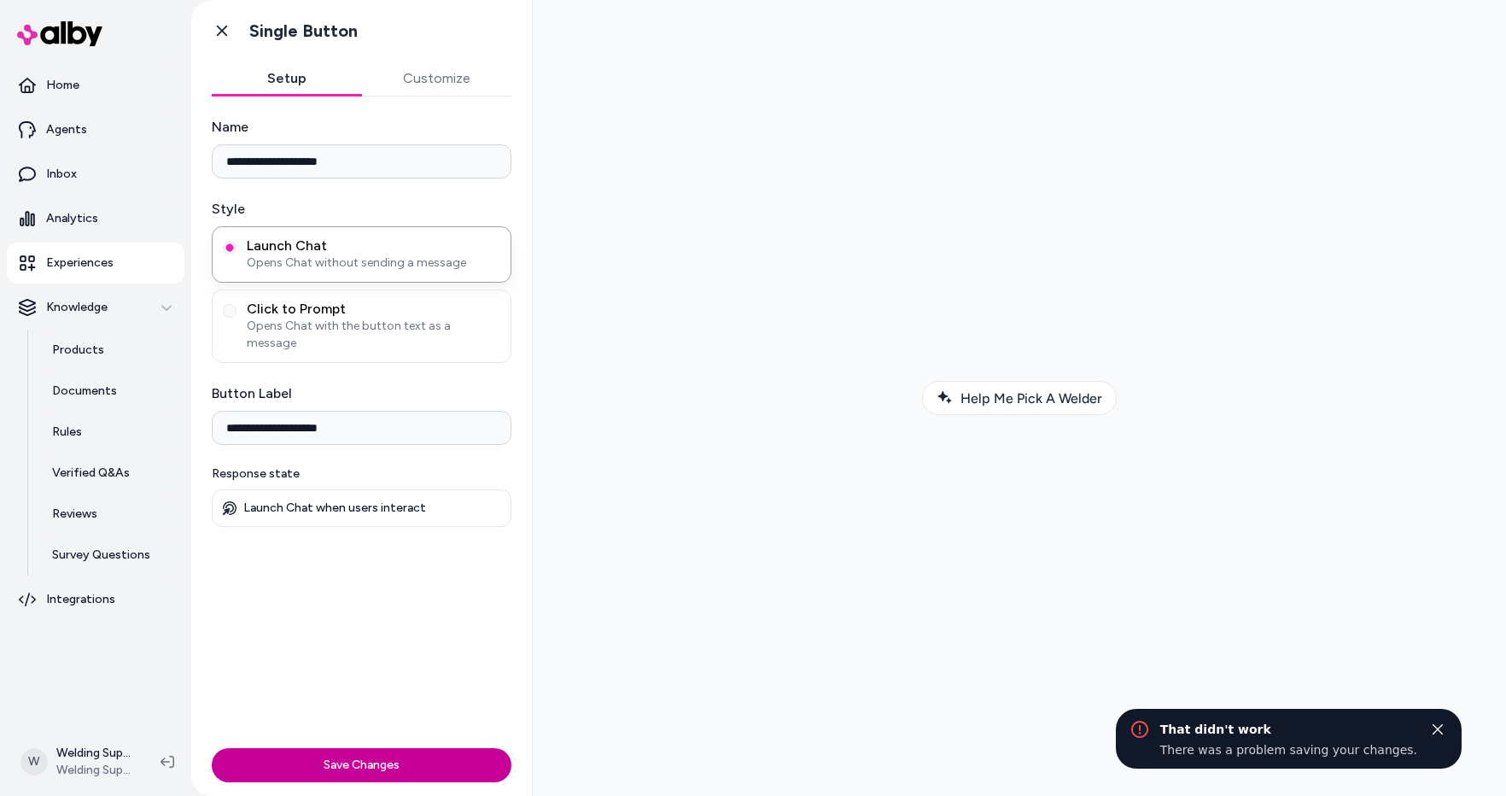
click at [354, 761] on button "Save Changes" at bounding box center [362, 765] width 300 height 34
click at [266, 301] on span "Click to Prompt" at bounding box center [374, 308] width 254 height 17
click at [236, 304] on button "Click to Prompt Opens Chat with the button text as a message" at bounding box center [230, 311] width 14 height 14
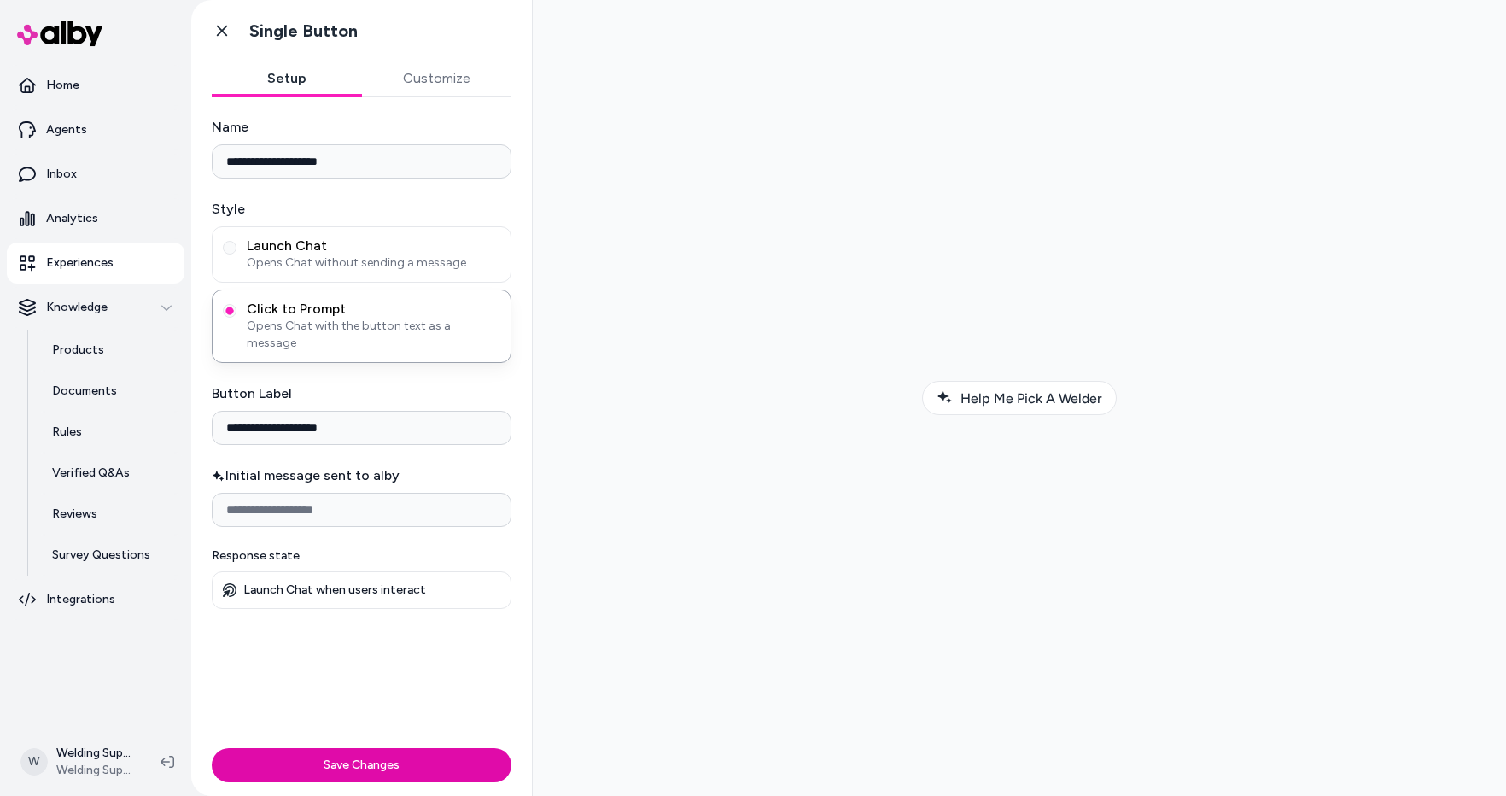
click at [720, 70] on div at bounding box center [1019, 398] width 946 height 768
click at [365, 754] on button "Save Changes" at bounding box center [362, 765] width 300 height 34
click at [306, 493] on input "Initial message sent to alby" at bounding box center [362, 510] width 300 height 34
click at [304, 261] on span "Opens Chat without sending a message" at bounding box center [374, 262] width 254 height 17
click at [236, 254] on button "Launch Chat Opens Chat without sending a message" at bounding box center [230, 248] width 14 height 14
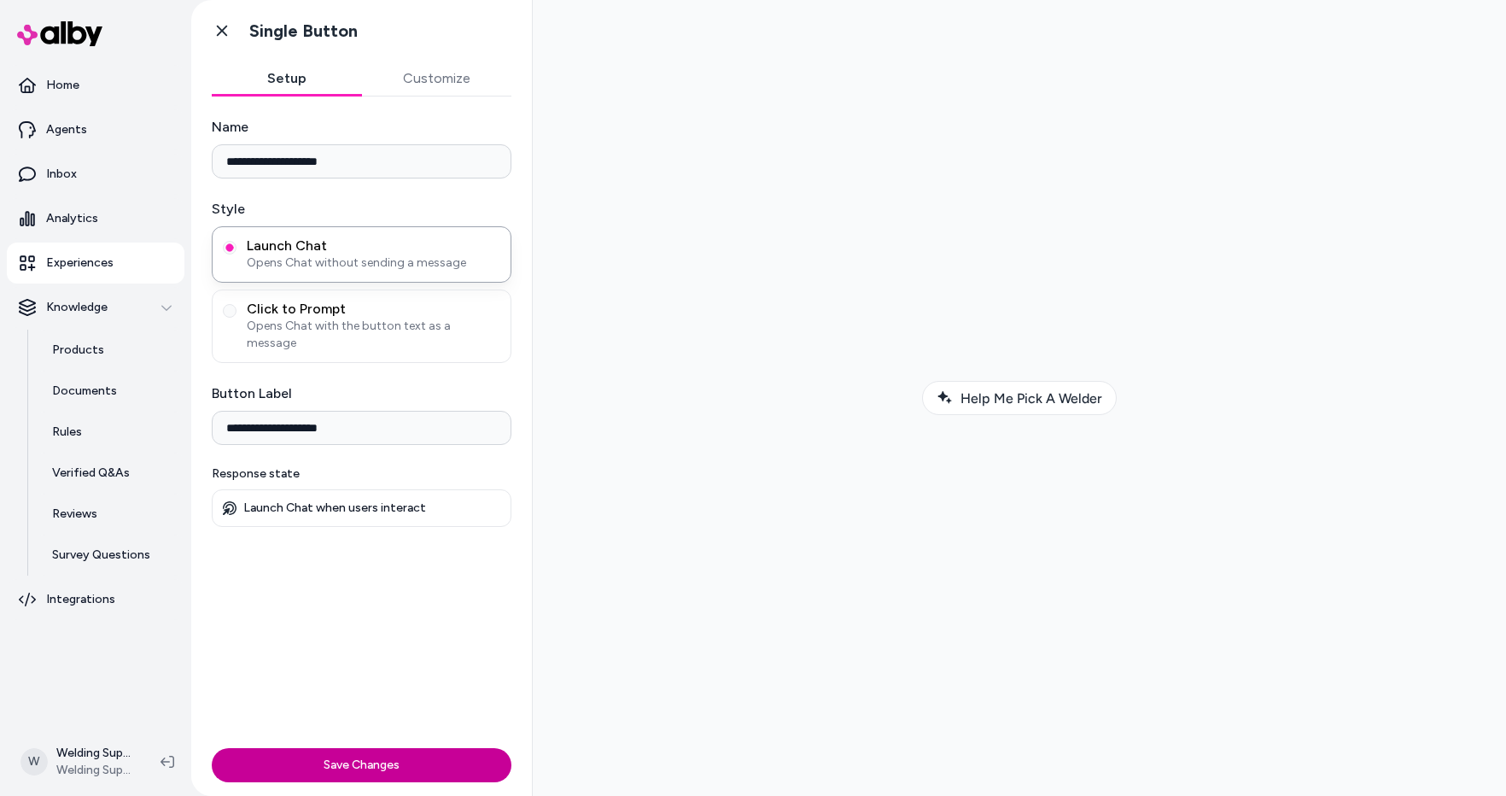
click at [349, 755] on button "Save Changes" at bounding box center [362, 765] width 300 height 34
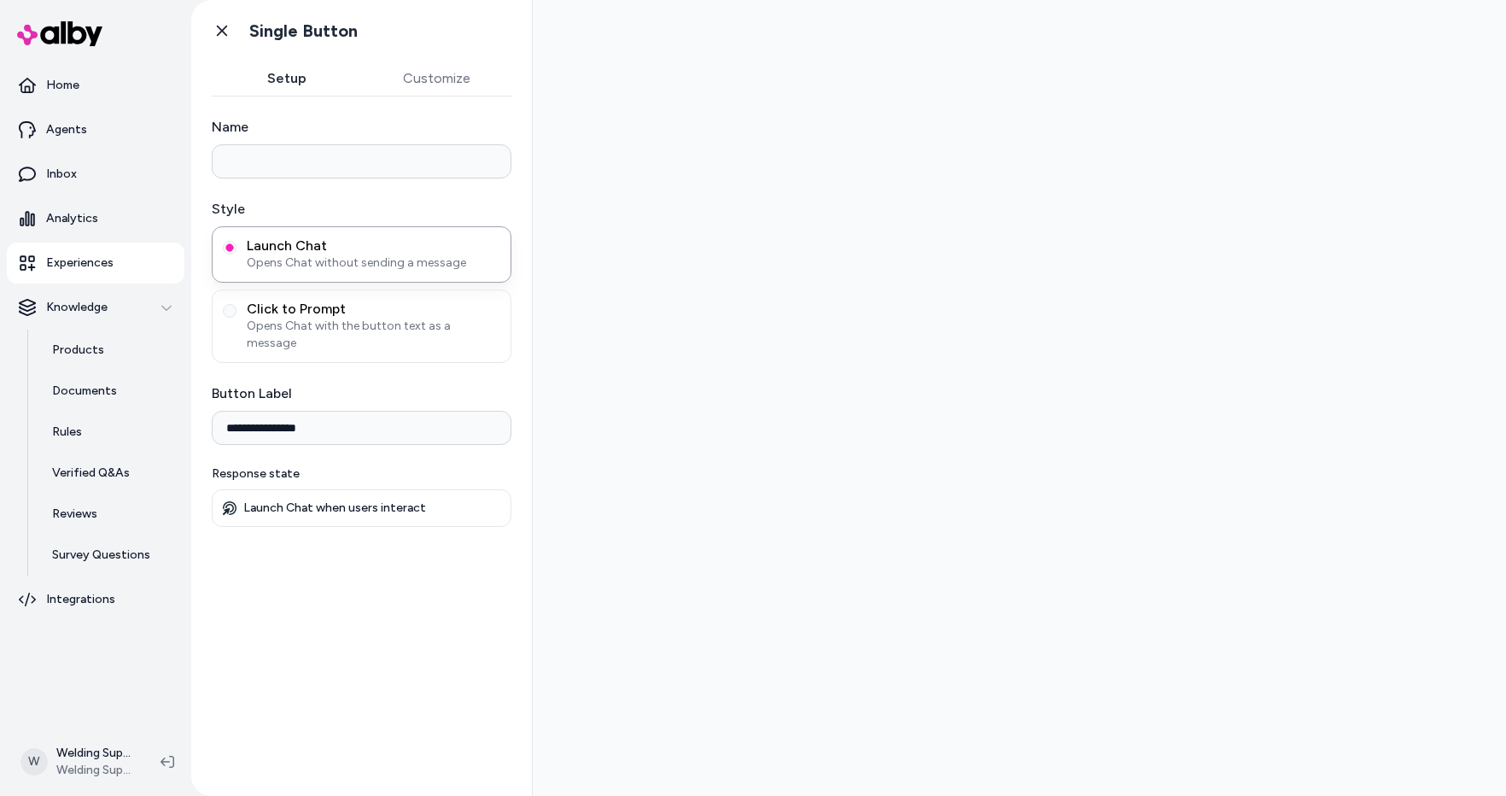
type input "**********"
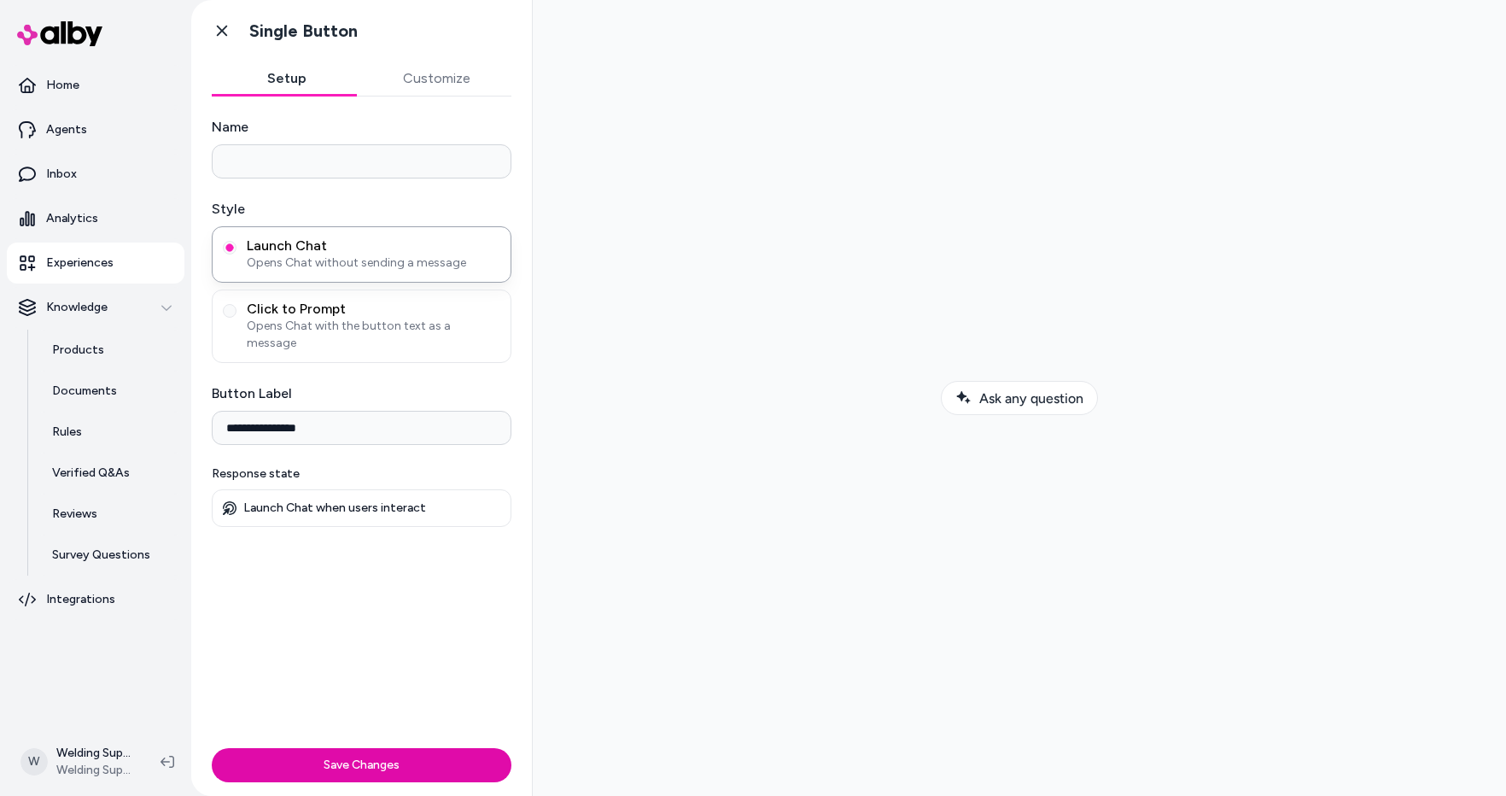
click at [69, 255] on p "Experiences" at bounding box center [79, 262] width 67 height 17
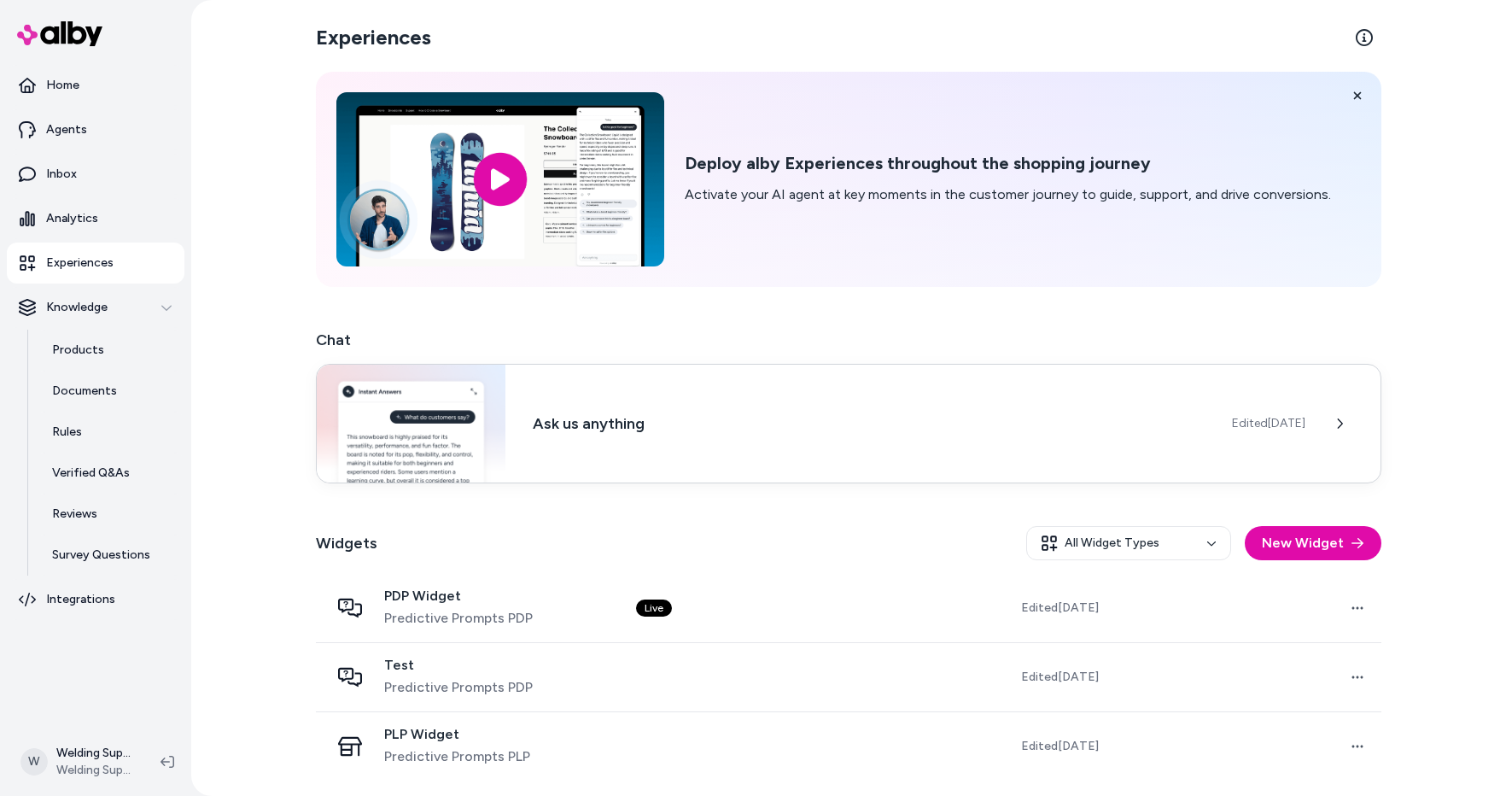
click at [874, 412] on h3 "Ask us anything" at bounding box center [869, 423] width 672 height 24
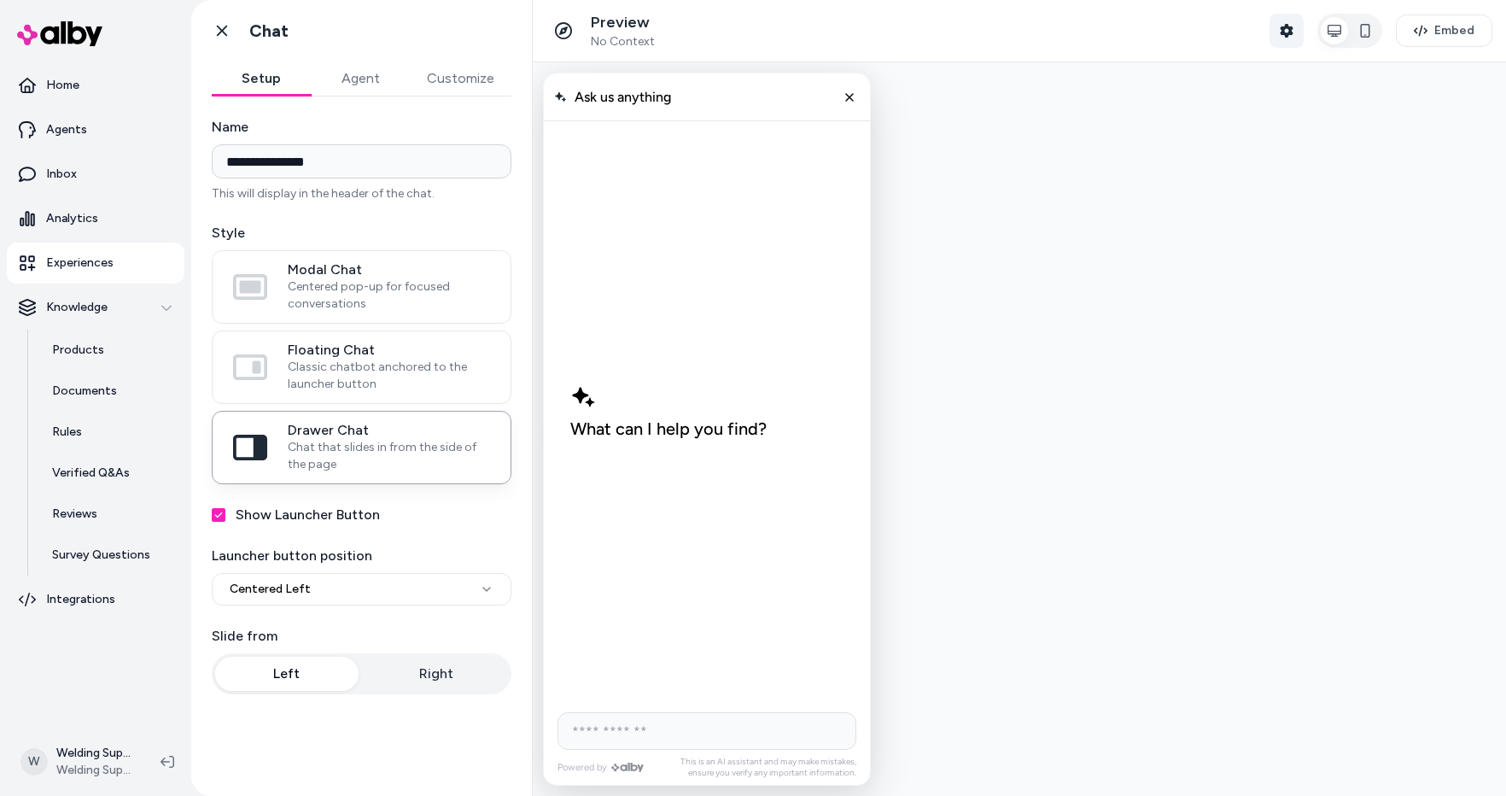
click at [1284, 30] on icon "button" at bounding box center [1286, 31] width 13 height 14
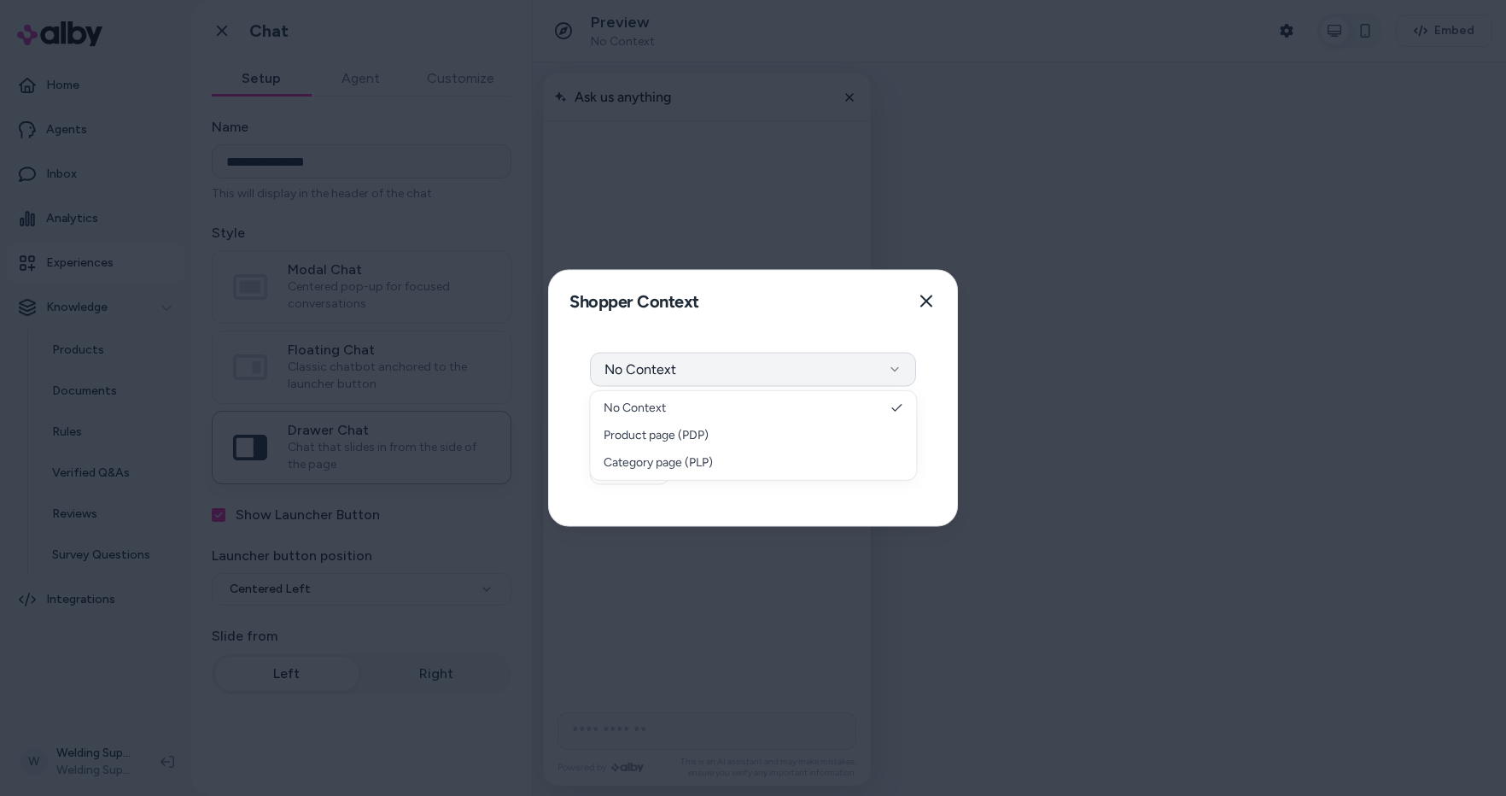
click at [724, 376] on button "No Context" at bounding box center [753, 370] width 326 height 34
click at [748, 321] on div "Shopper Context Pick a shopper context to use for previewing this widget. Close" at bounding box center [753, 301] width 408 height 61
click at [929, 305] on icon "button" at bounding box center [926, 301] width 12 height 12
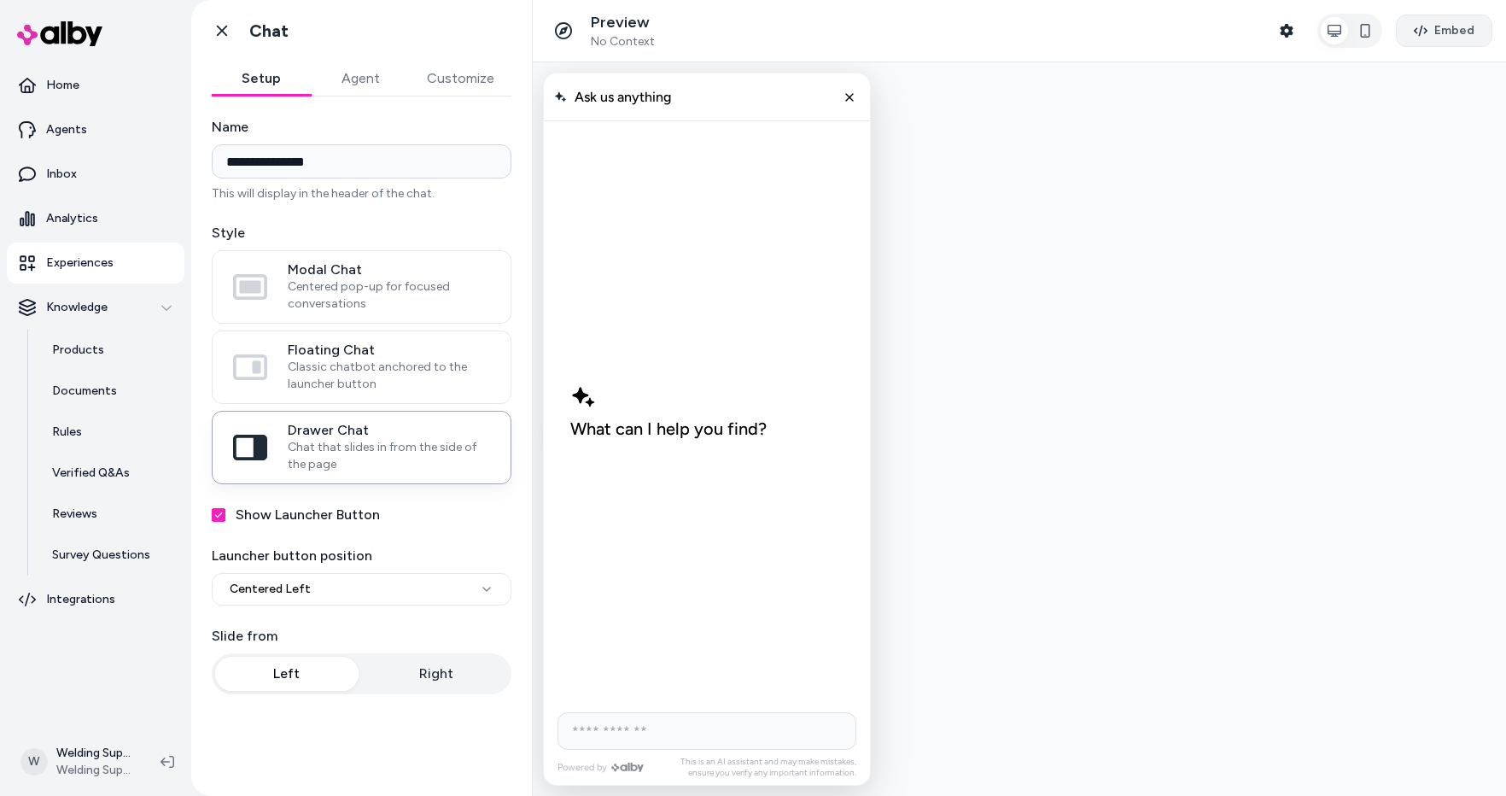
click at [1445, 30] on span "Embed" at bounding box center [1454, 30] width 40 height 17
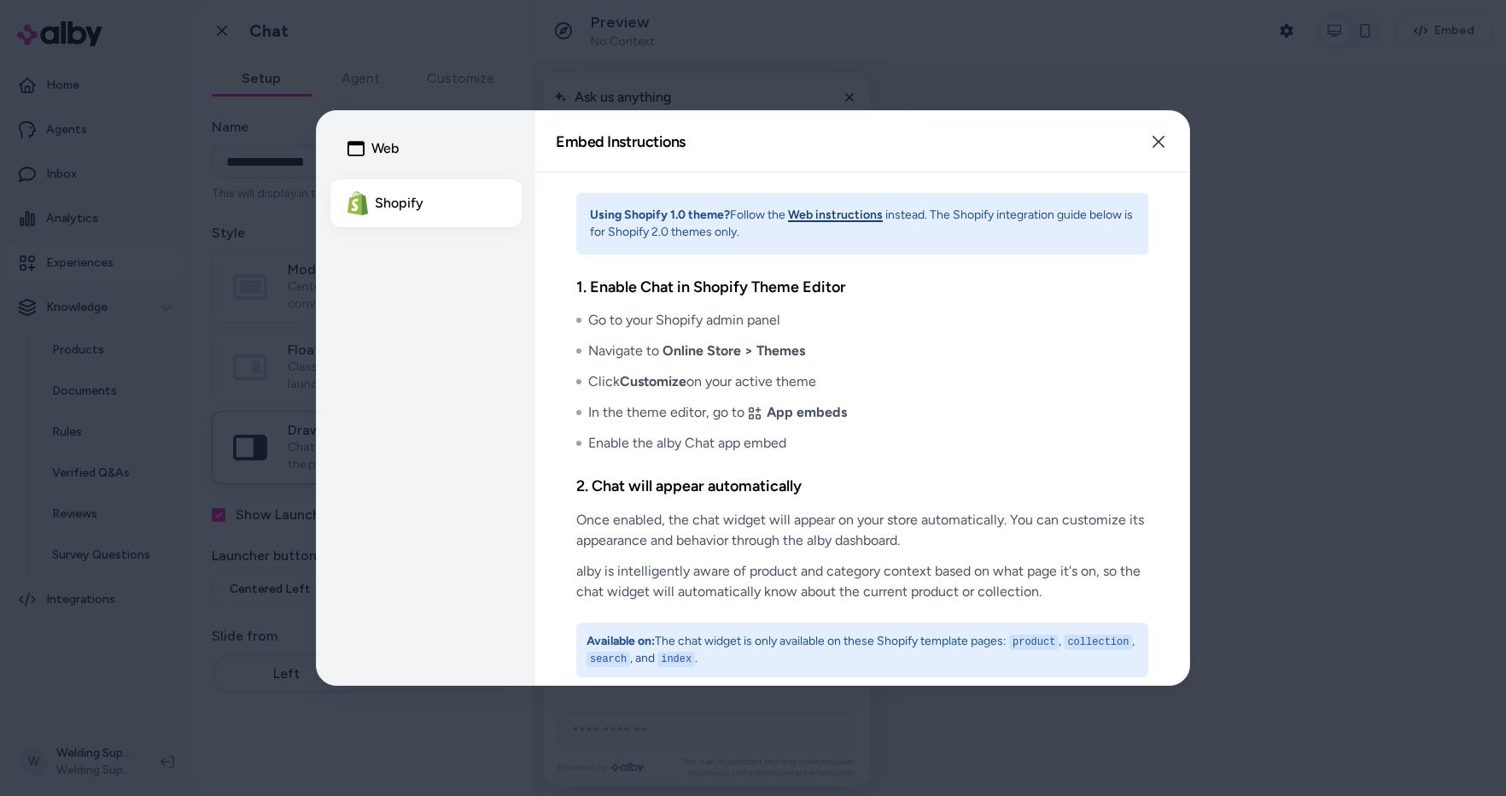
scroll to position [12, 0]
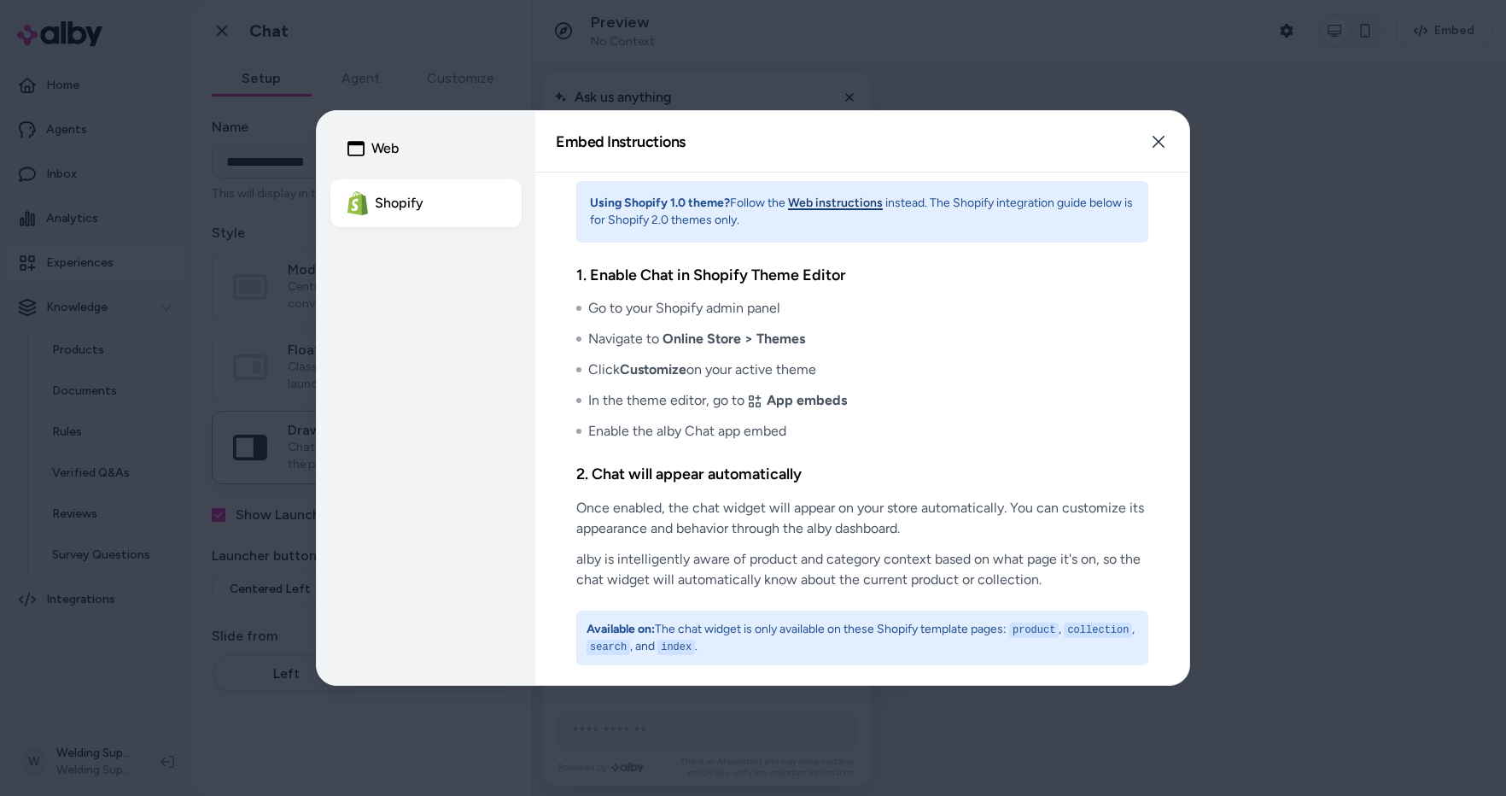
click at [375, 150] on button "Web" at bounding box center [425, 149] width 191 height 48
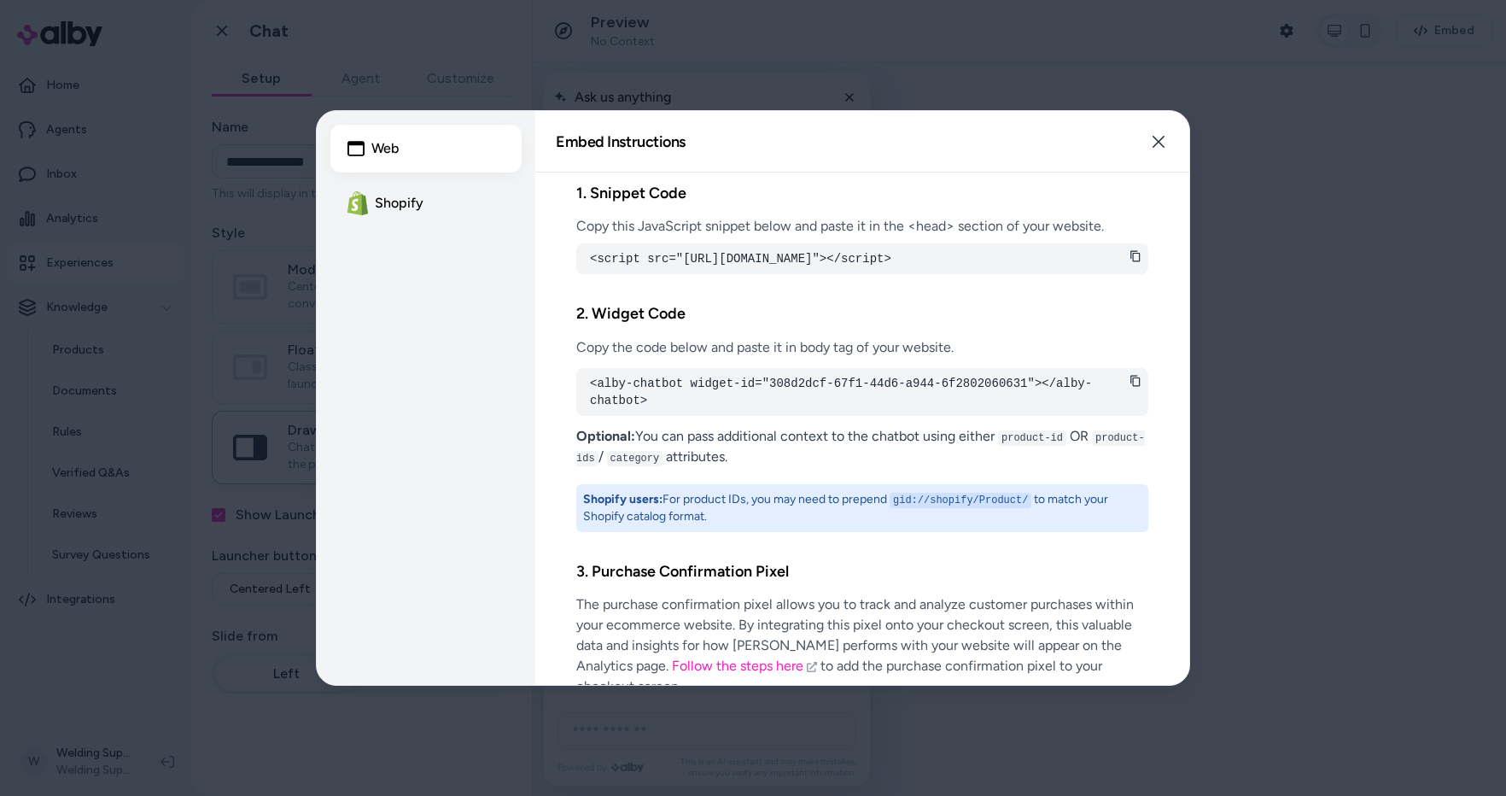
click at [383, 195] on button "Shopify" at bounding box center [425, 203] width 191 height 48
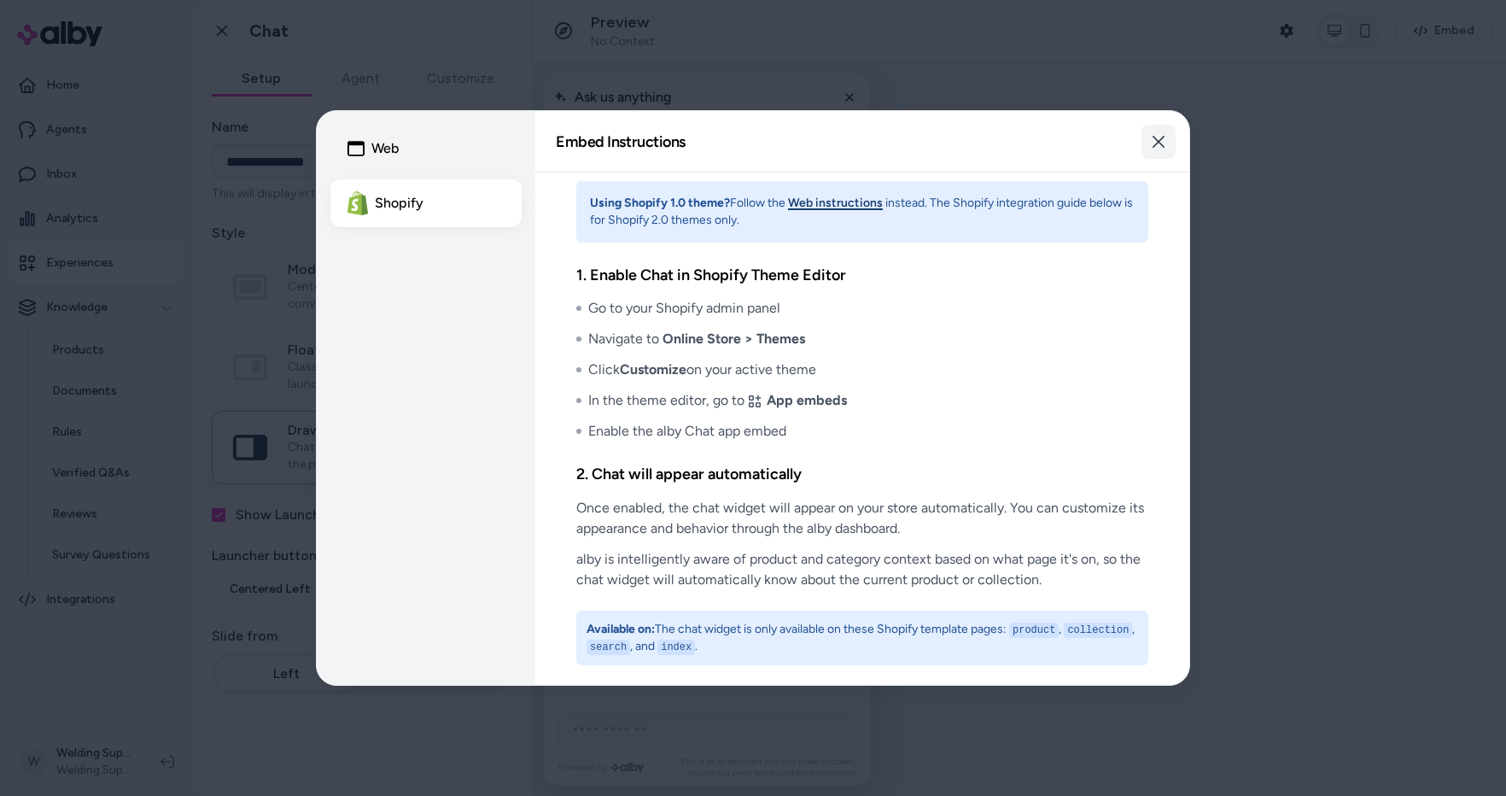
click at [1161, 141] on icon "button" at bounding box center [1159, 142] width 14 height 14
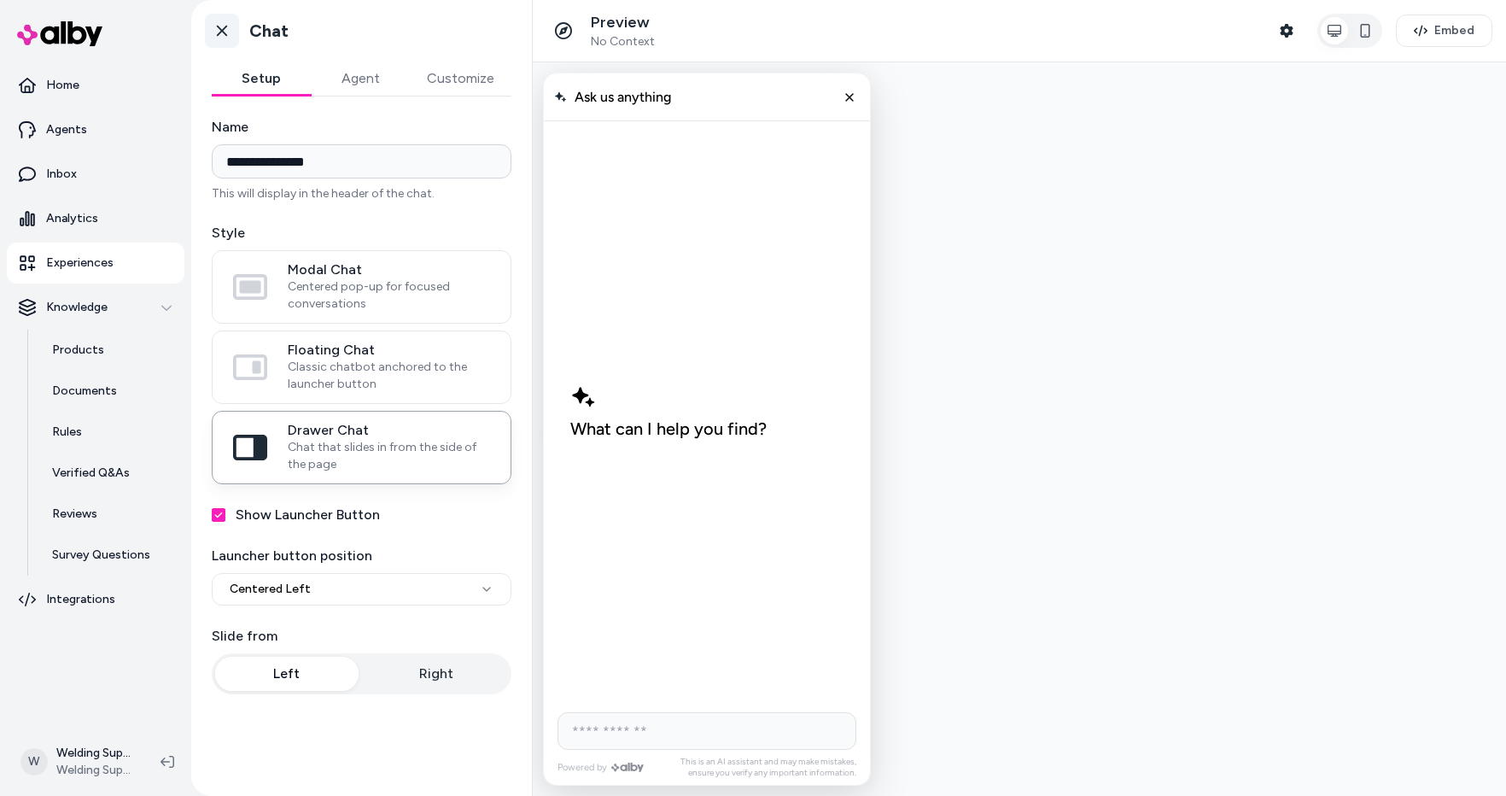
click at [224, 28] on icon at bounding box center [222, 31] width 10 height 11
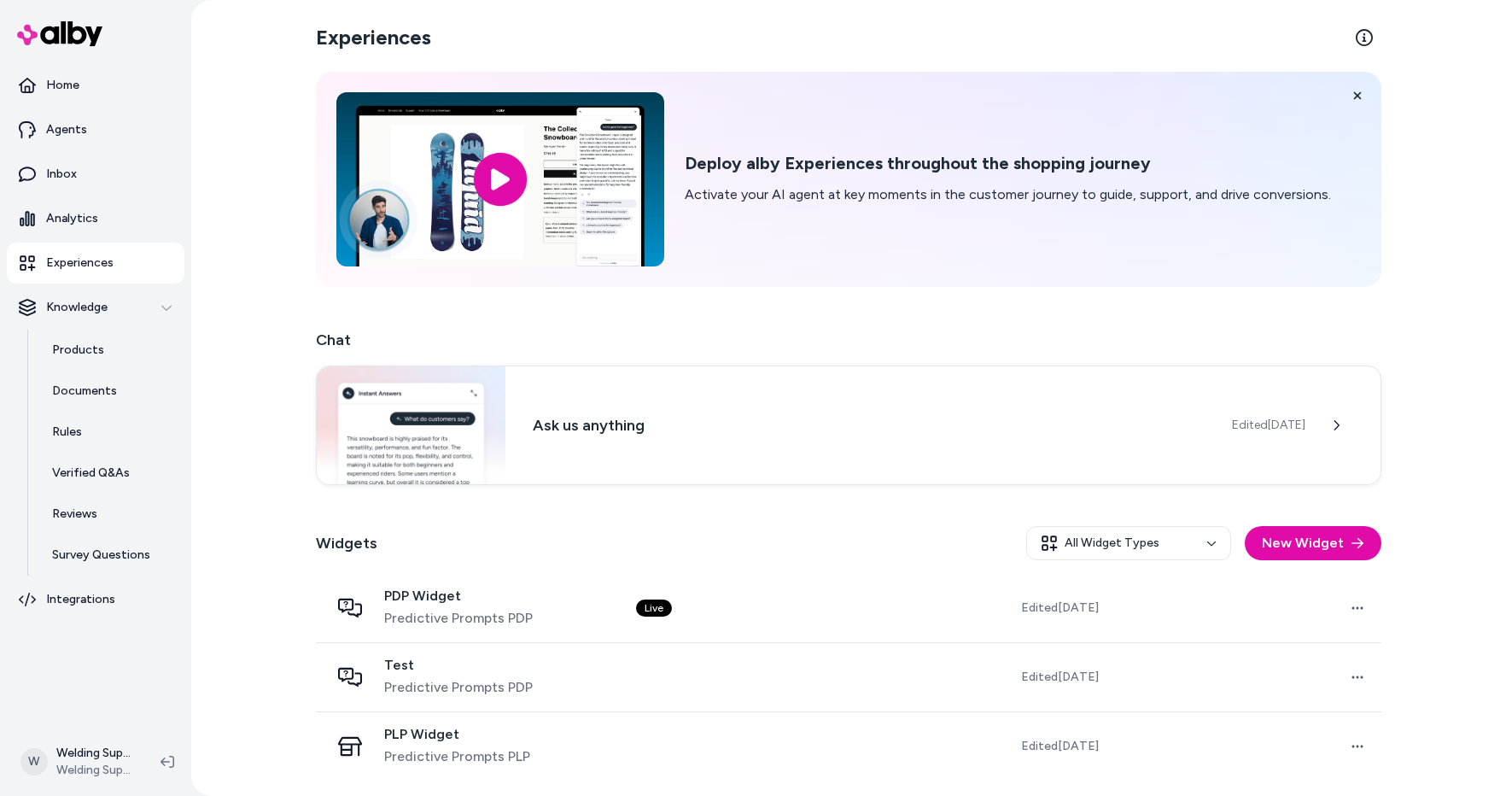
click at [1425, 286] on div "Experiences Deploy alby Experiences throughout the shopping journey Activate yo…" at bounding box center [848, 398] width 1315 height 796
click at [1338, 425] on icon at bounding box center [1339, 423] width 12 height 12
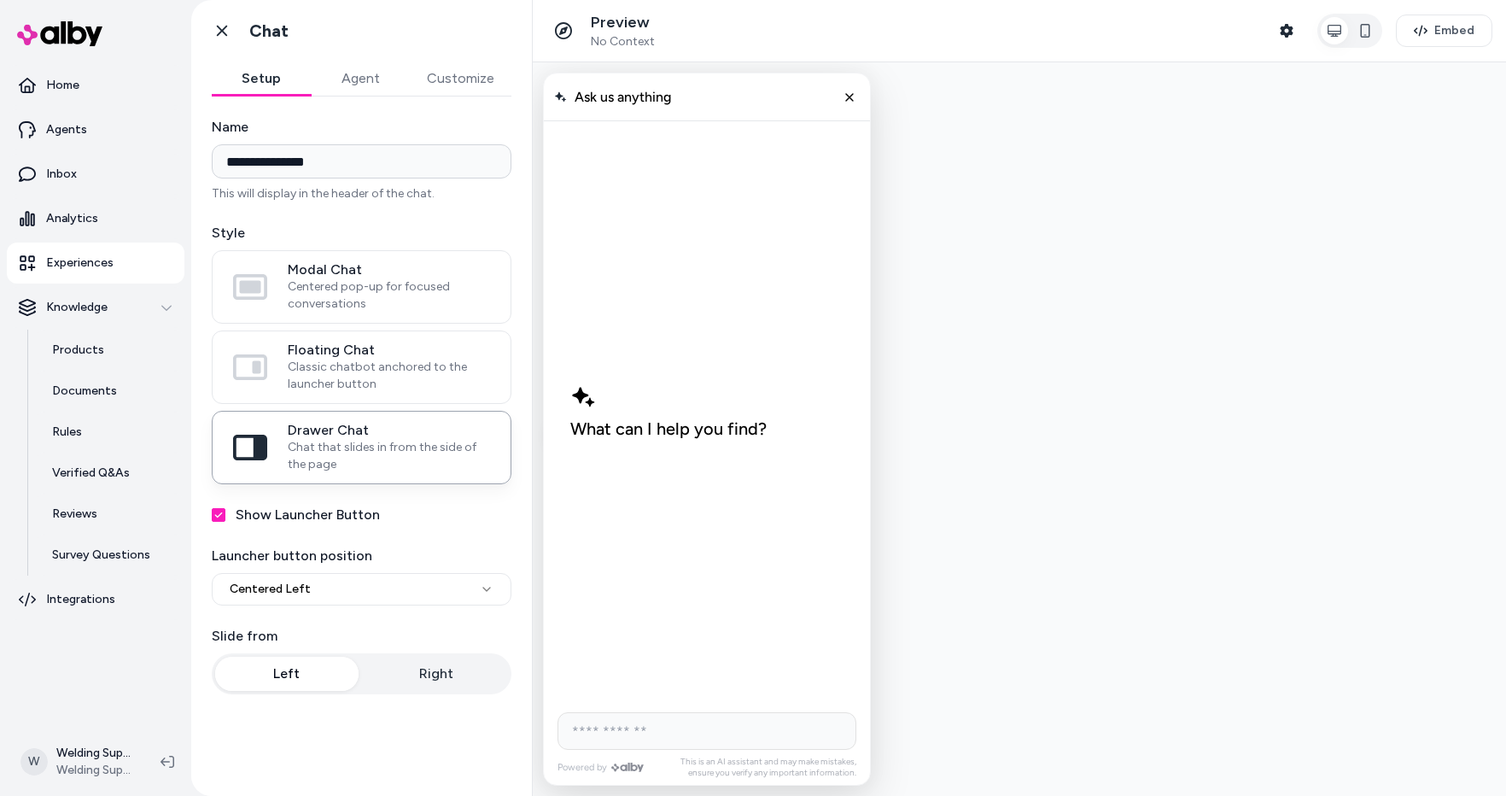
click at [360, 79] on button "Agent" at bounding box center [360, 78] width 99 height 34
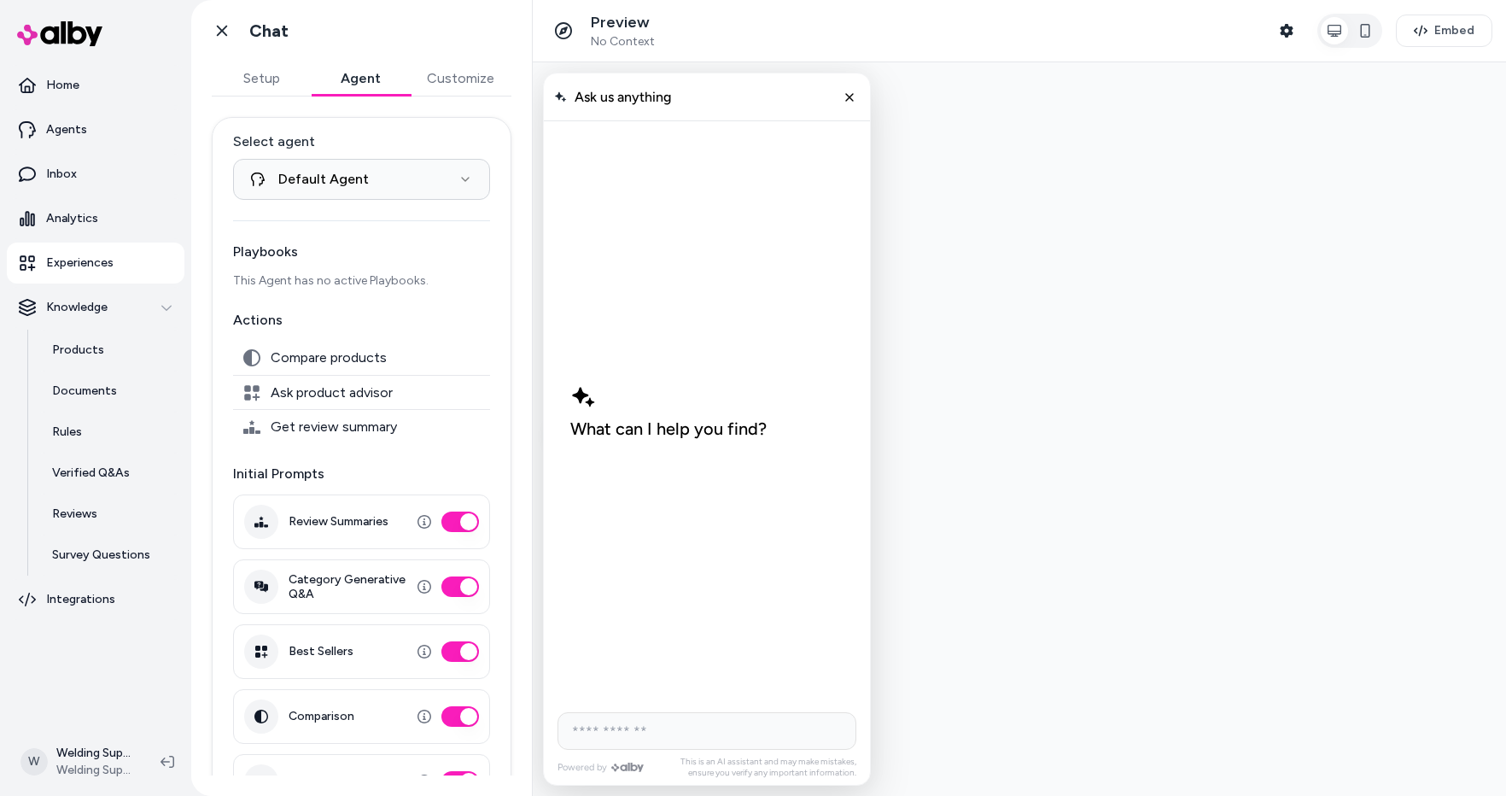
click at [469, 82] on button "Customize" at bounding box center [461, 78] width 102 height 34
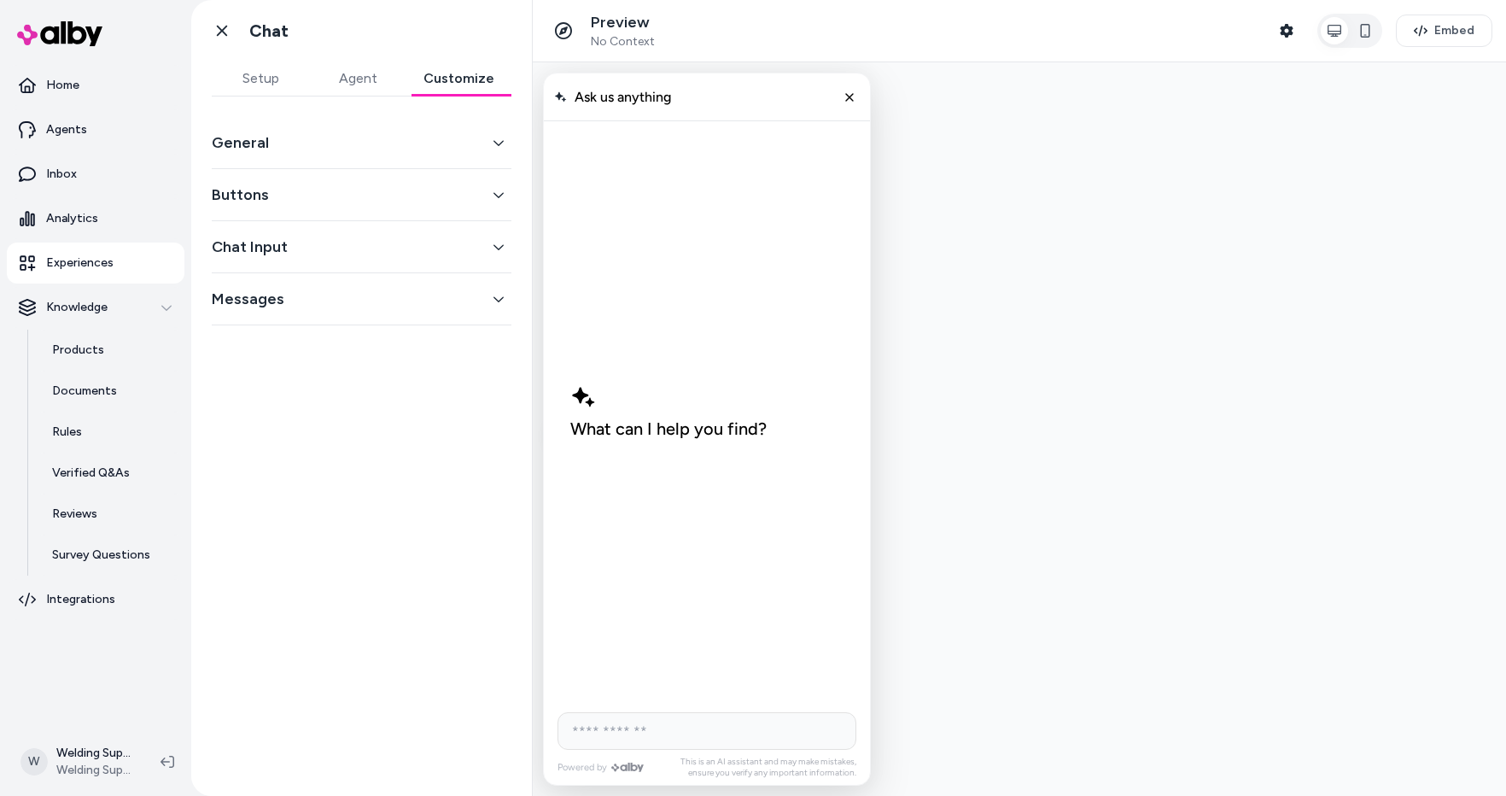
click at [226, 146] on button "General" at bounding box center [362, 143] width 300 height 24
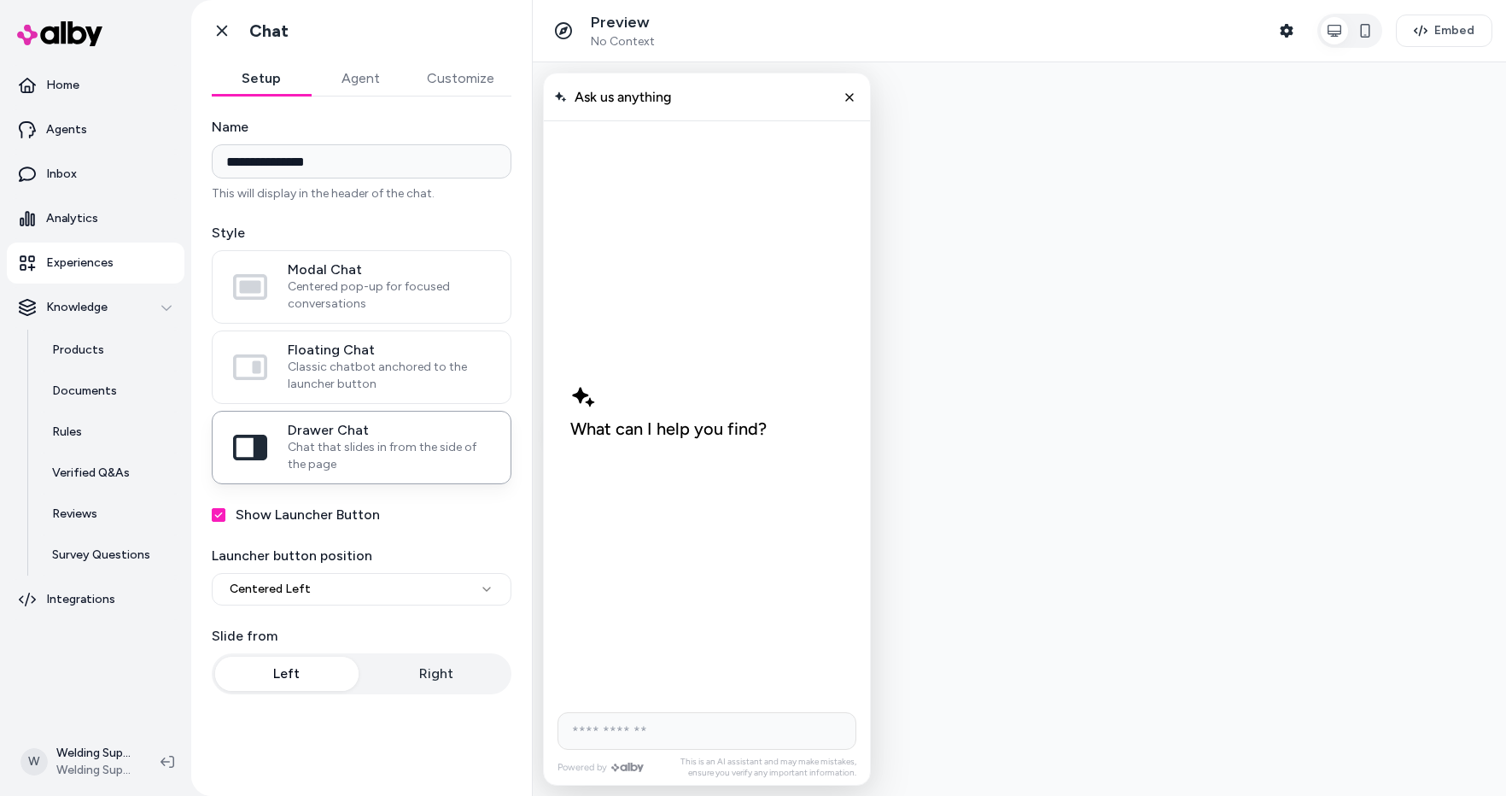
click at [248, 88] on button "Setup" at bounding box center [261, 78] width 99 height 34
click at [359, 166] on input "**********" at bounding box center [362, 161] width 300 height 34
drag, startPoint x: 338, startPoint y: 166, endPoint x: 212, endPoint y: 167, distance: 126.3
click at [212, 167] on input "**********" at bounding box center [362, 161] width 300 height 34
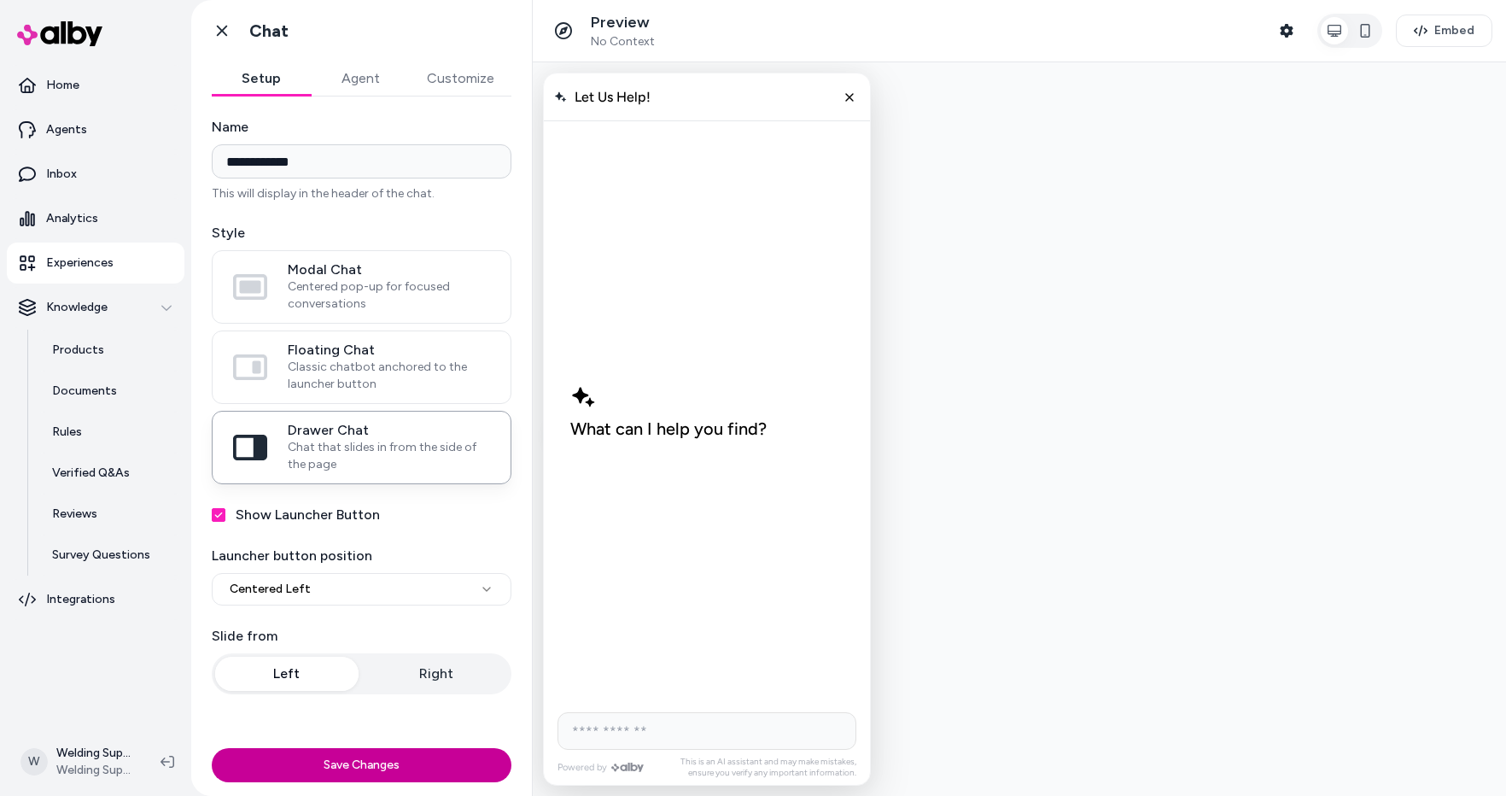
type input "**********"
click at [322, 764] on button "Save Changes" at bounding box center [362, 765] width 300 height 34
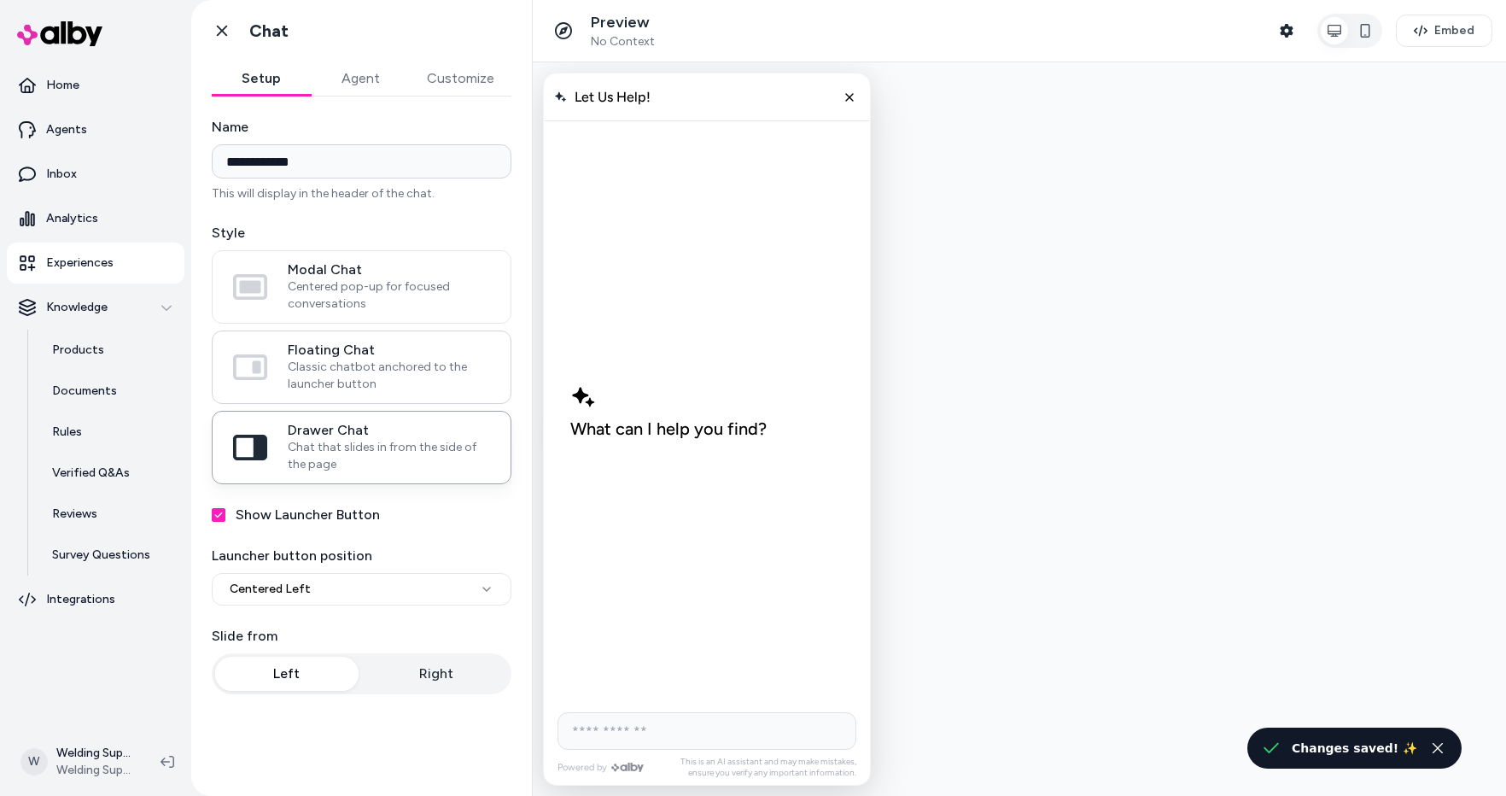
click at [314, 361] on span "Classic chatbot anchored to the launcher button" at bounding box center [389, 376] width 202 height 34
click at [0, 0] on button "Floating Chat Classic chatbot anchored to the launcher button" at bounding box center [0, 0] width 0 height 0
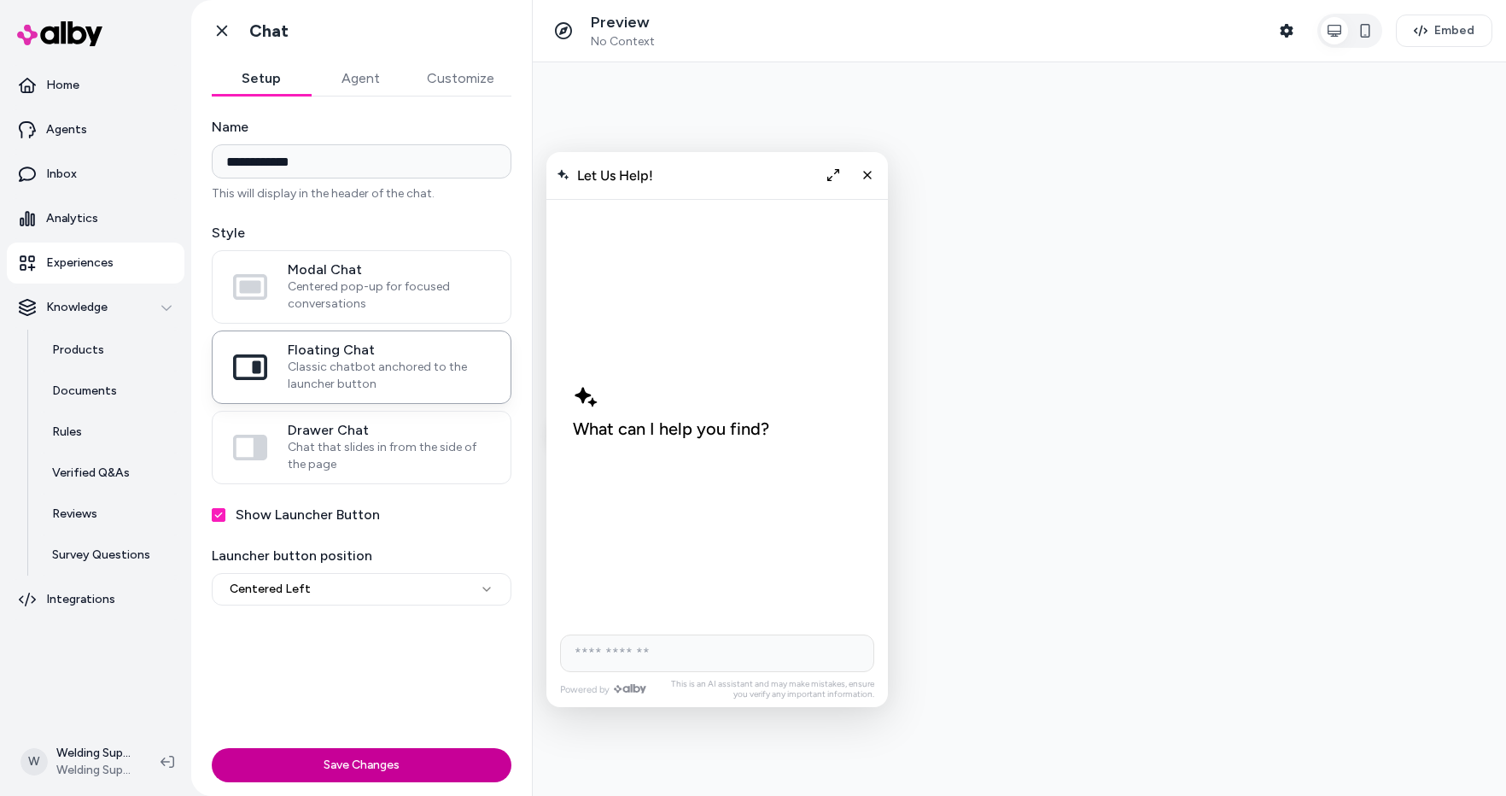
click at [345, 764] on button "Save Changes" at bounding box center [362, 765] width 300 height 34
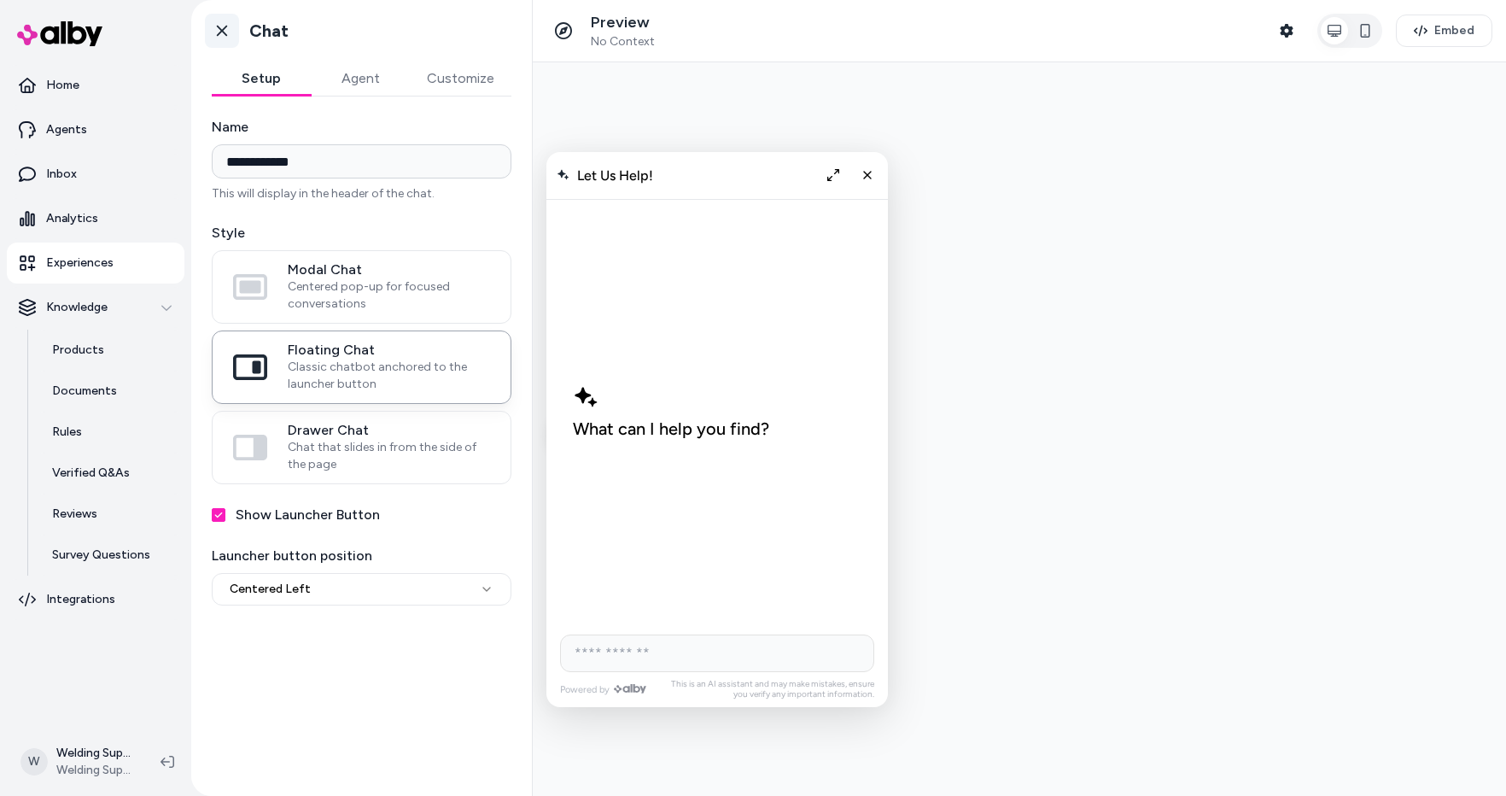
click at [219, 32] on icon at bounding box center [222, 31] width 10 height 11
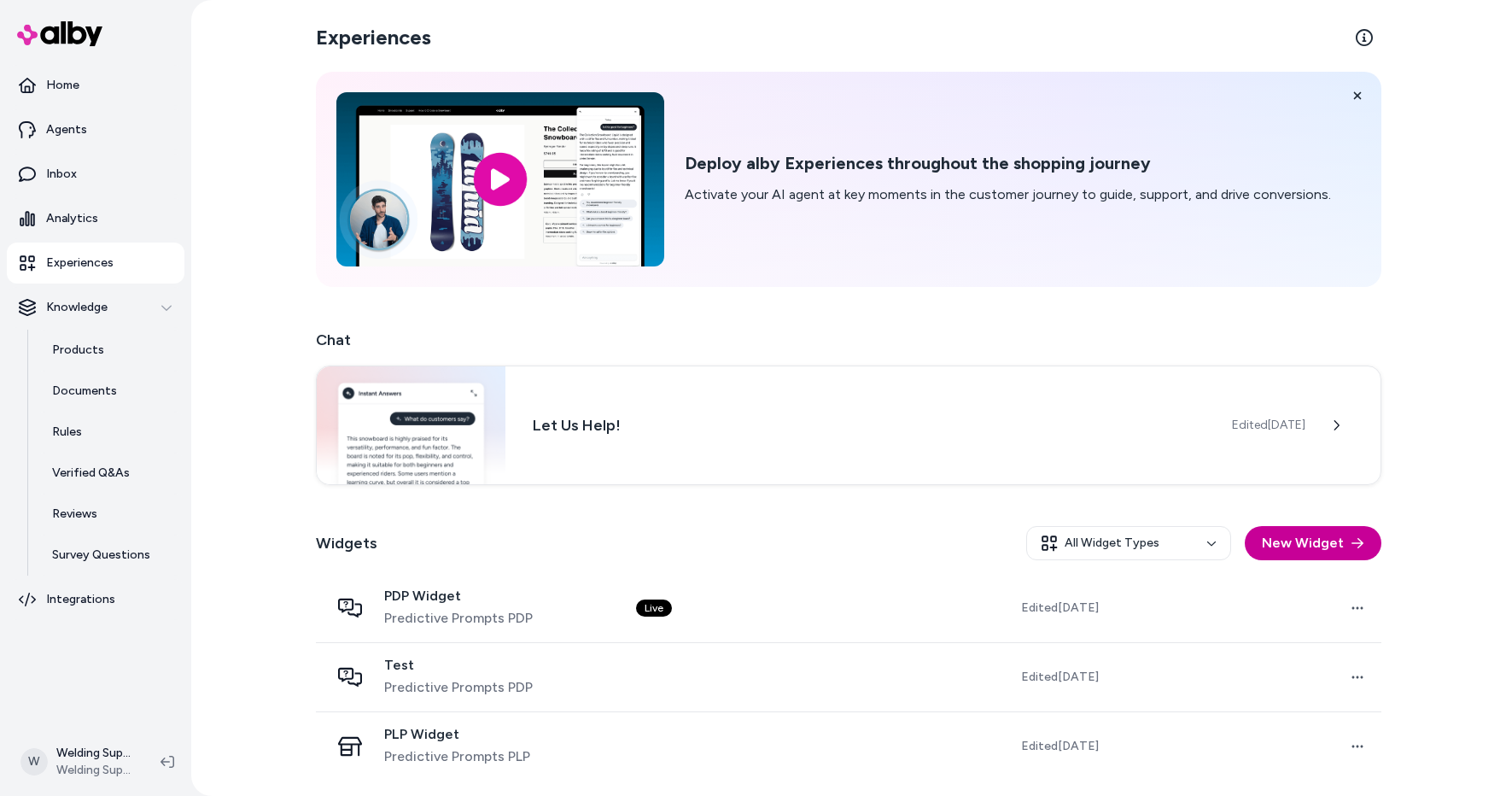
click at [1304, 545] on button "New Widget" at bounding box center [1313, 543] width 137 height 34
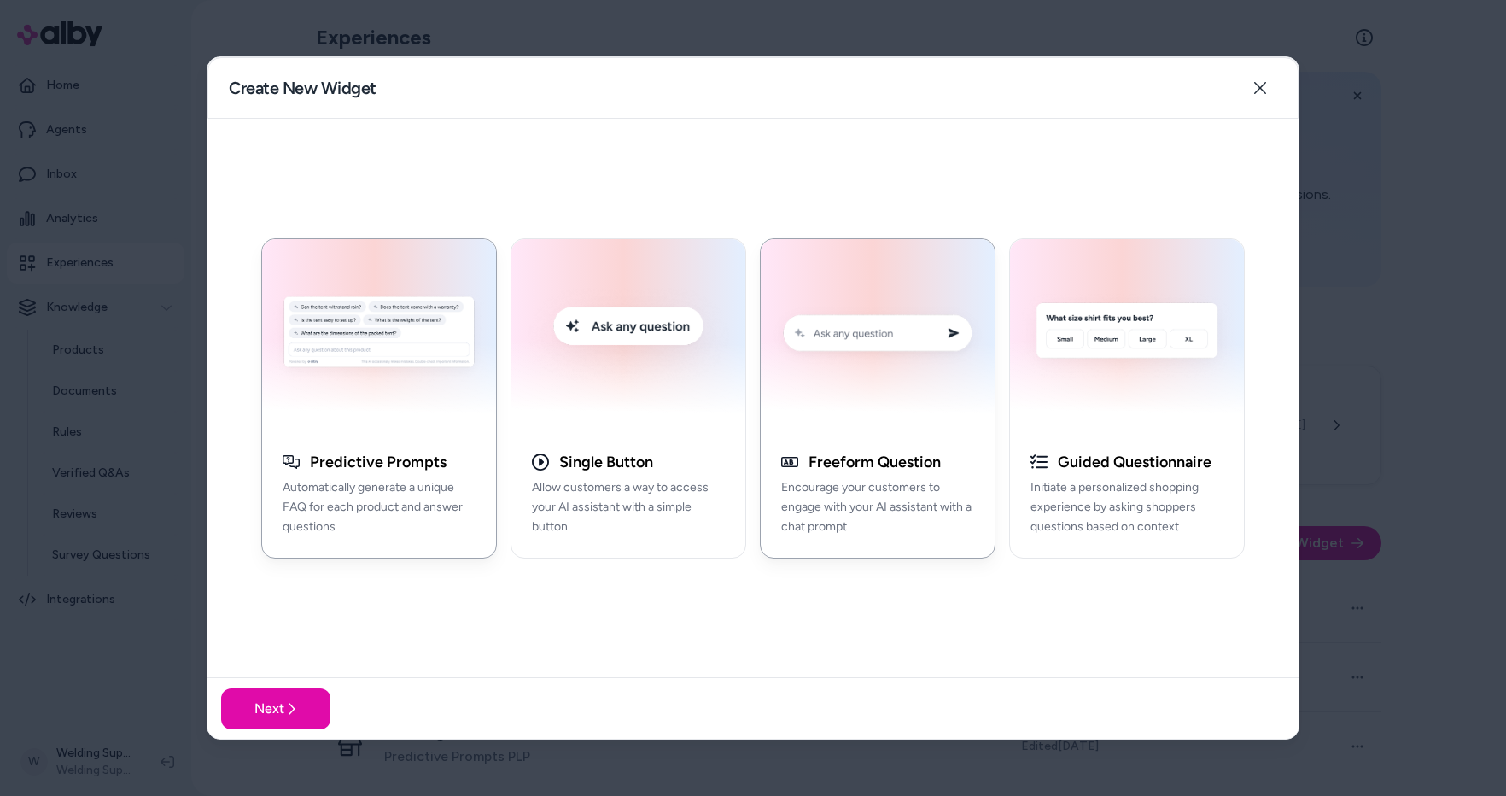
click at [860, 385] on img "button" at bounding box center [877, 335] width 213 height 172
click at [261, 700] on button "Next" at bounding box center [275, 708] width 109 height 41
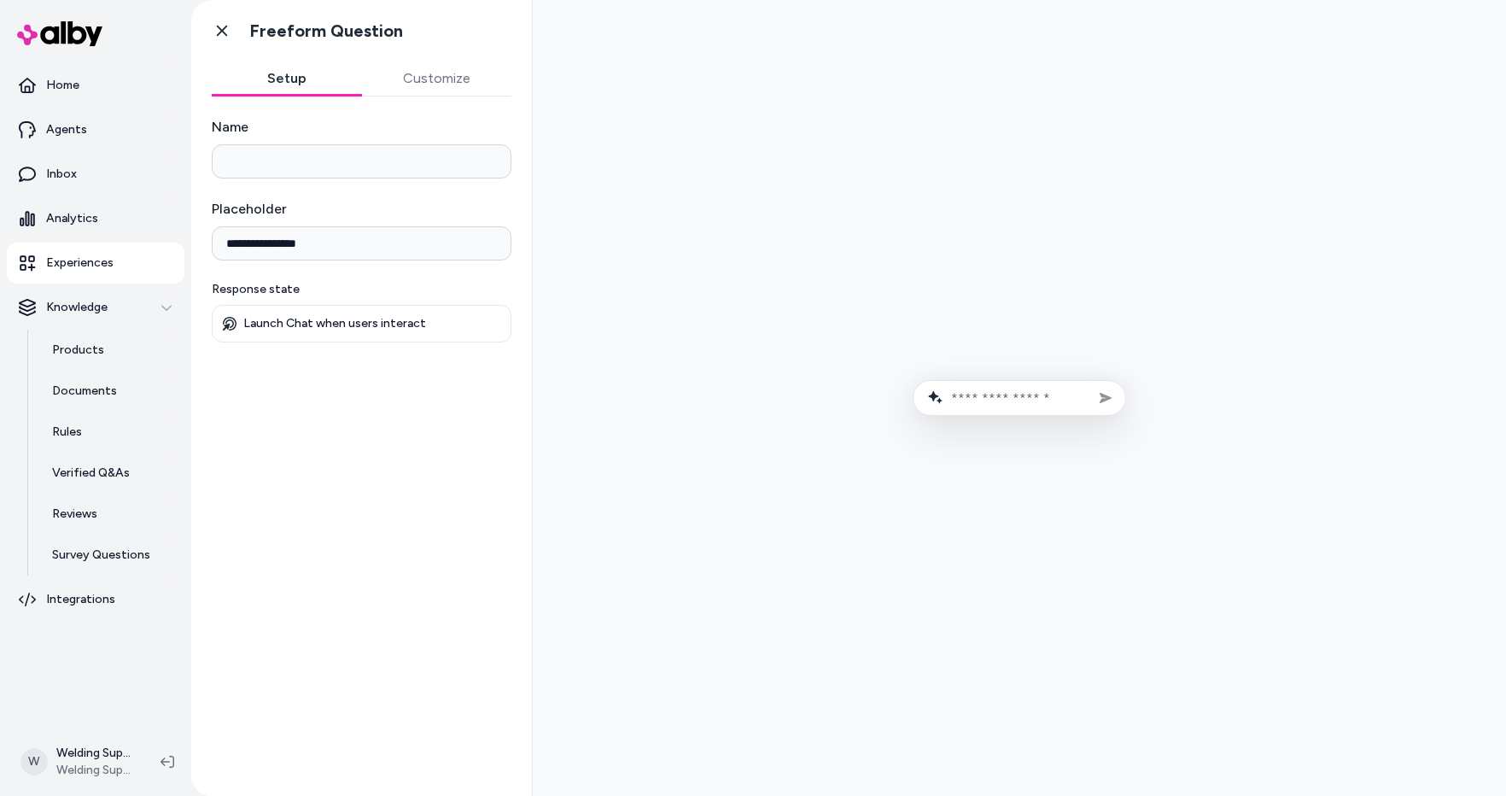
click at [281, 166] on input "Name" at bounding box center [362, 161] width 300 height 34
click at [699, 81] on div at bounding box center [1019, 398] width 946 height 768
click at [288, 159] on input "Name" at bounding box center [362, 161] width 300 height 34
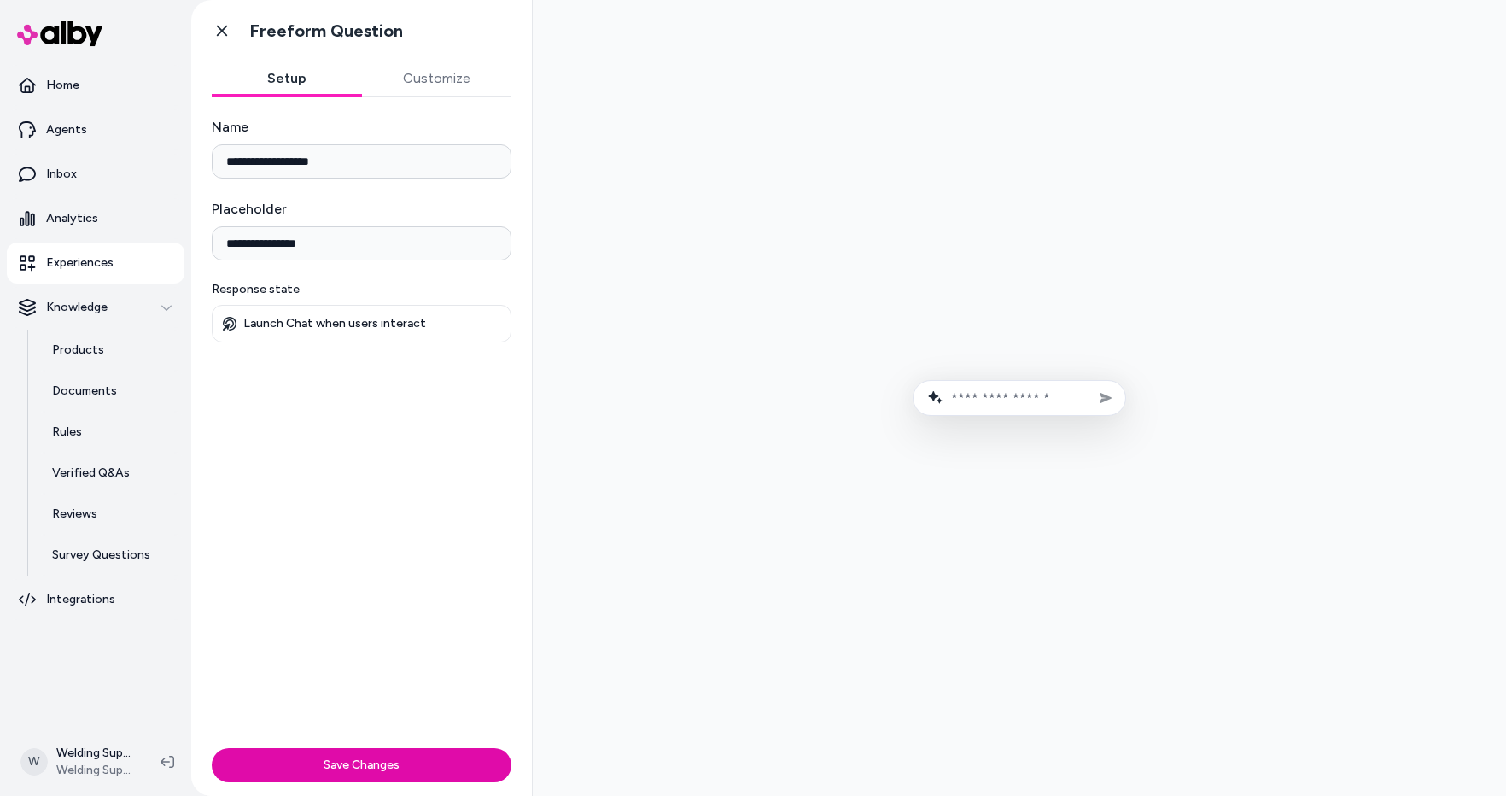
type input "**********"
click at [312, 426] on div "**********" at bounding box center [361, 418] width 341 height 644
click at [305, 324] on p "Launch Chat when users interact" at bounding box center [334, 323] width 183 height 15
click at [329, 769] on button "Save Changes" at bounding box center [362, 765] width 300 height 34
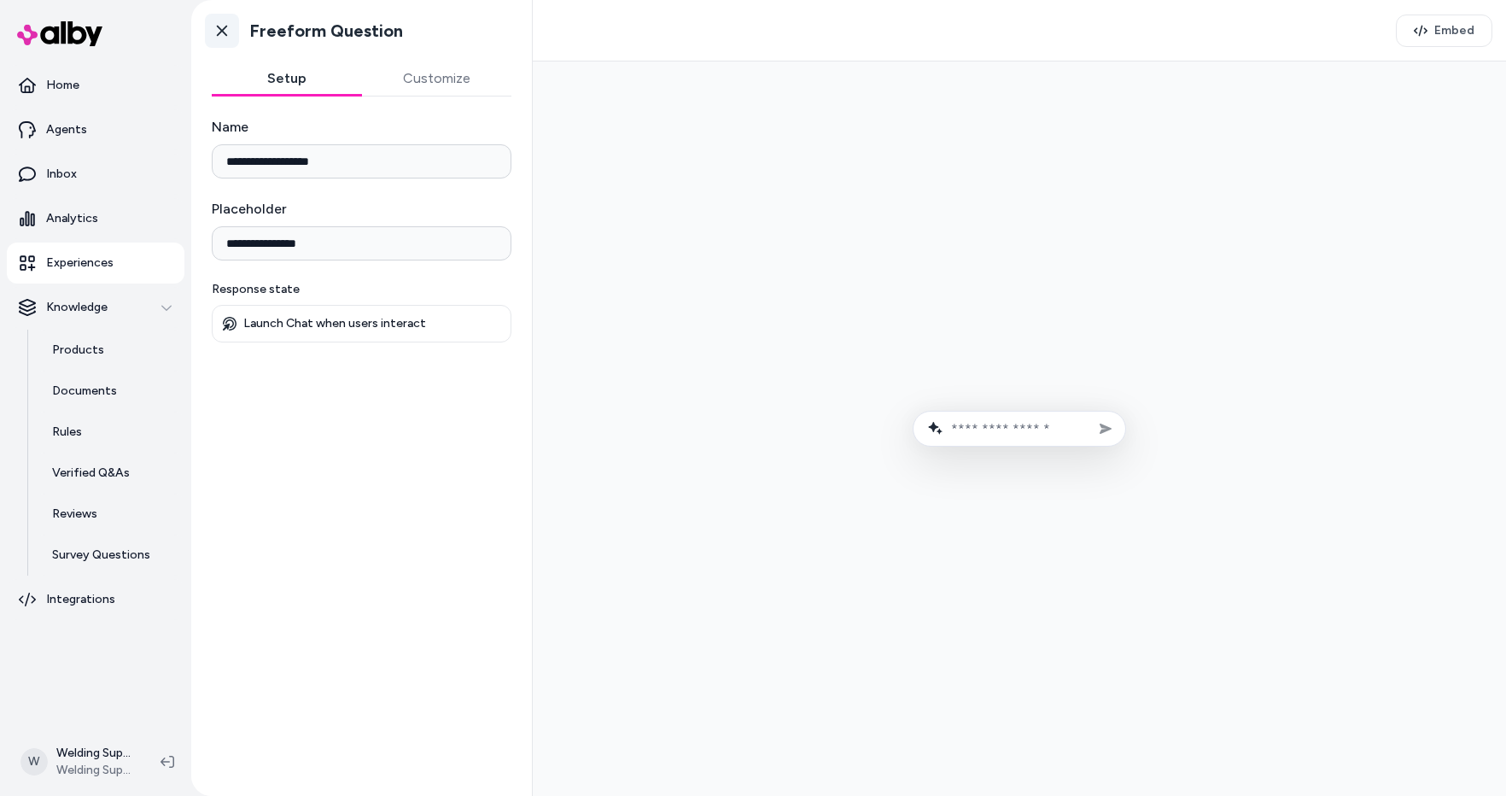
click at [219, 37] on icon at bounding box center [221, 30] width 17 height 17
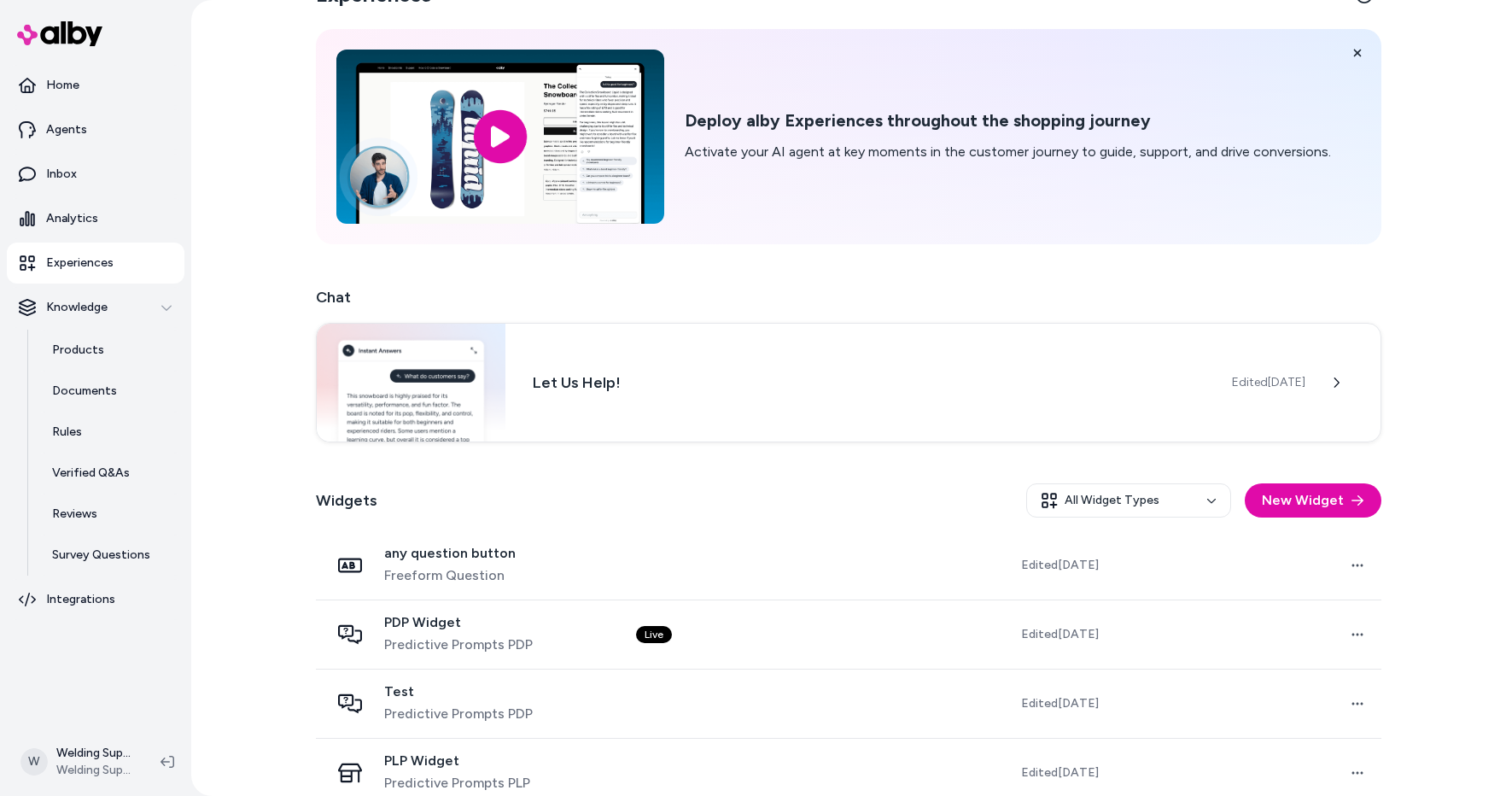
scroll to position [67, 0]
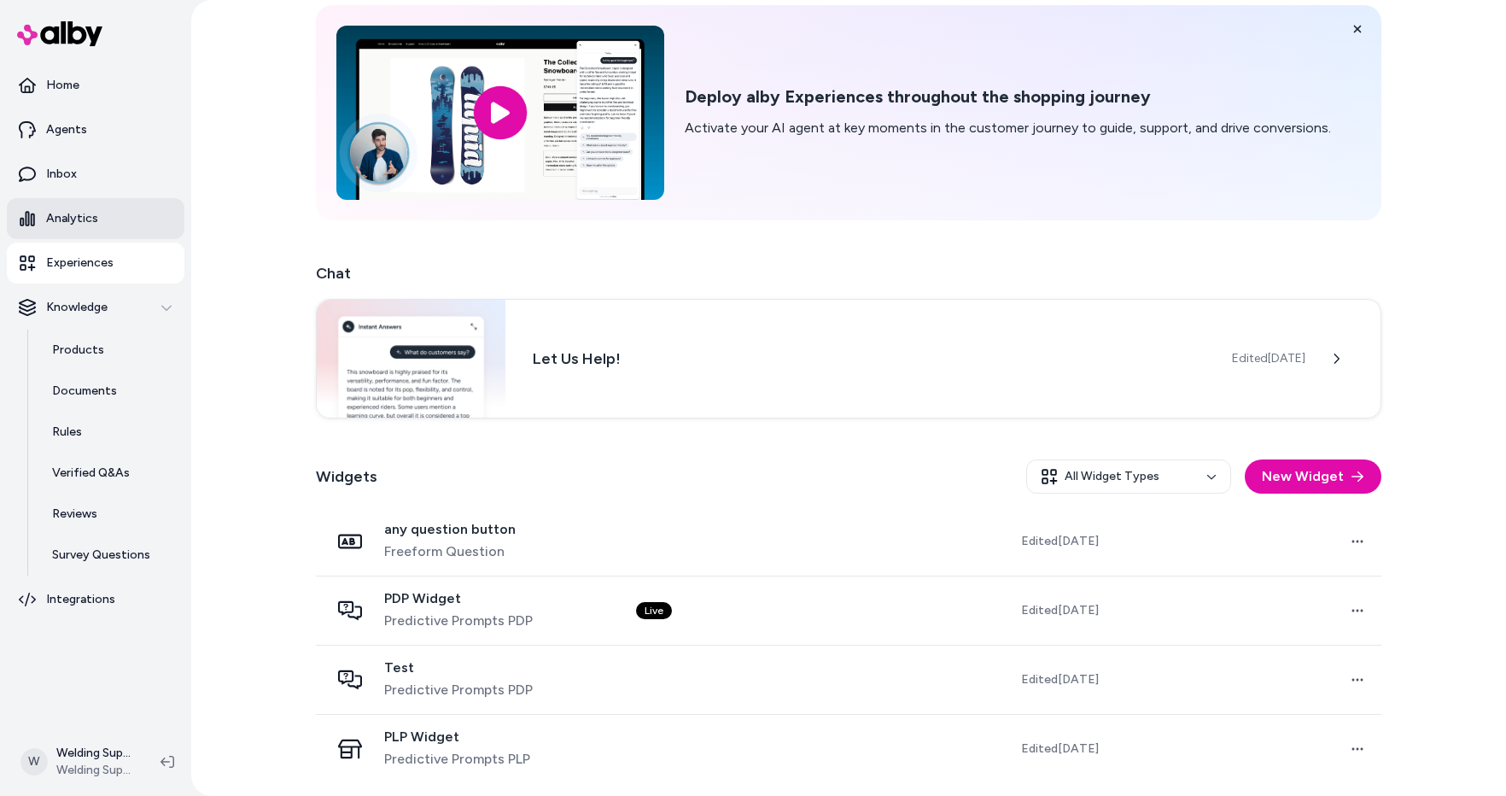
click at [73, 216] on p "Analytics" at bounding box center [72, 218] width 52 height 17
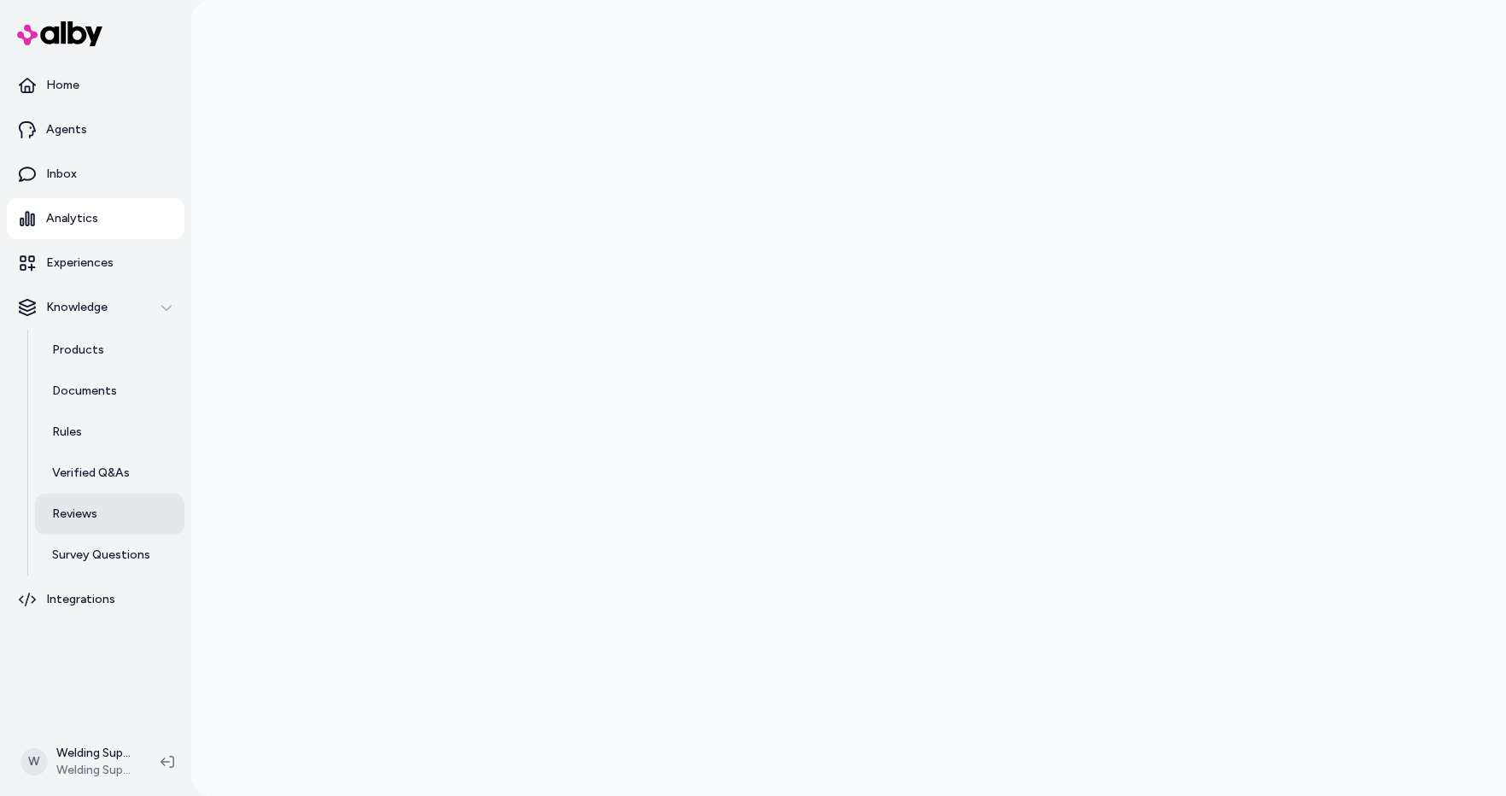
click at [76, 513] on p "Reviews" at bounding box center [74, 513] width 45 height 17
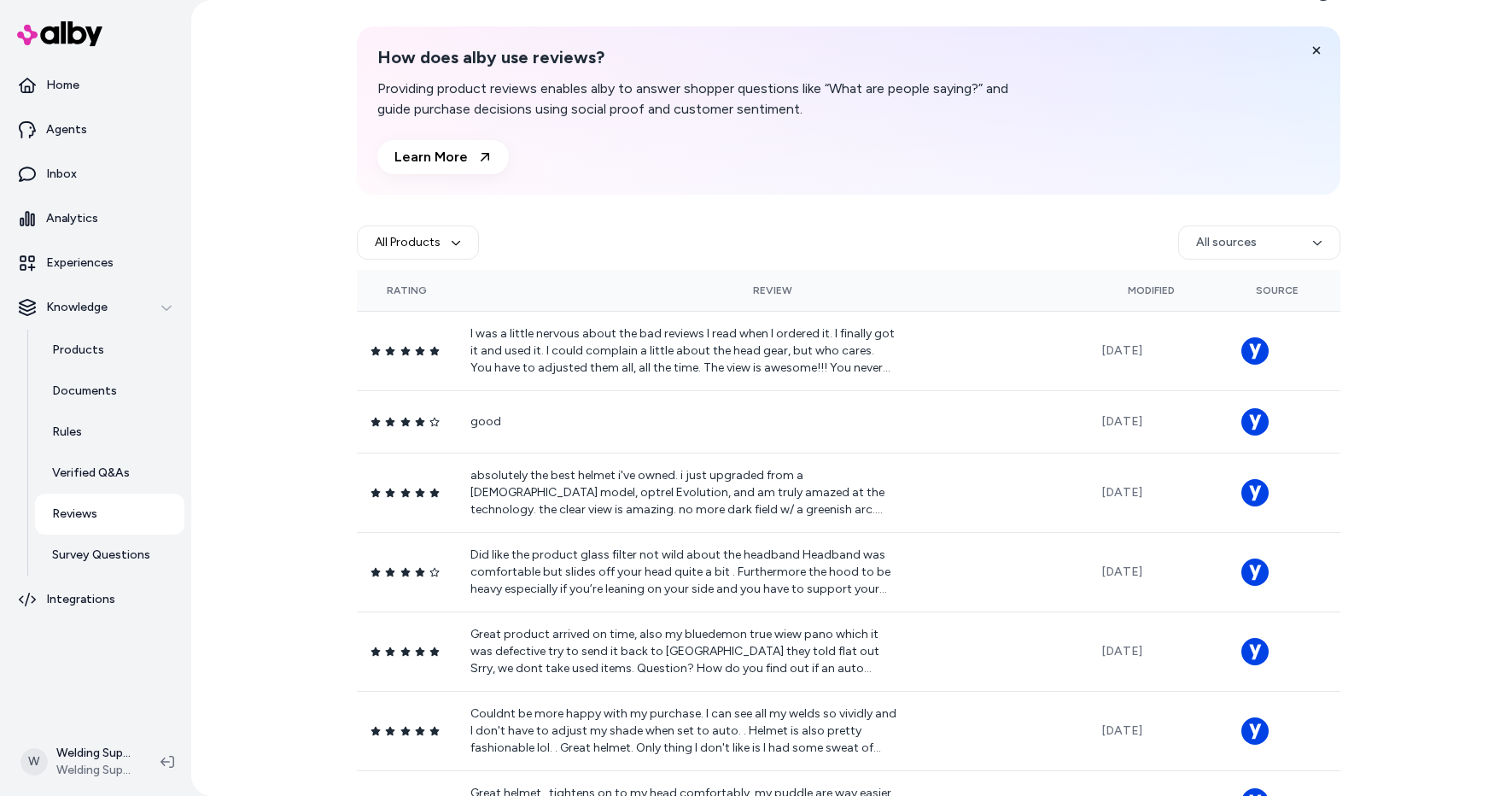
scroll to position [85, 0]
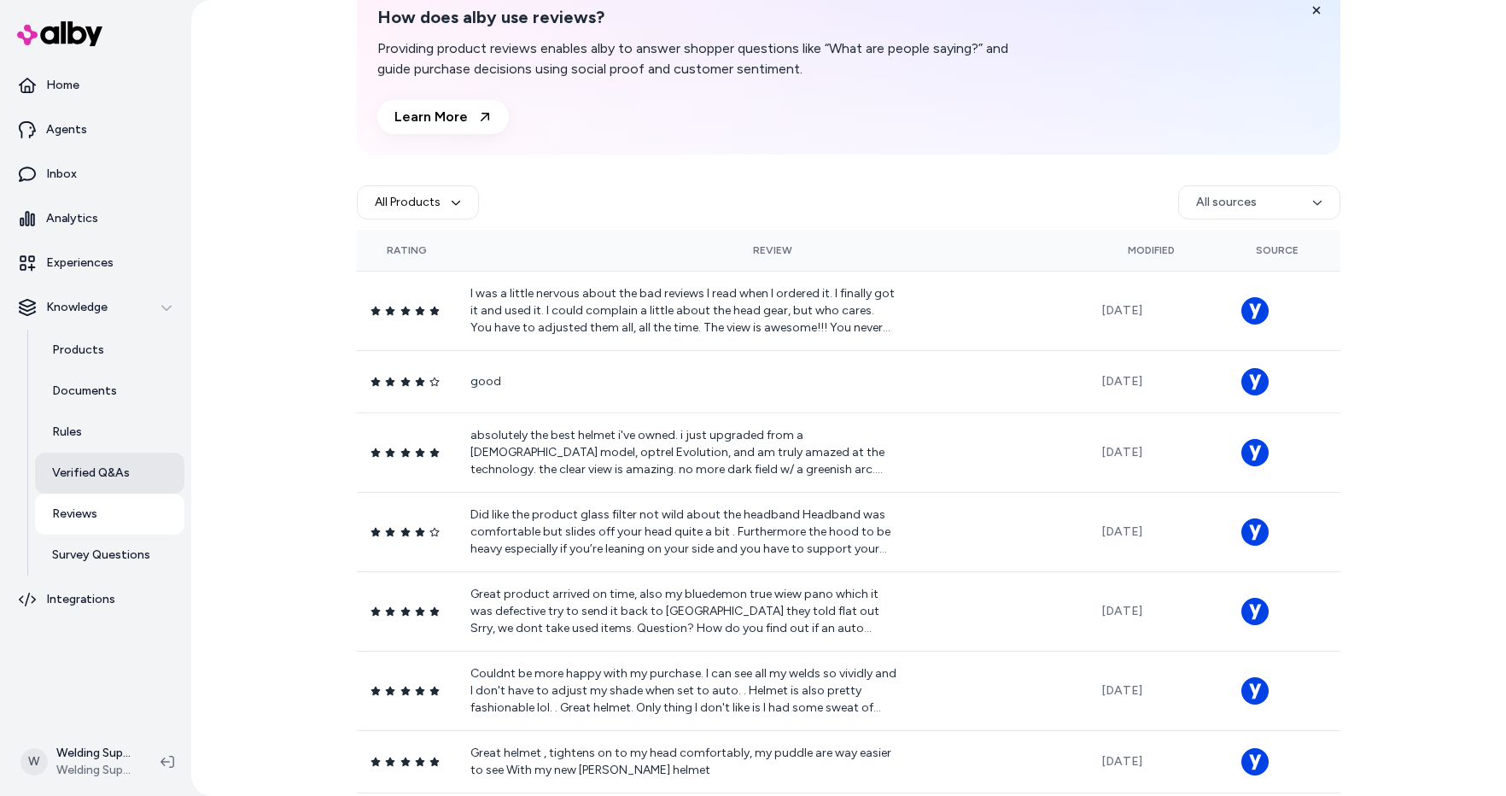
click at [69, 469] on p "Verified Q&As" at bounding box center [91, 472] width 78 height 17
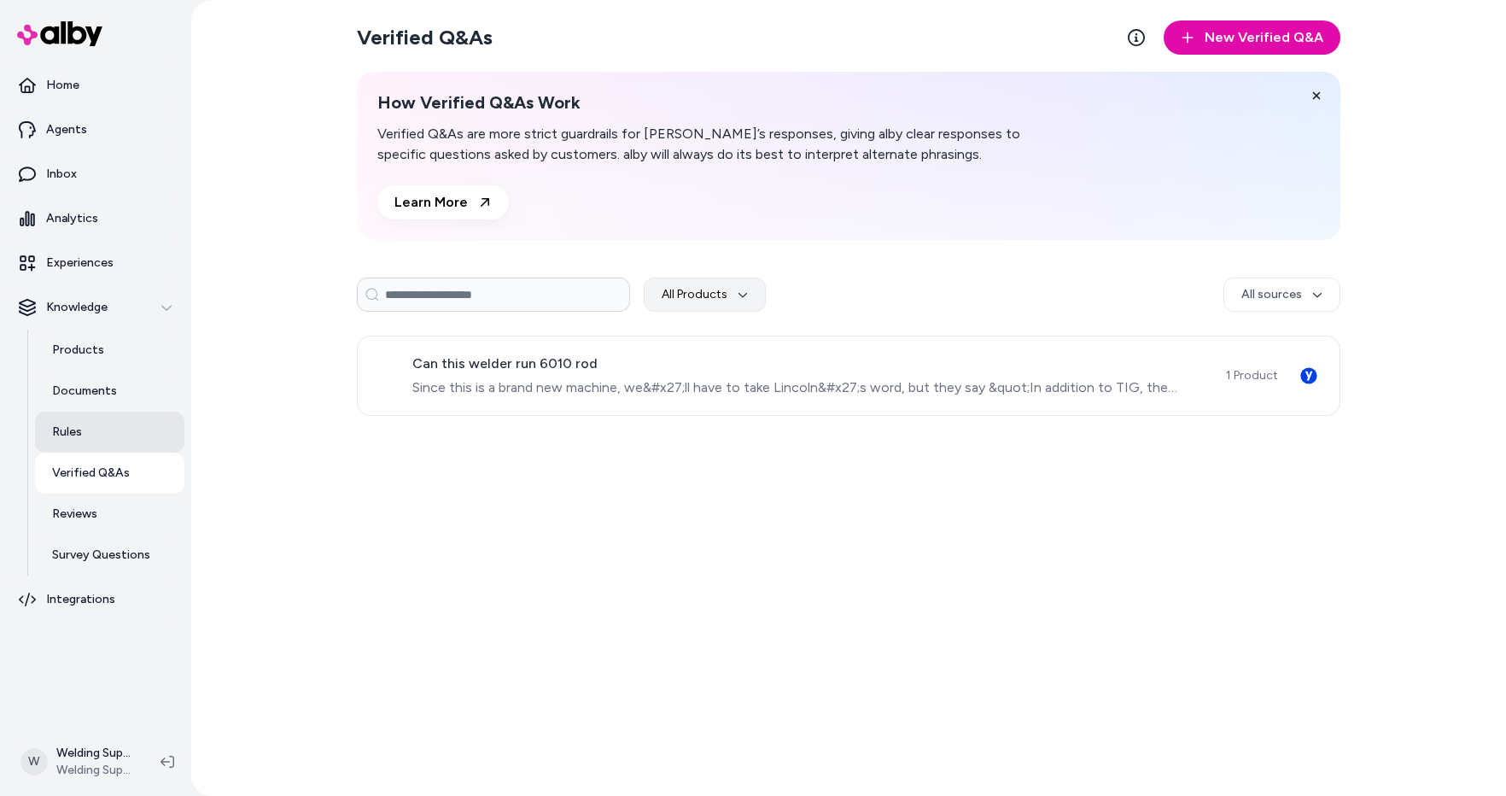
click at [50, 434] on link "Rules" at bounding box center [109, 431] width 149 height 41
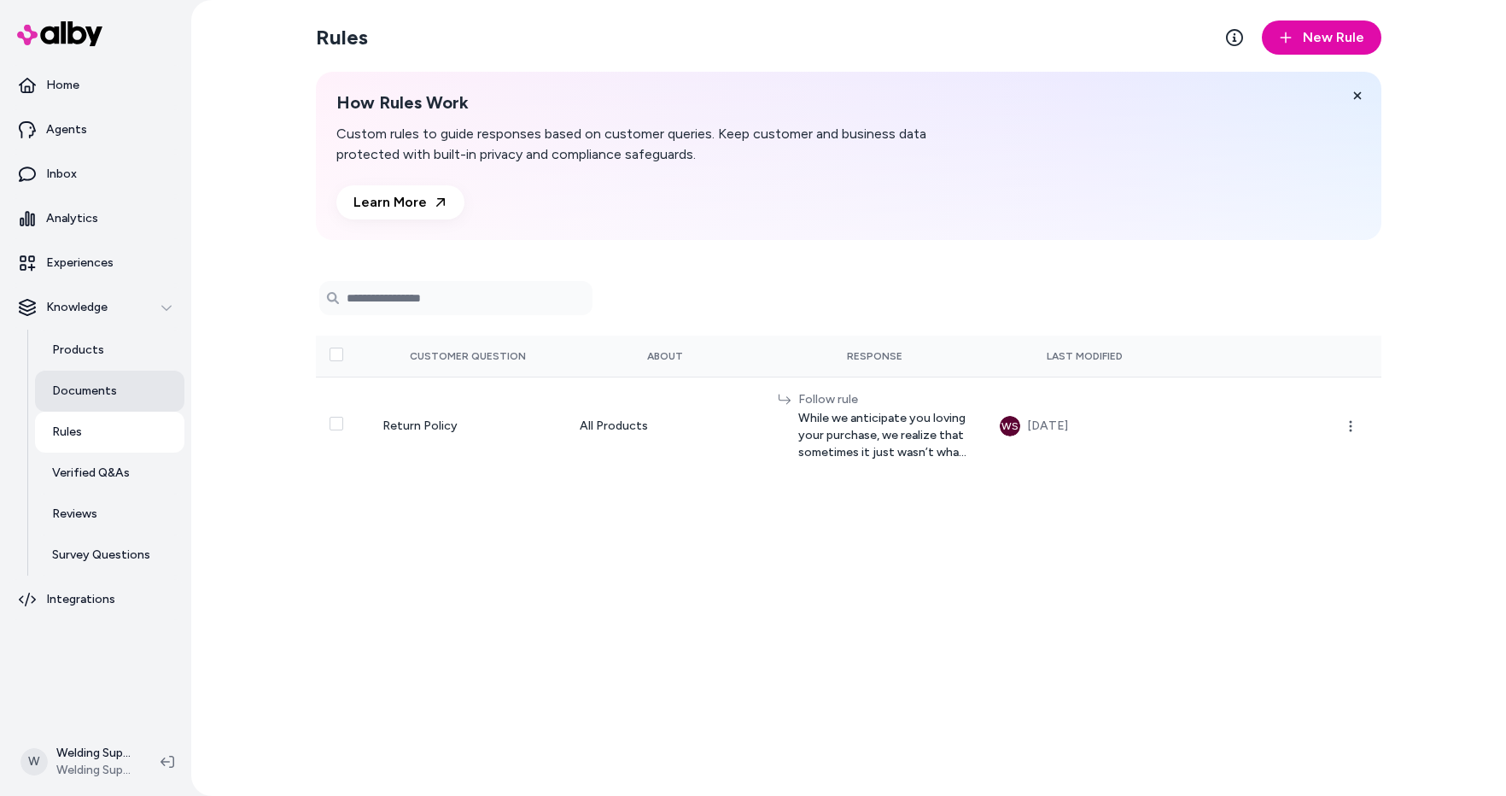
click at [79, 392] on p "Documents" at bounding box center [84, 390] width 65 height 17
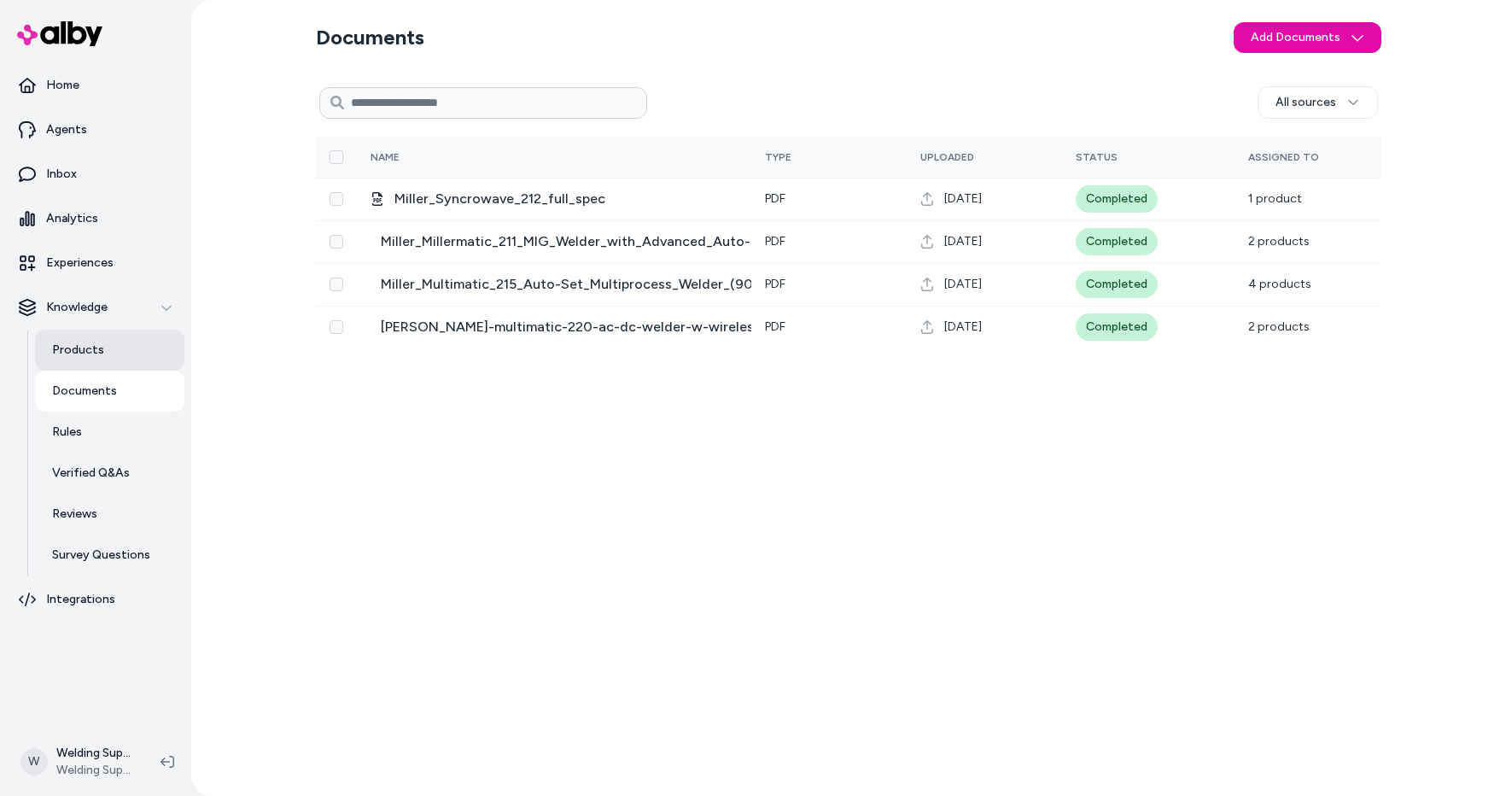
click at [85, 357] on p "Products" at bounding box center [78, 349] width 52 height 17
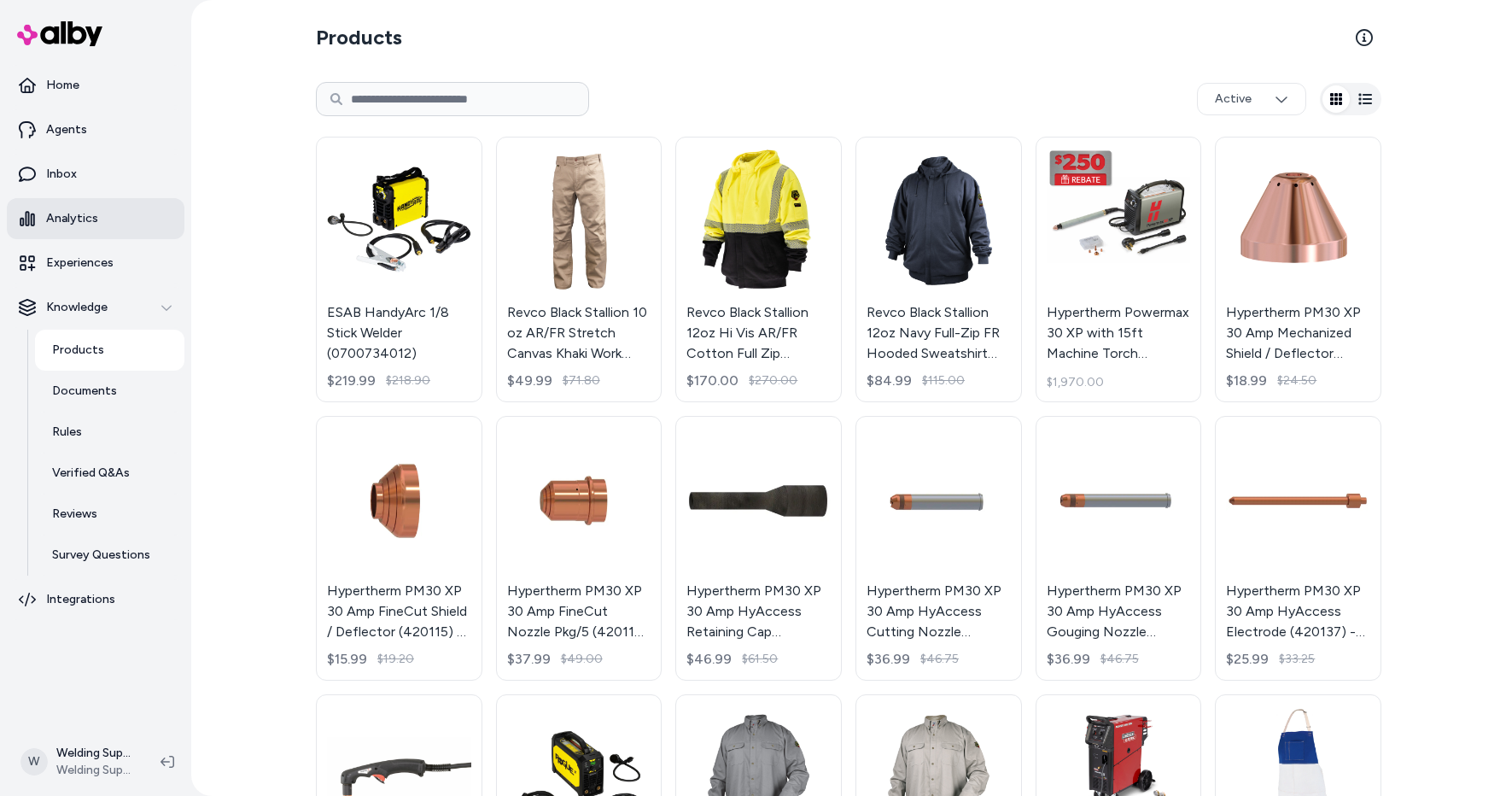
click at [61, 218] on p "Analytics" at bounding box center [72, 218] width 52 height 17
